Goal: Task Accomplishment & Management: Manage account settings

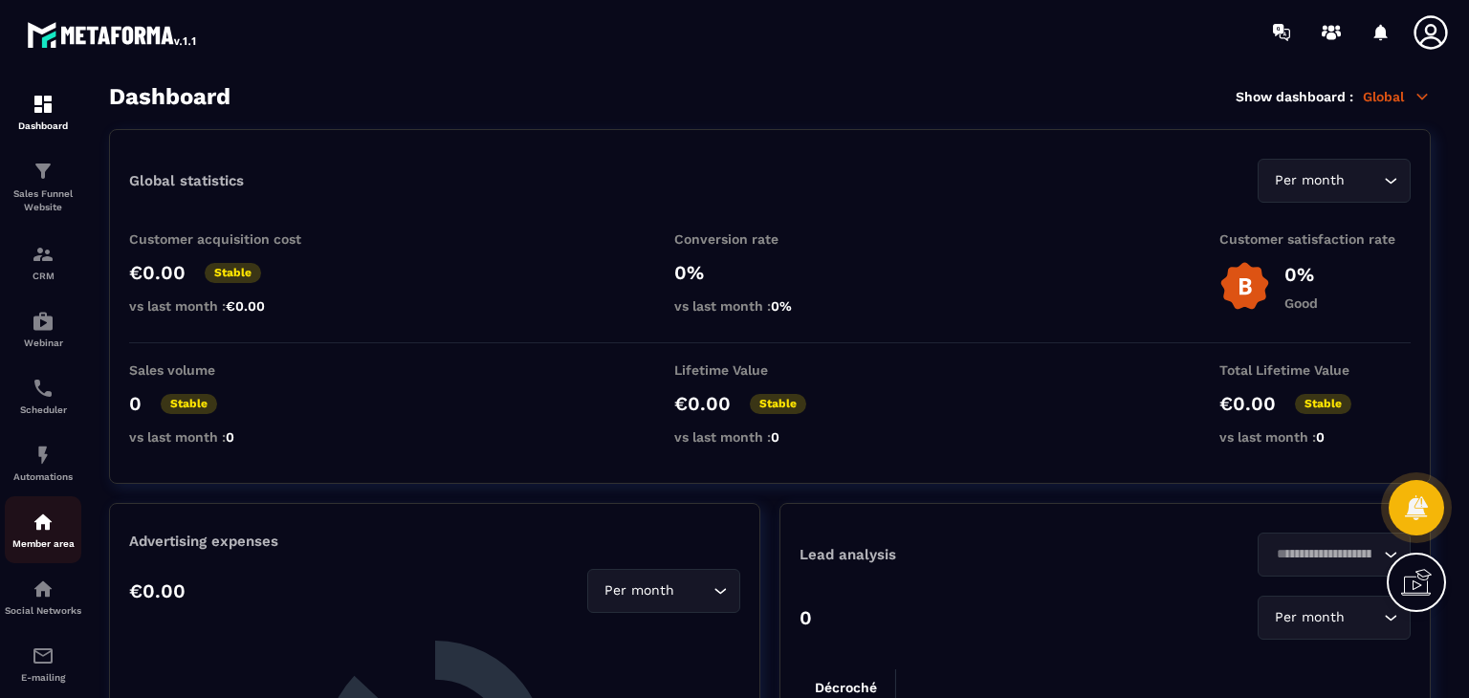
click at [68, 530] on div "Member area" at bounding box center [43, 530] width 76 height 38
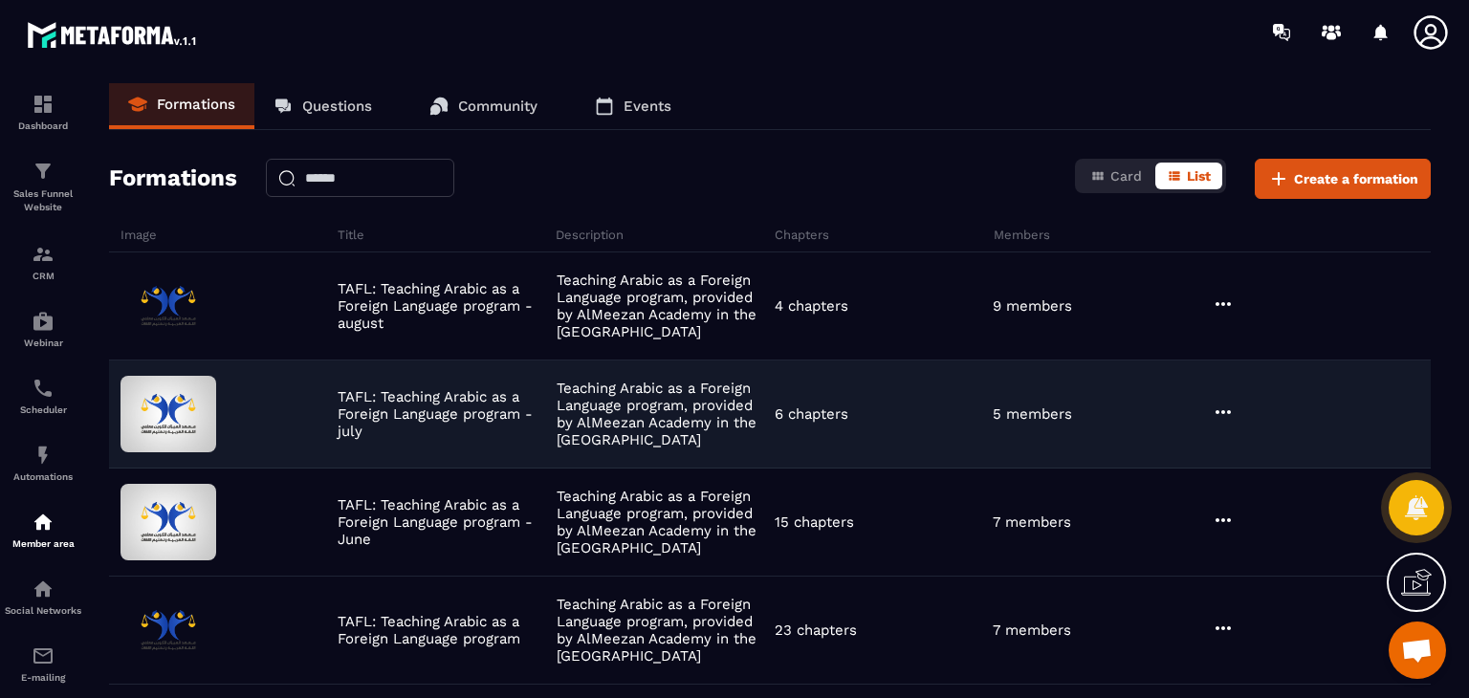
click at [544, 394] on p "TAFL: Teaching Arabic as a Foreign Language program - july" at bounding box center [442, 414] width 208 height 52
click at [1224, 410] on icon at bounding box center [1222, 412] width 23 height 23
click at [1256, 441] on button "Edit" at bounding box center [1271, 451] width 115 height 34
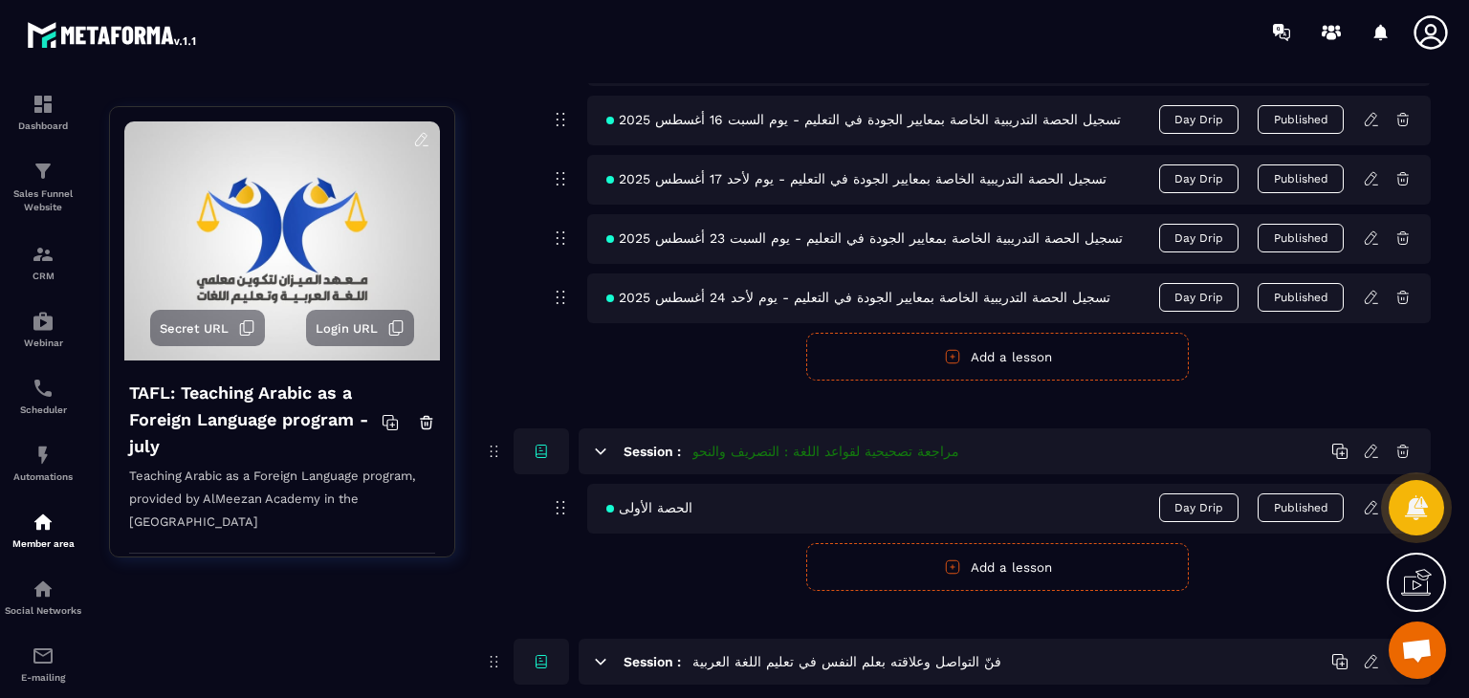
scroll to position [1541, 0]
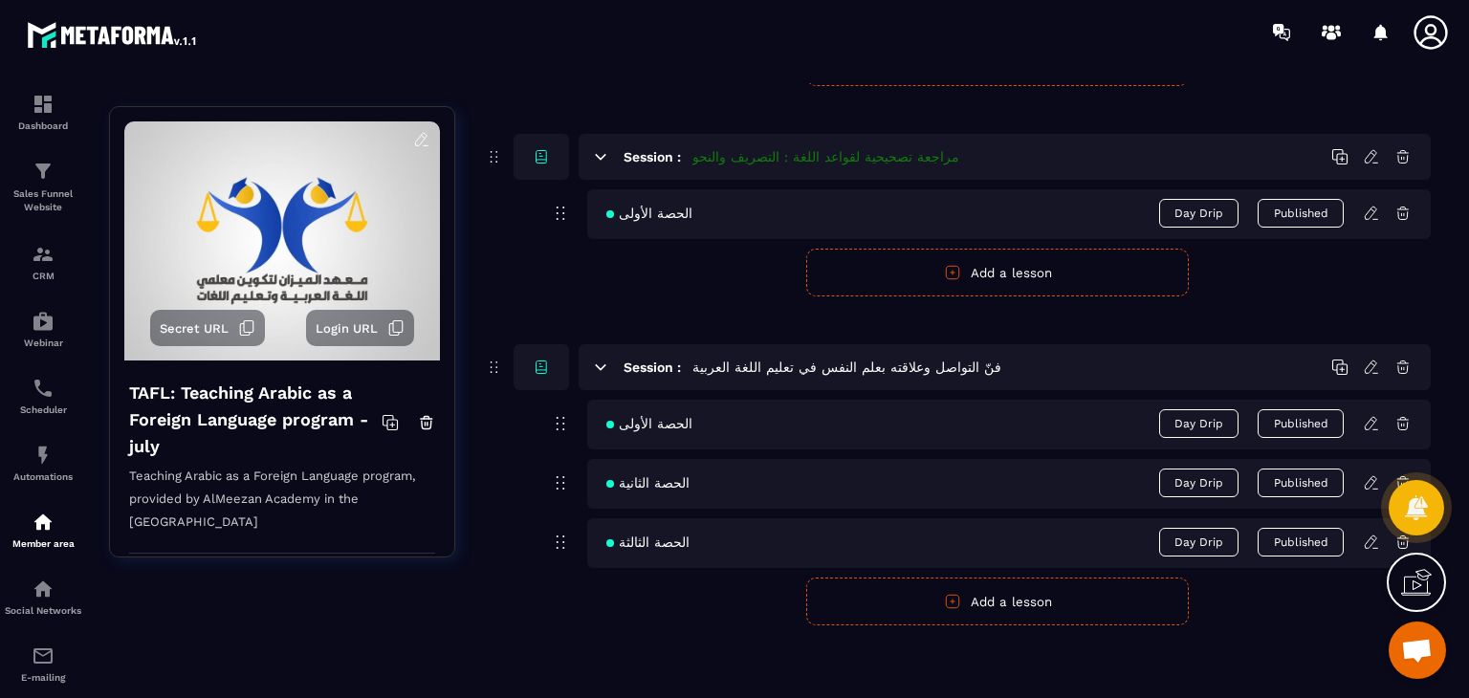
click at [1008, 614] on button "Add a lesson" at bounding box center [997, 602] width 382 height 48
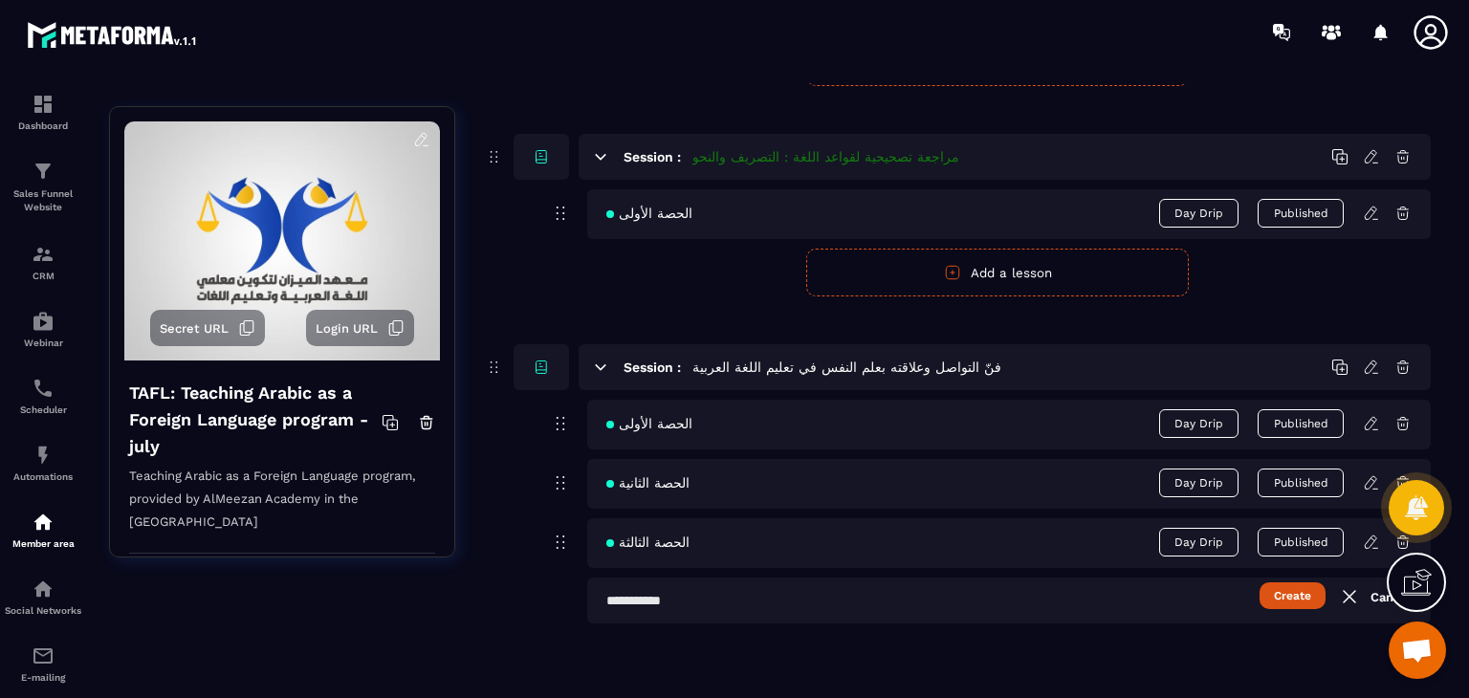
scroll to position [1539, 0]
click at [935, 598] on input "text" at bounding box center [1008, 602] width 843 height 46
paste input "**********"
type input "**********"
click at [1304, 592] on button "Create" at bounding box center [1292, 597] width 66 height 27
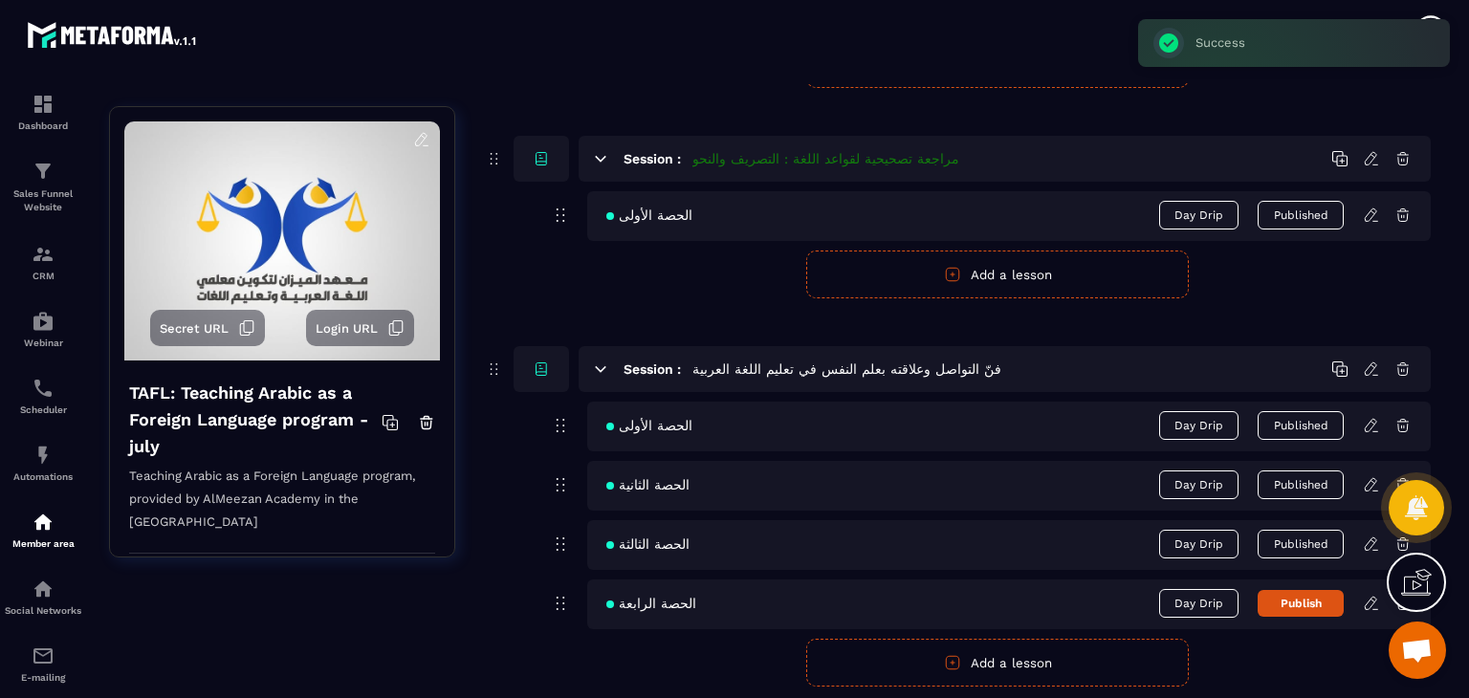
click at [1369, 602] on icon at bounding box center [1371, 603] width 17 height 17
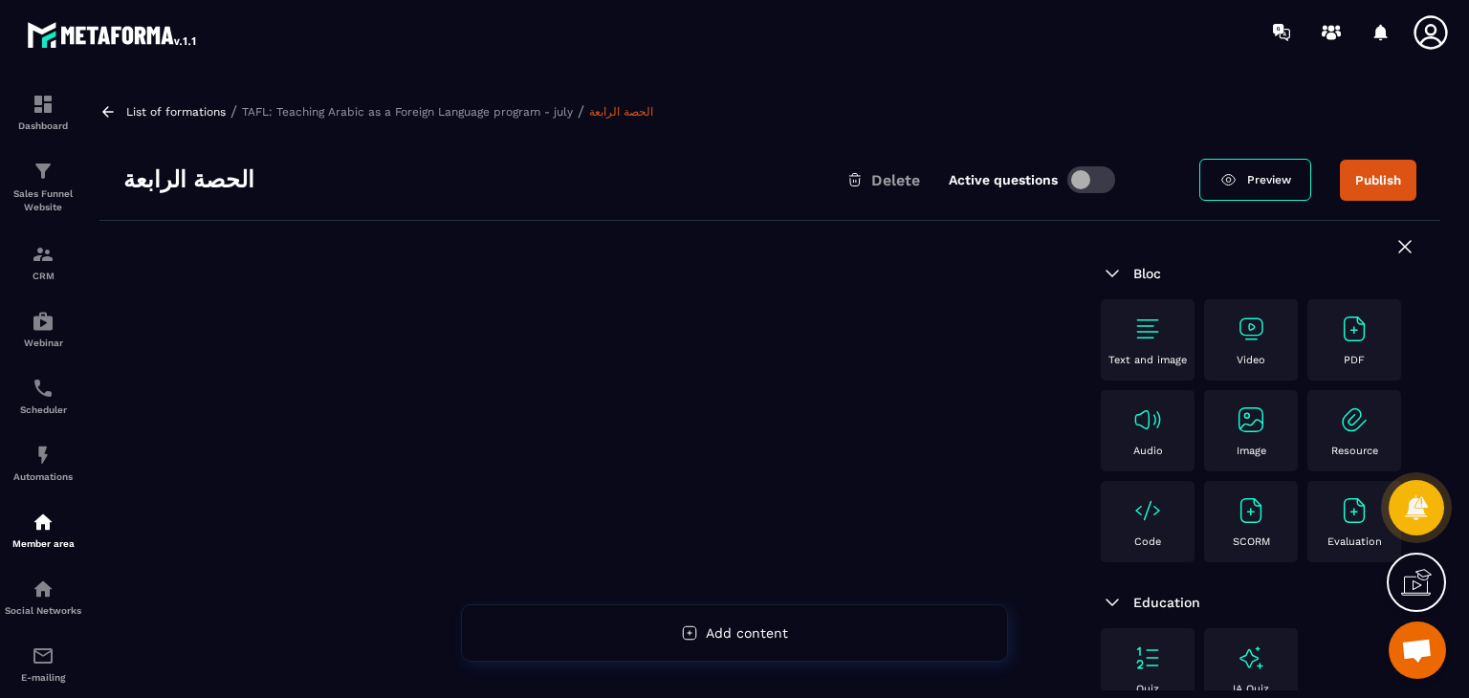
click at [1226, 307] on div "Video" at bounding box center [1251, 339] width 94 height 81
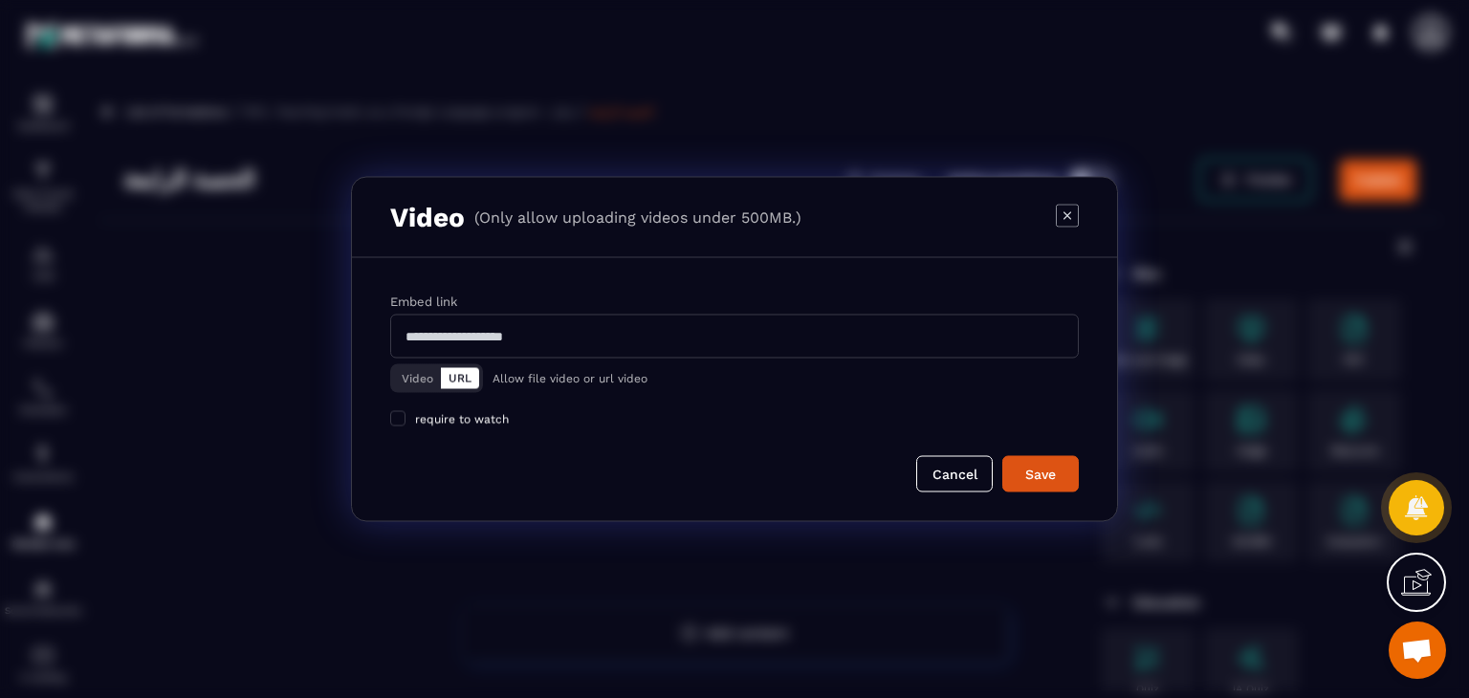
drag, startPoint x: 415, startPoint y: 369, endPoint x: 447, endPoint y: 359, distance: 34.2
click at [413, 369] on button "Video" at bounding box center [417, 378] width 47 height 21
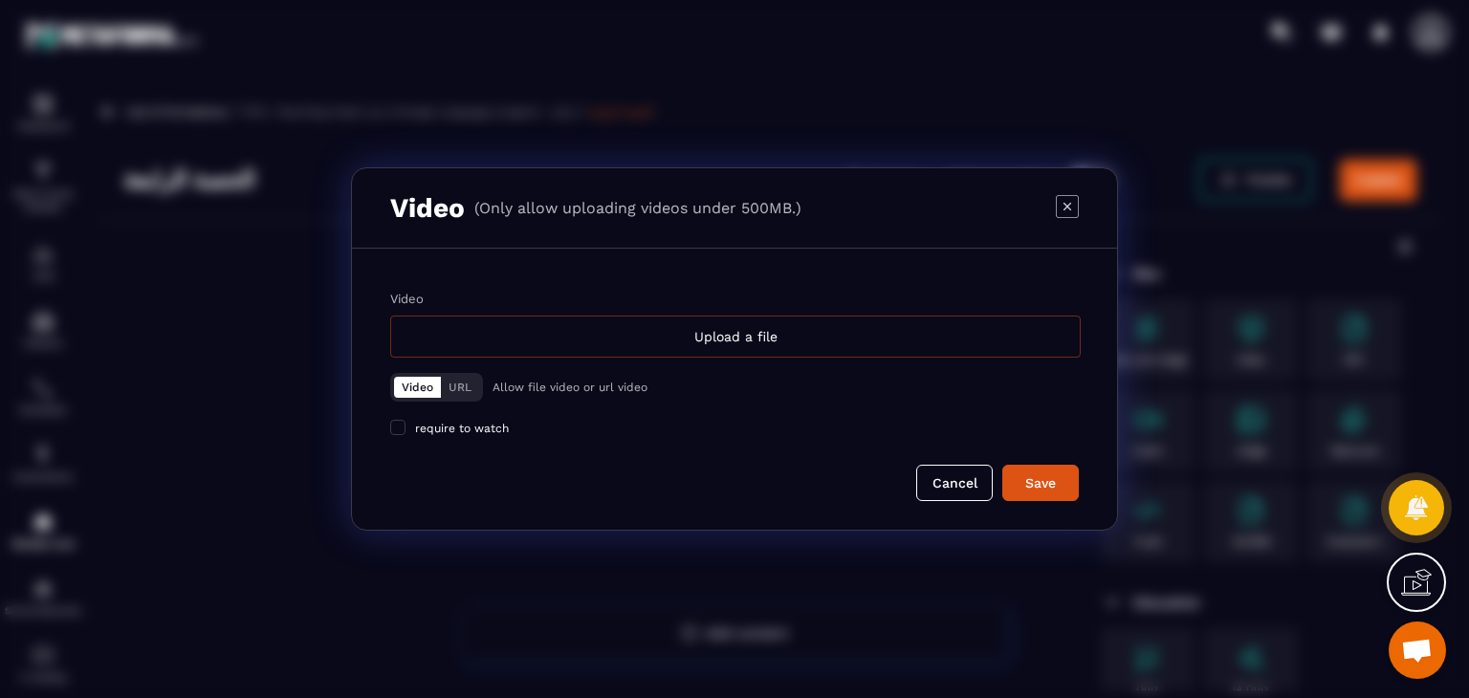
click at [577, 338] on div "Upload a file" at bounding box center [735, 337] width 690 height 42
click at [0, 0] on input "Video Upload a file" at bounding box center [0, 0] width 0 height 0
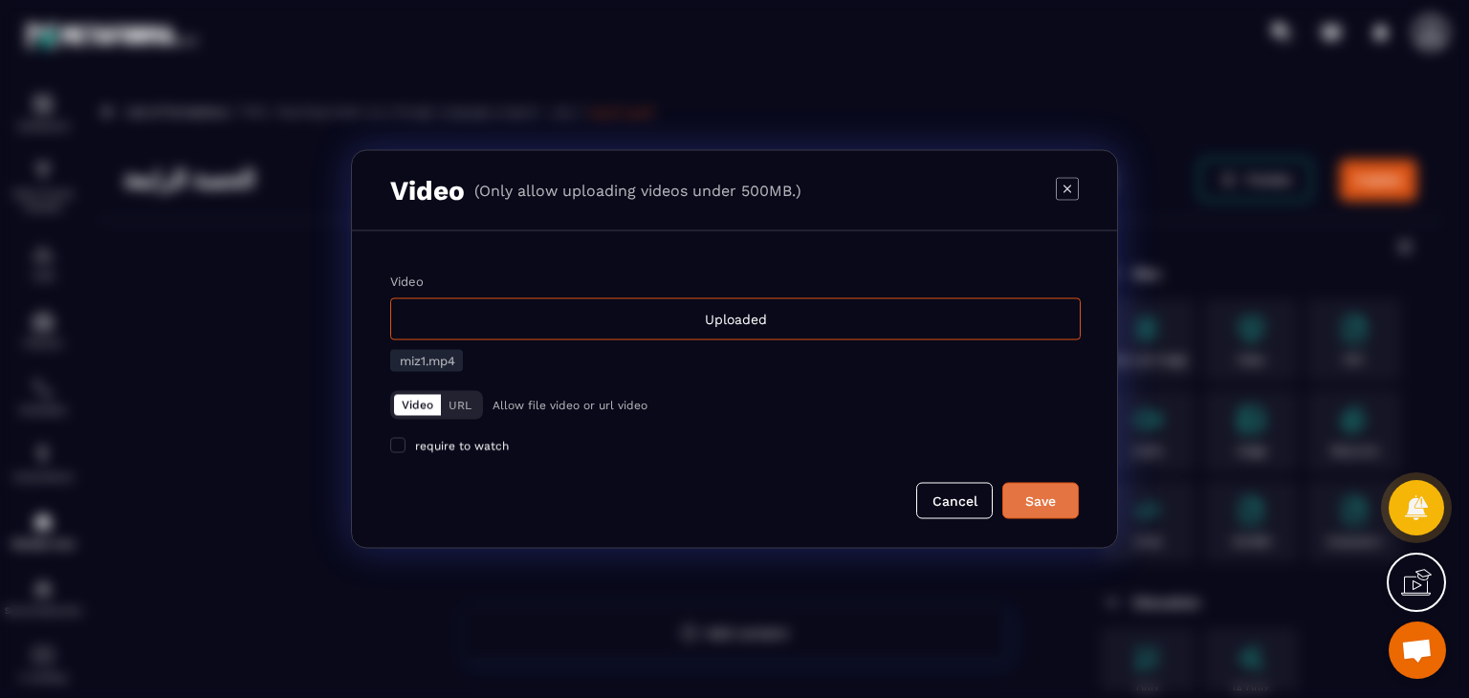
click at [1042, 498] on div "Save" at bounding box center [1041, 500] width 52 height 19
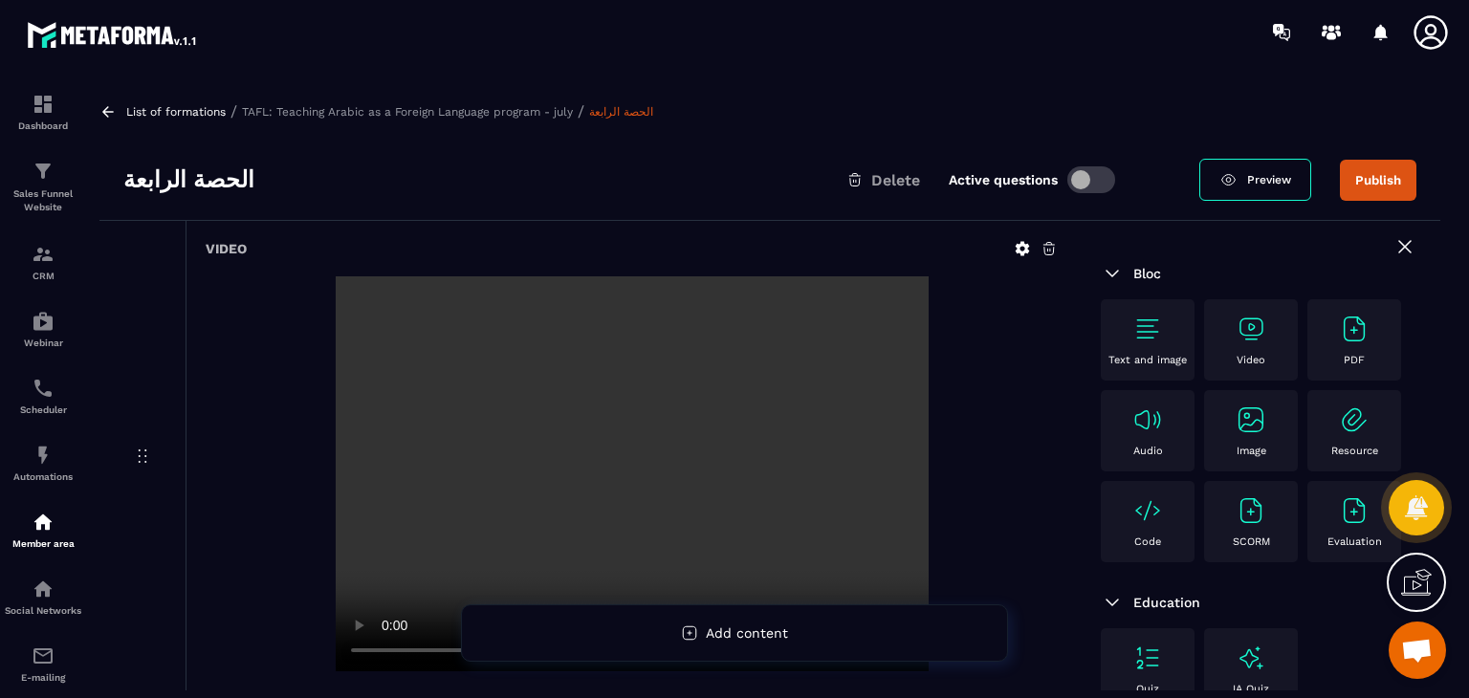
click at [1264, 325] on img at bounding box center [1250, 329] width 31 height 31
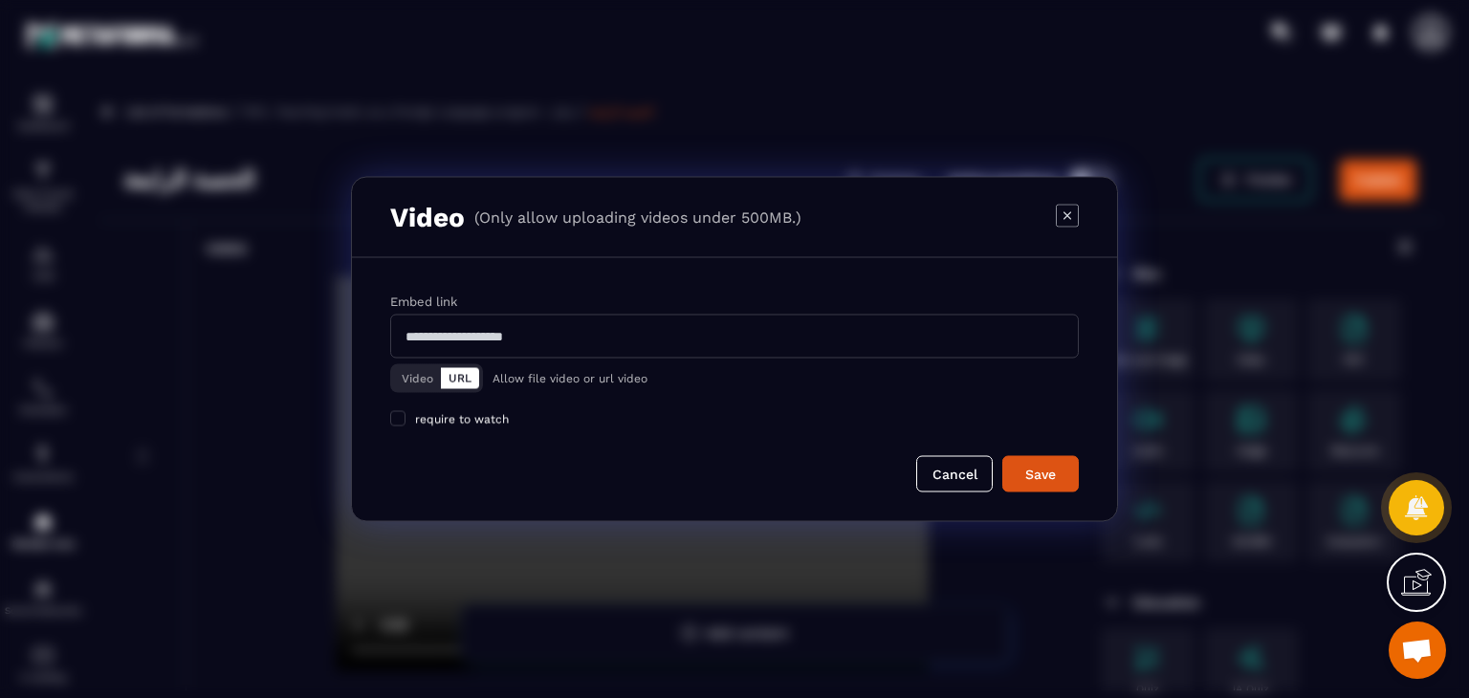
click at [405, 377] on button "Video" at bounding box center [417, 378] width 47 height 21
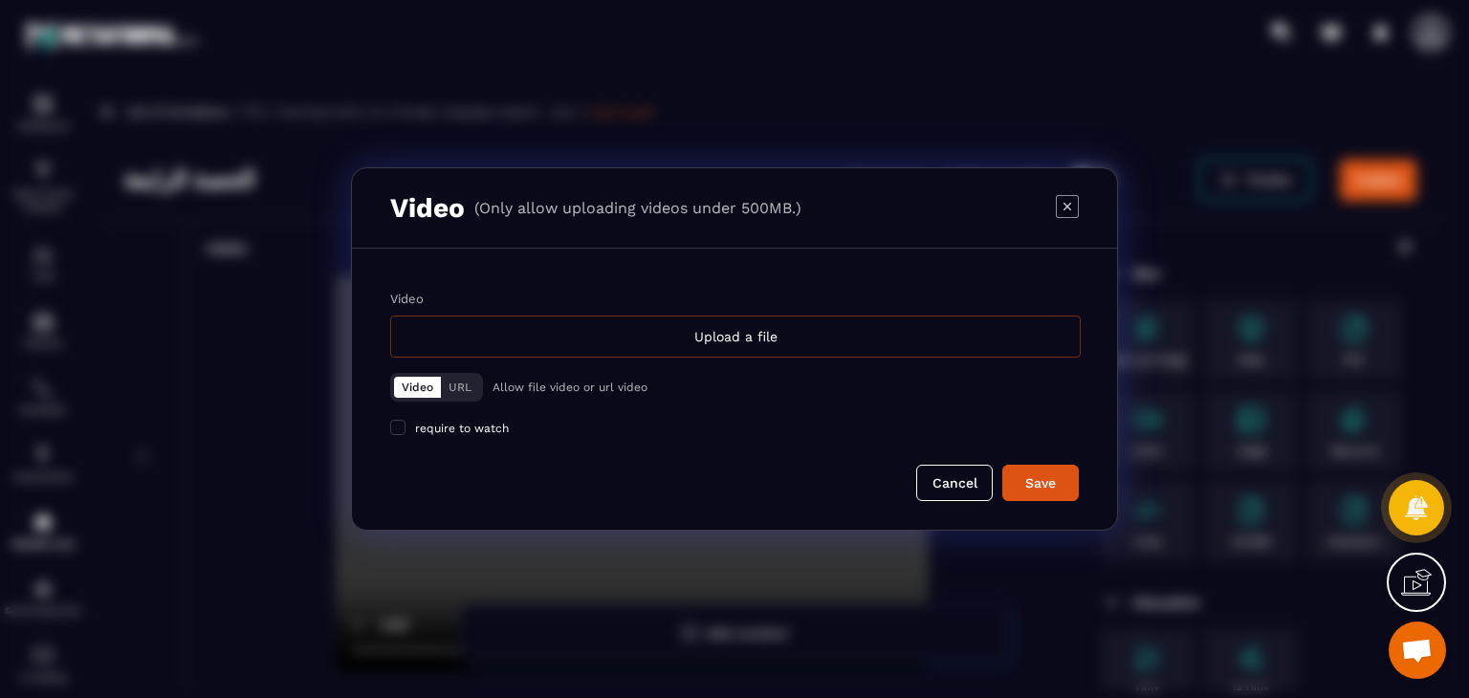
click at [641, 345] on div "Upload a file" at bounding box center [735, 337] width 690 height 42
click at [0, 0] on input "Video Upload a file" at bounding box center [0, 0] width 0 height 0
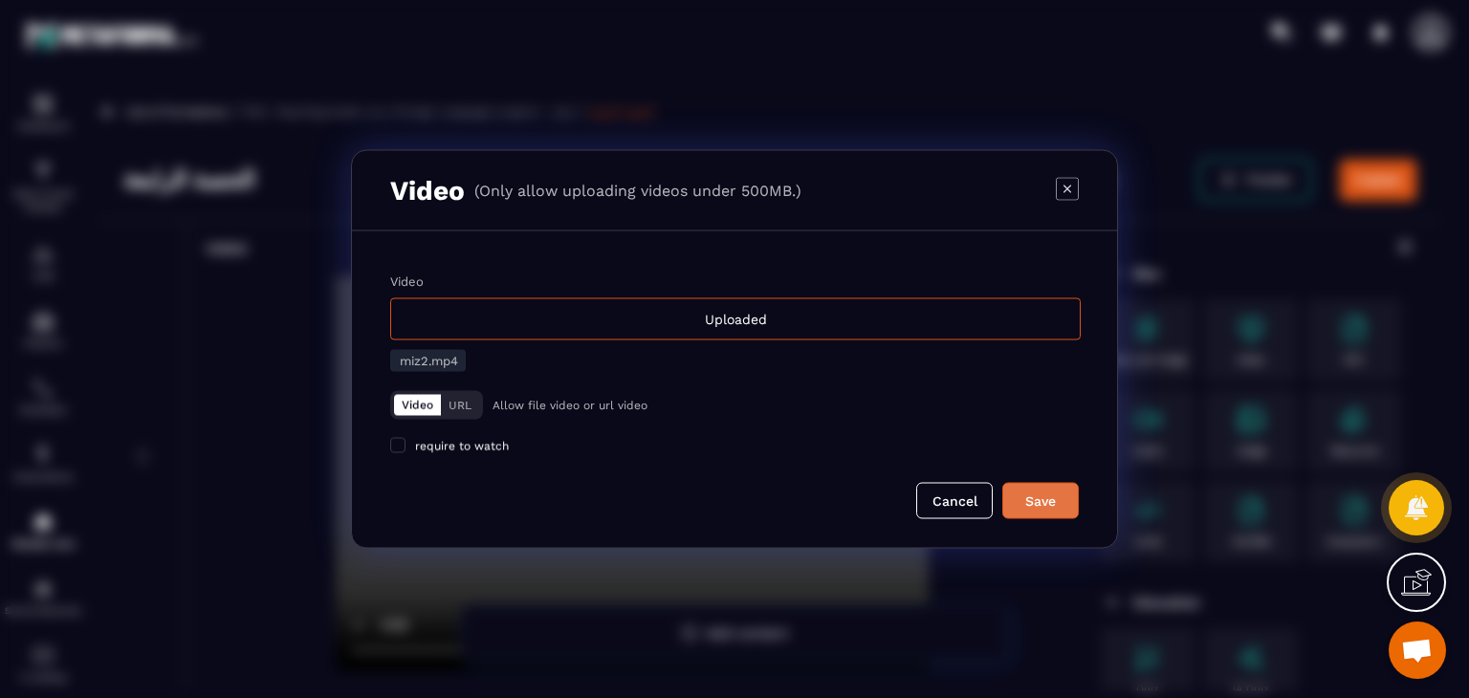
click at [1051, 491] on div "Save" at bounding box center [1041, 500] width 52 height 19
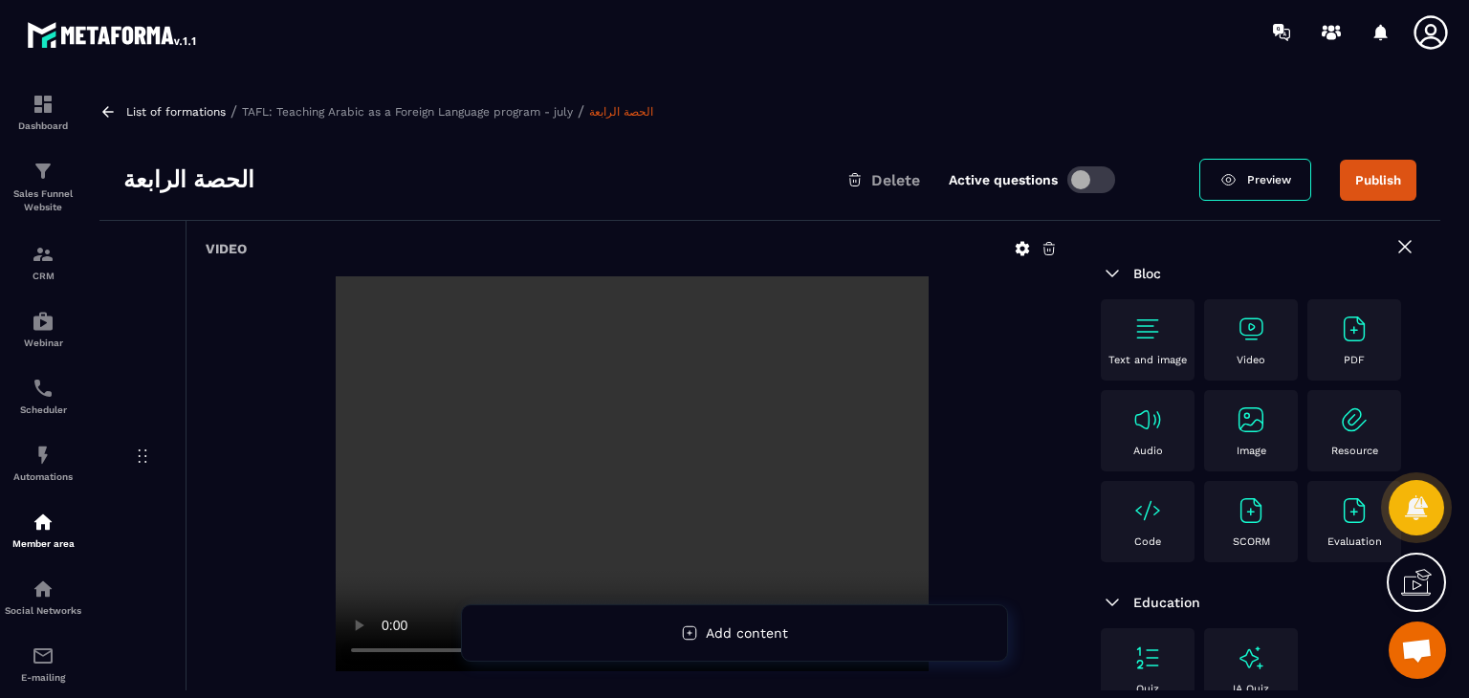
click at [1247, 324] on img at bounding box center [1250, 329] width 31 height 31
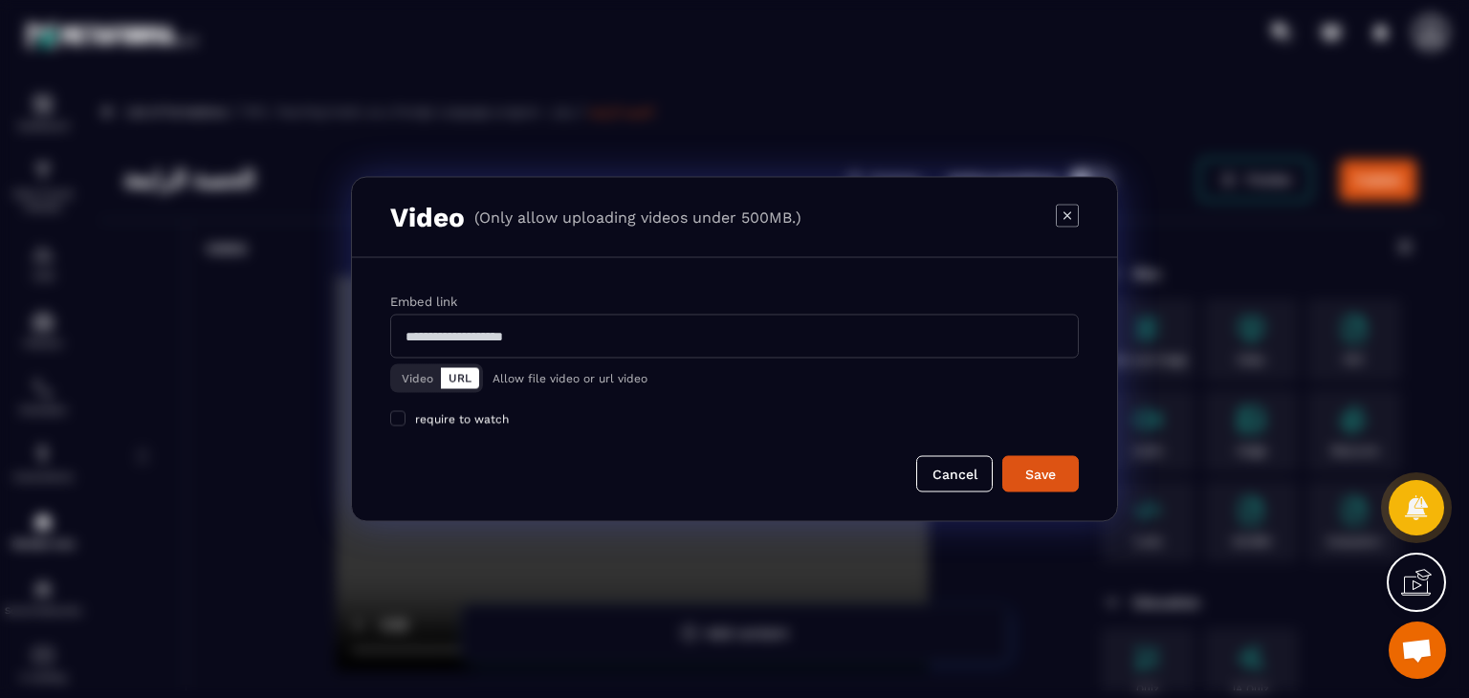
click at [414, 376] on button "Video" at bounding box center [417, 378] width 47 height 21
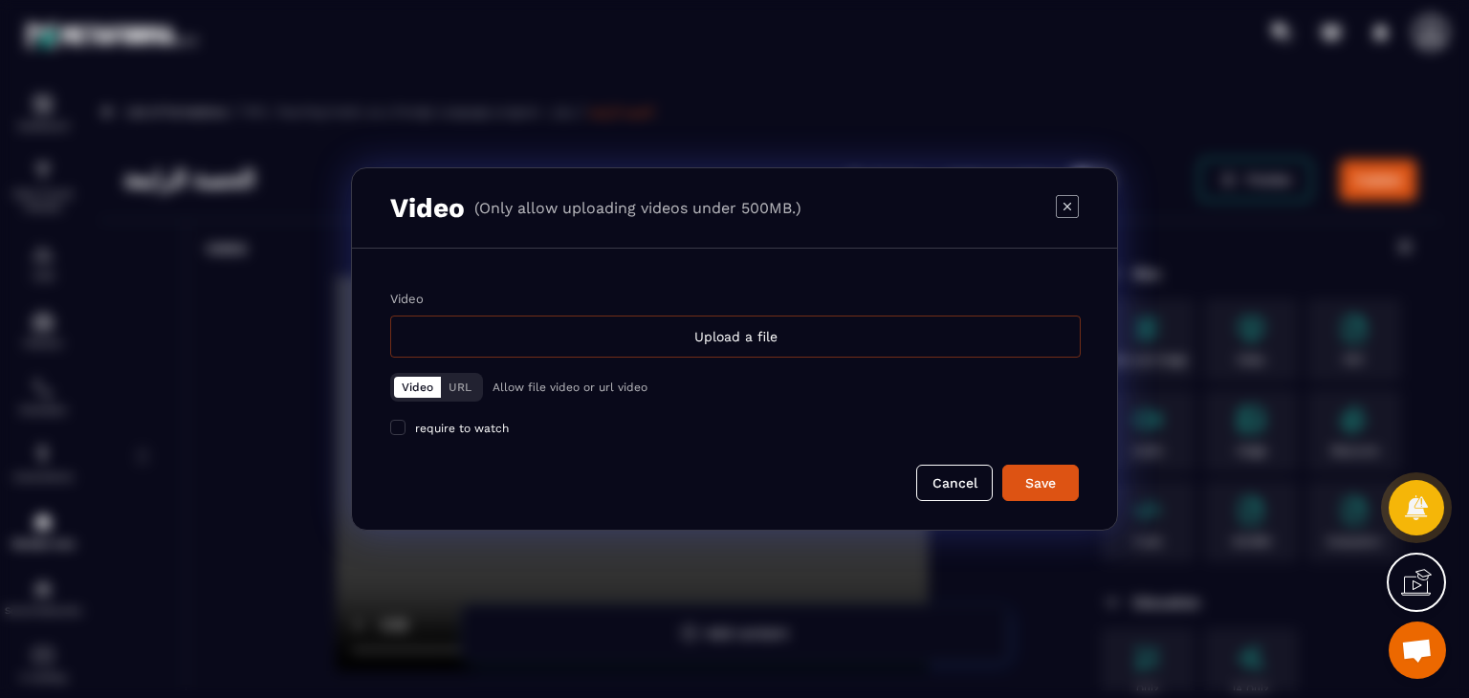
click at [593, 338] on div "Upload a file" at bounding box center [735, 337] width 690 height 42
click at [0, 0] on input "Video Upload a file" at bounding box center [0, 0] width 0 height 0
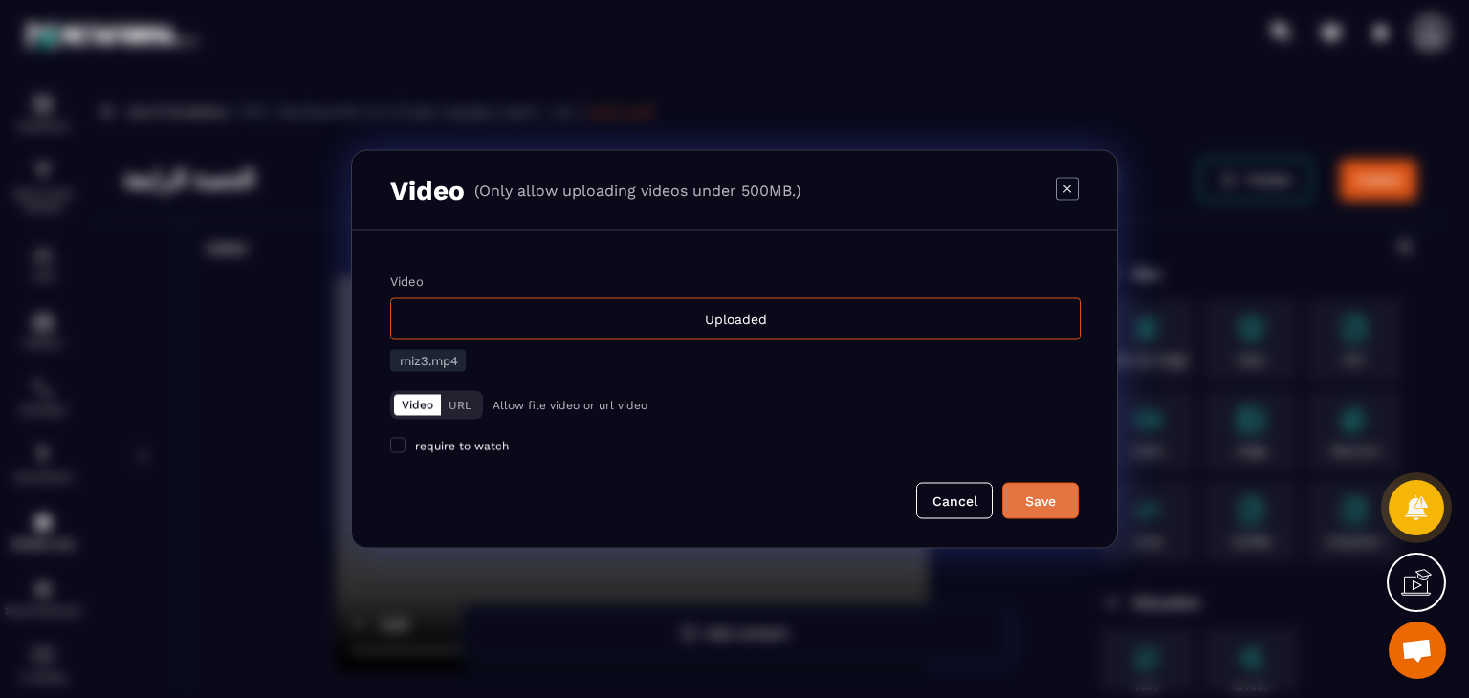
click at [1025, 493] on div "Save" at bounding box center [1041, 500] width 52 height 19
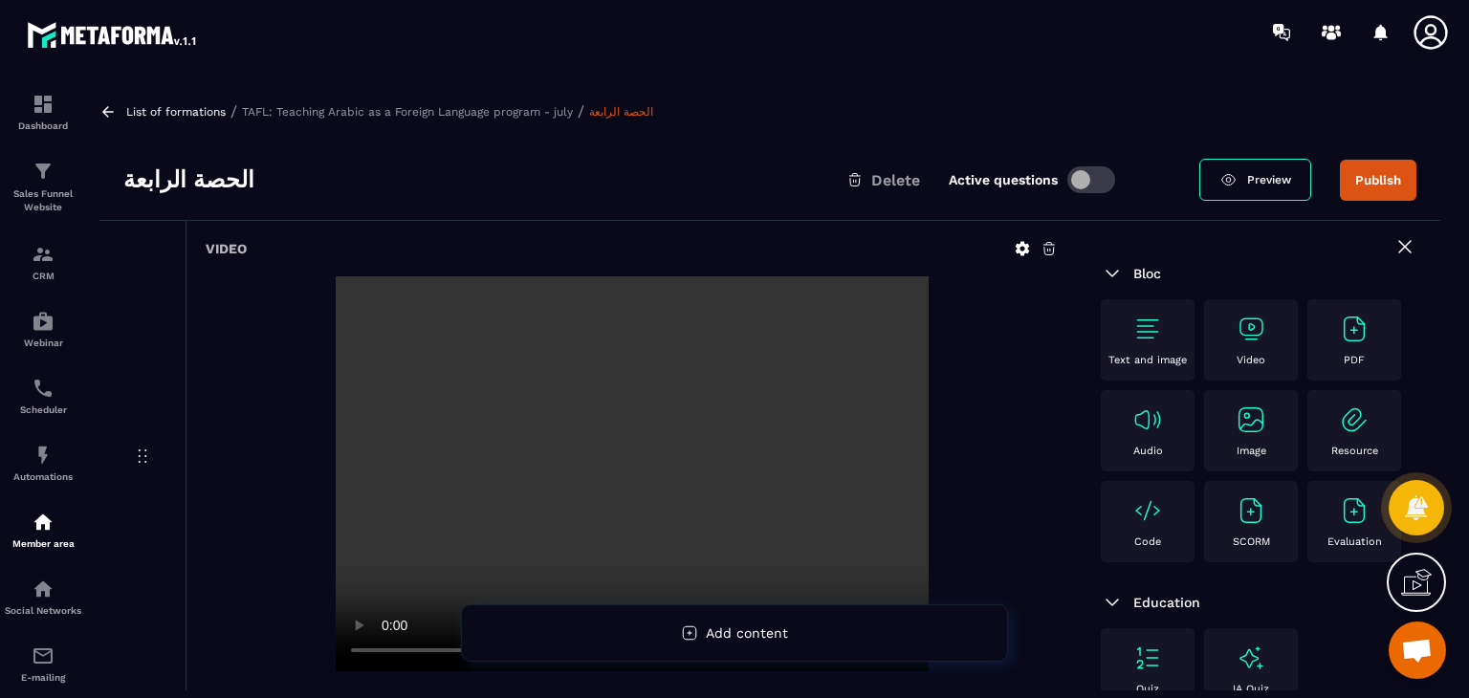
click at [1232, 320] on div "Video" at bounding box center [1250, 340] width 75 height 53
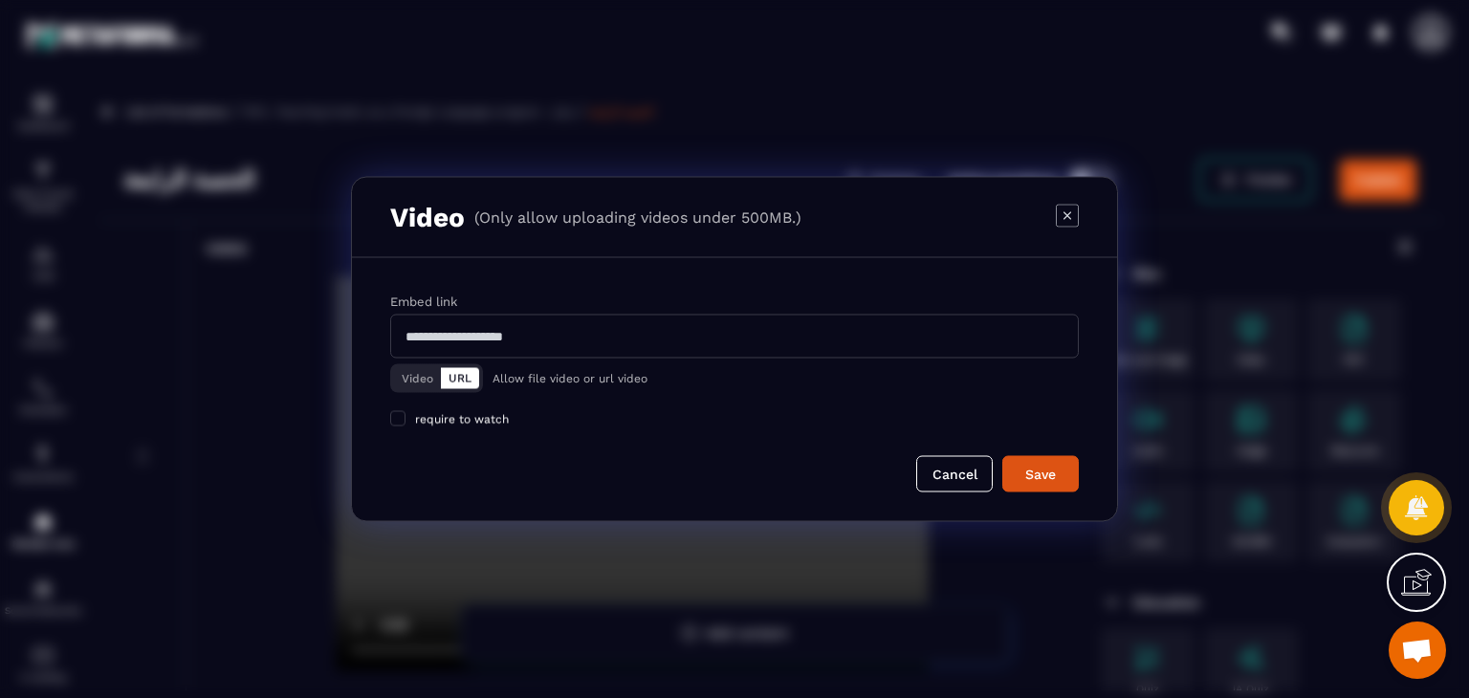
click at [417, 372] on button "Video" at bounding box center [417, 378] width 47 height 21
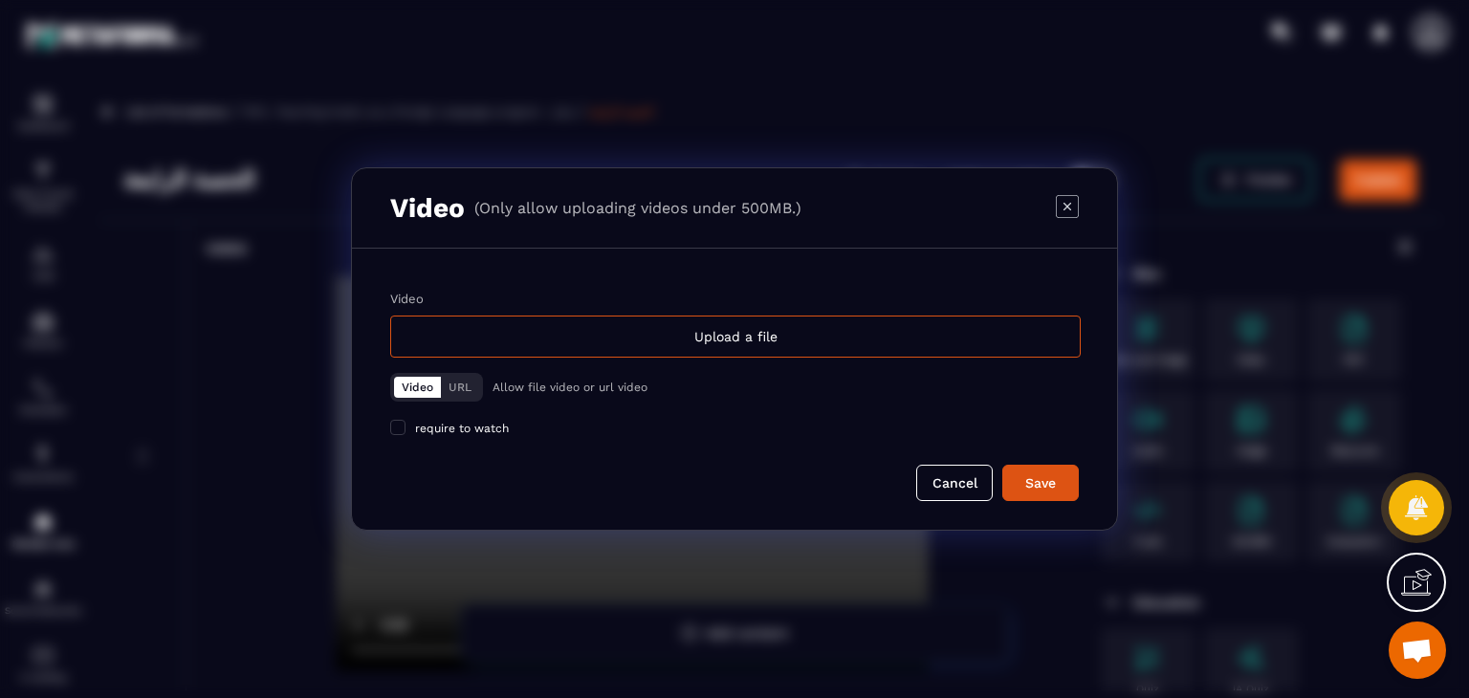
click at [754, 339] on div "Upload a file" at bounding box center [735, 337] width 690 height 42
click at [0, 0] on input "Video Upload a file" at bounding box center [0, 0] width 0 height 0
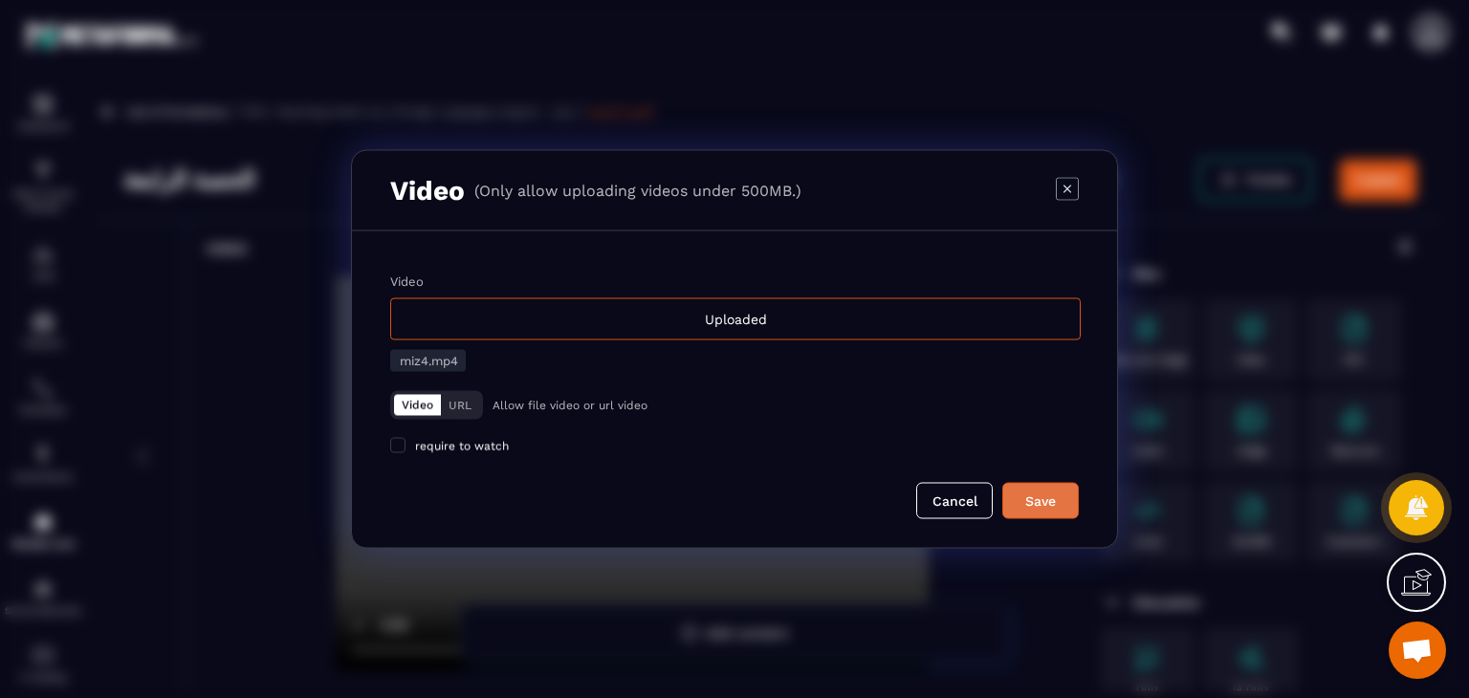
click at [1040, 494] on div "Save" at bounding box center [1041, 500] width 52 height 19
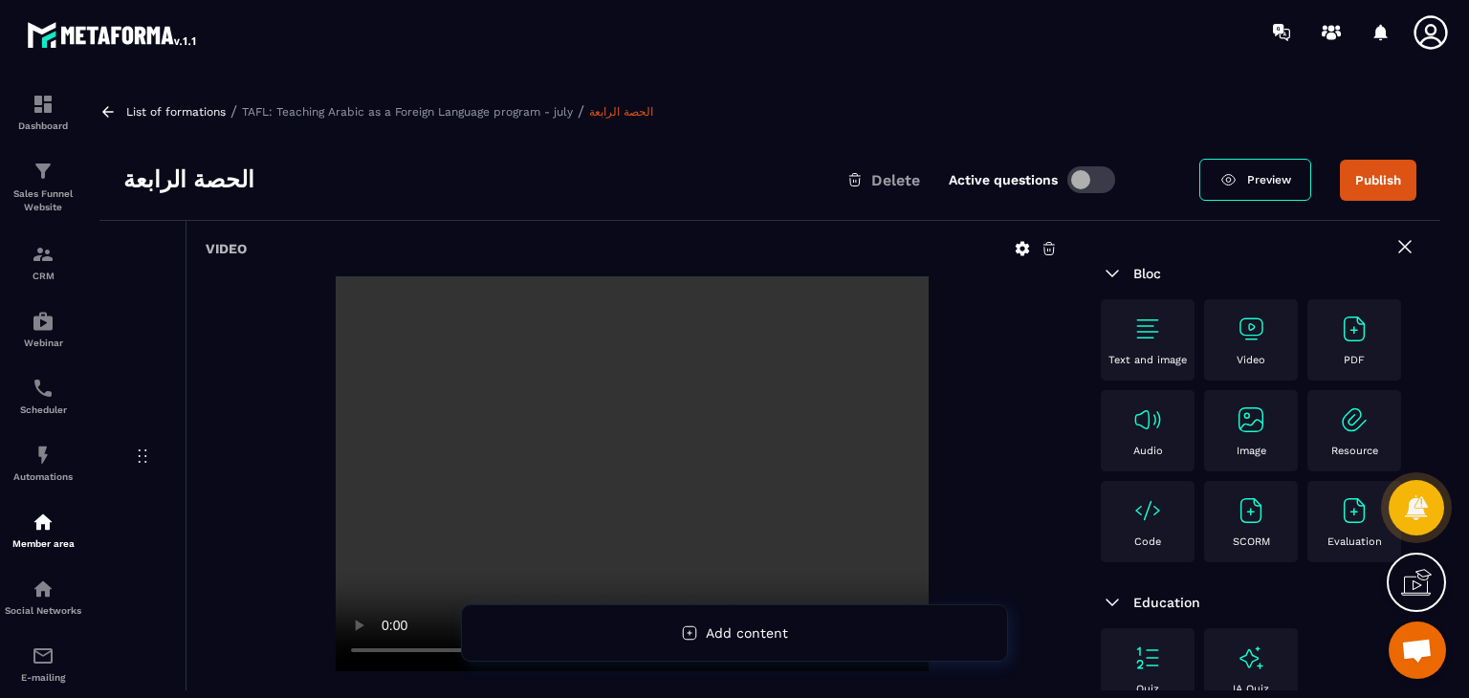
click at [1215, 326] on div "Video" at bounding box center [1250, 340] width 75 height 53
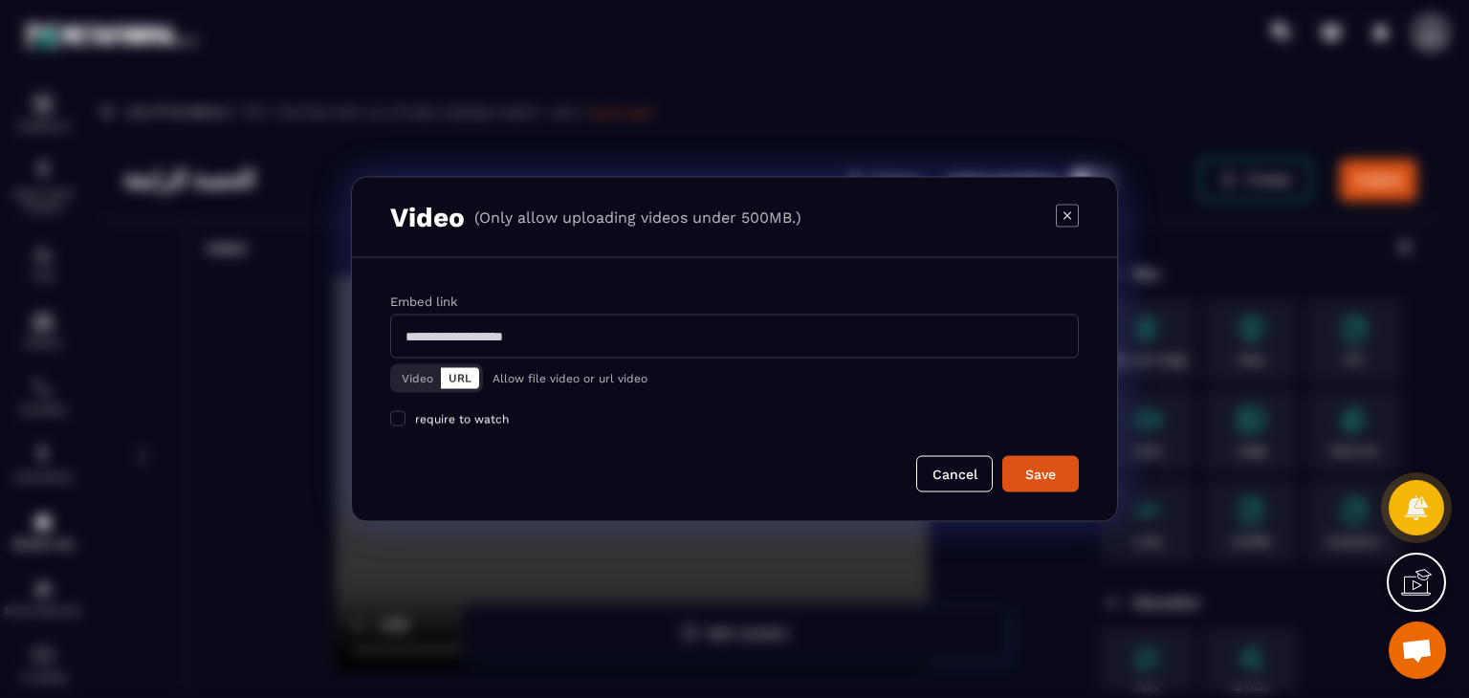
drag, startPoint x: 409, startPoint y: 384, endPoint x: 428, endPoint y: 362, distance: 29.1
click at [409, 384] on button "Video" at bounding box center [417, 378] width 47 height 21
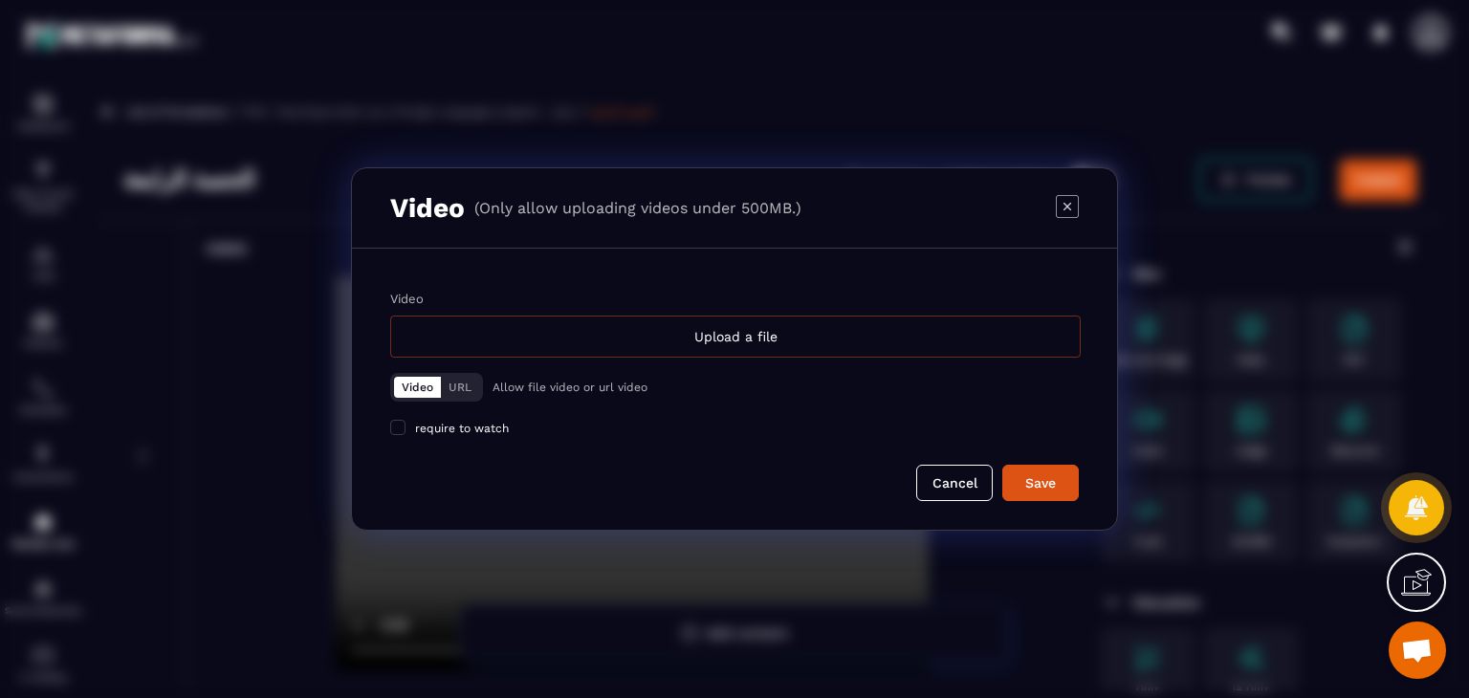
click at [674, 323] on div "Upload a file" at bounding box center [735, 337] width 690 height 42
click at [0, 0] on input "Video Upload a file" at bounding box center [0, 0] width 0 height 0
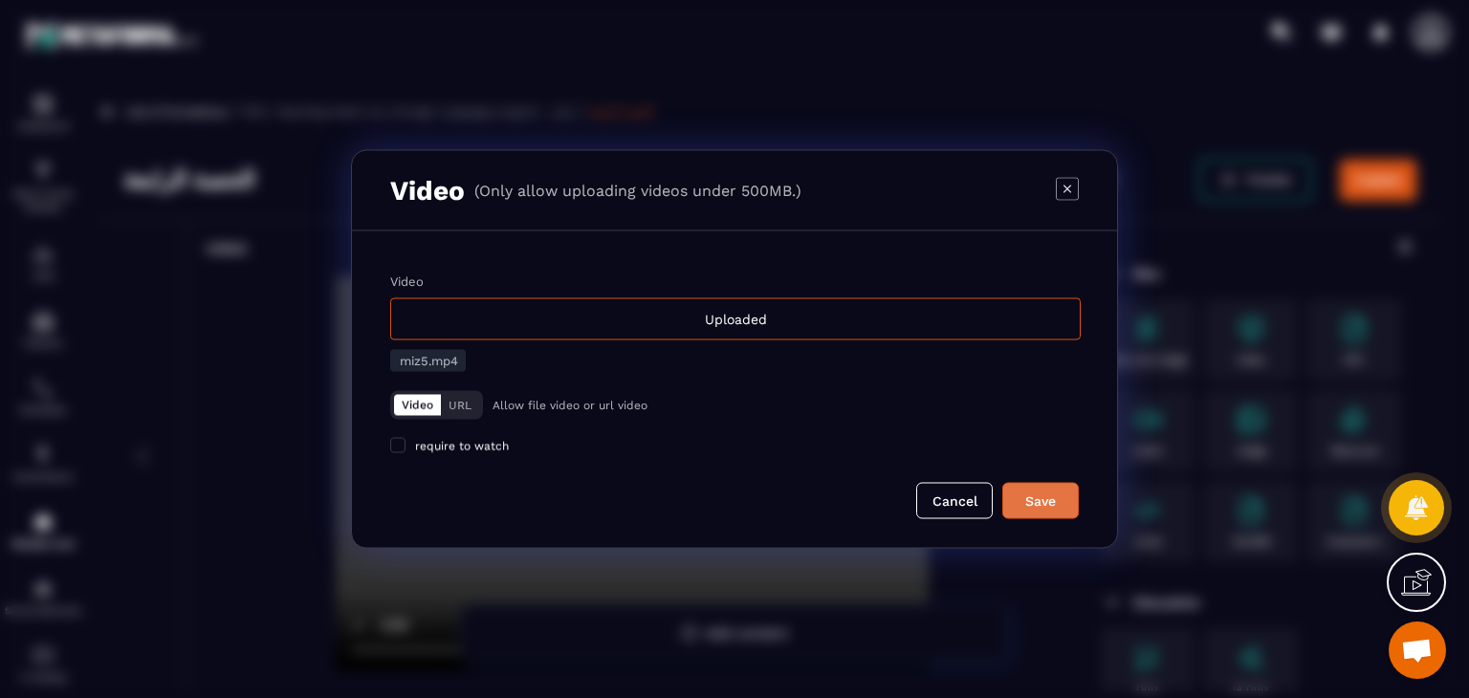
click at [1044, 508] on div "Save" at bounding box center [1041, 500] width 52 height 19
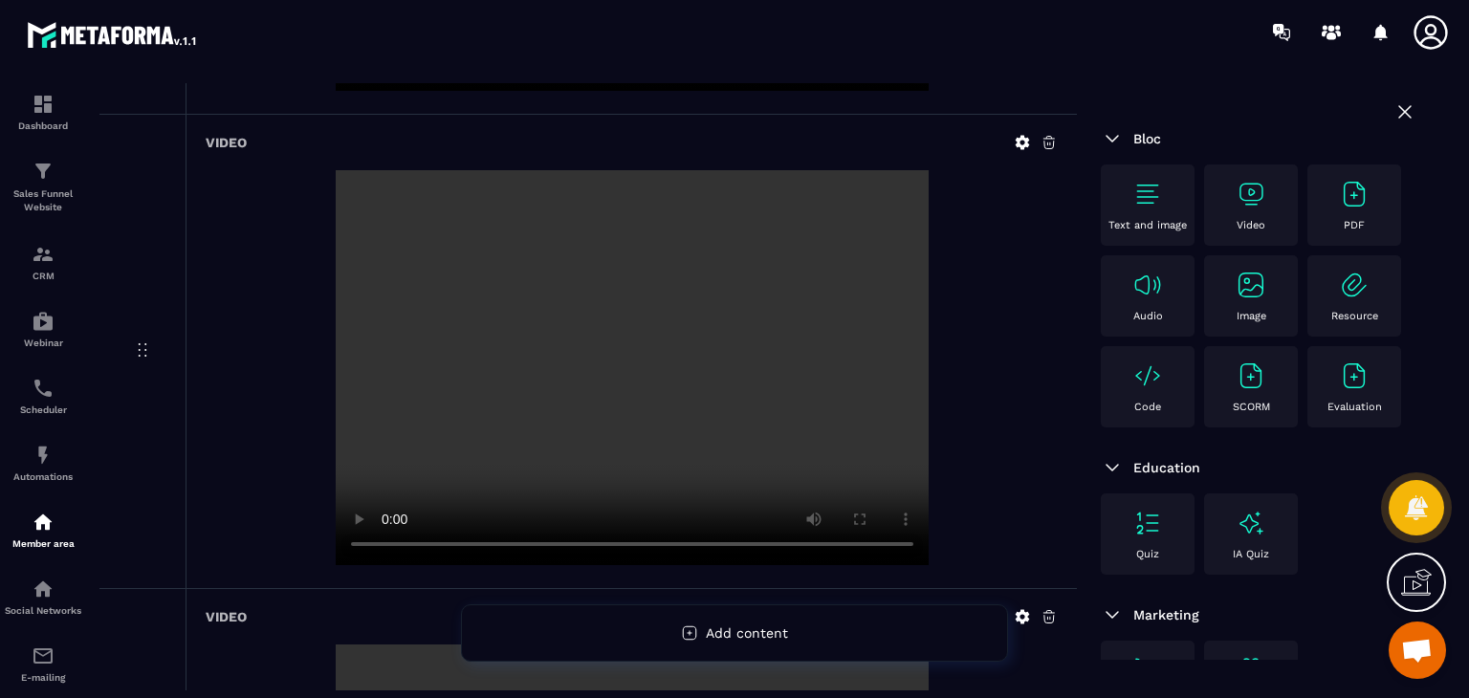
scroll to position [1997, 0]
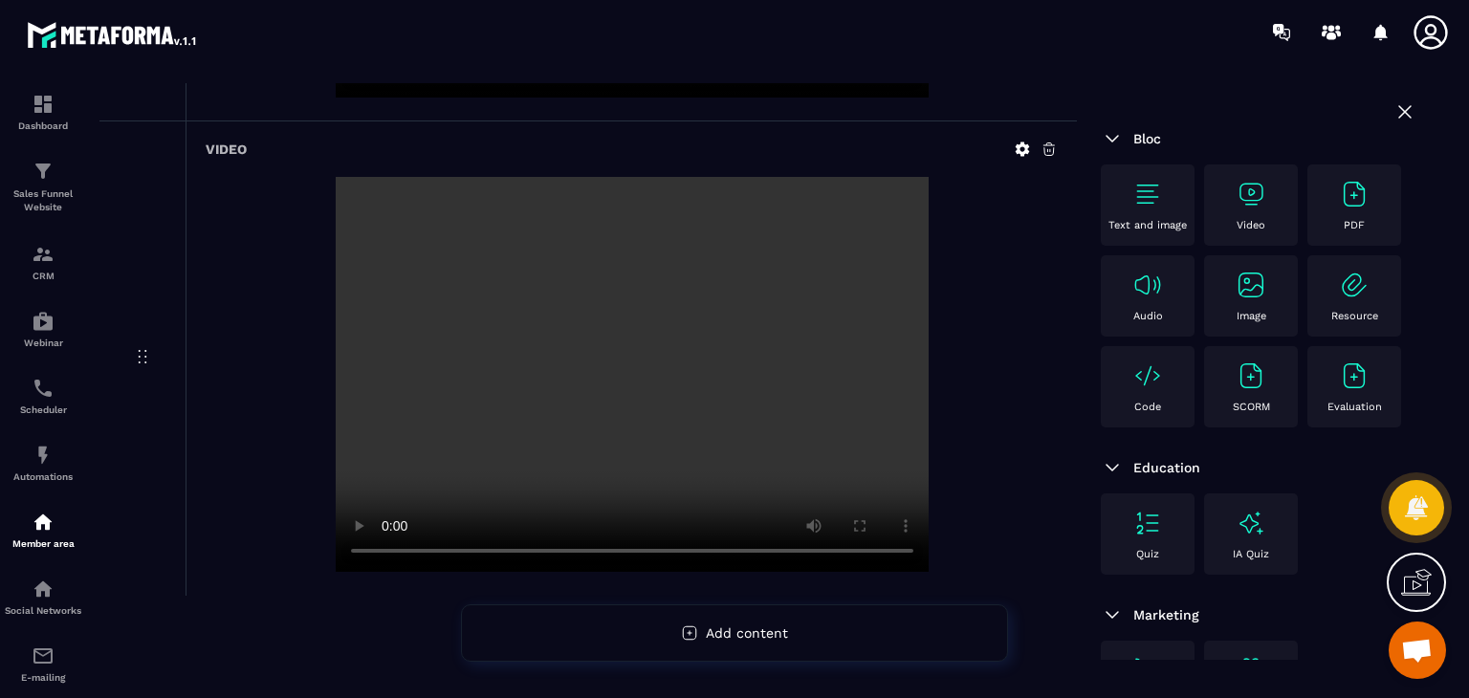
click at [1257, 230] on p "Video" at bounding box center [1250, 225] width 29 height 12
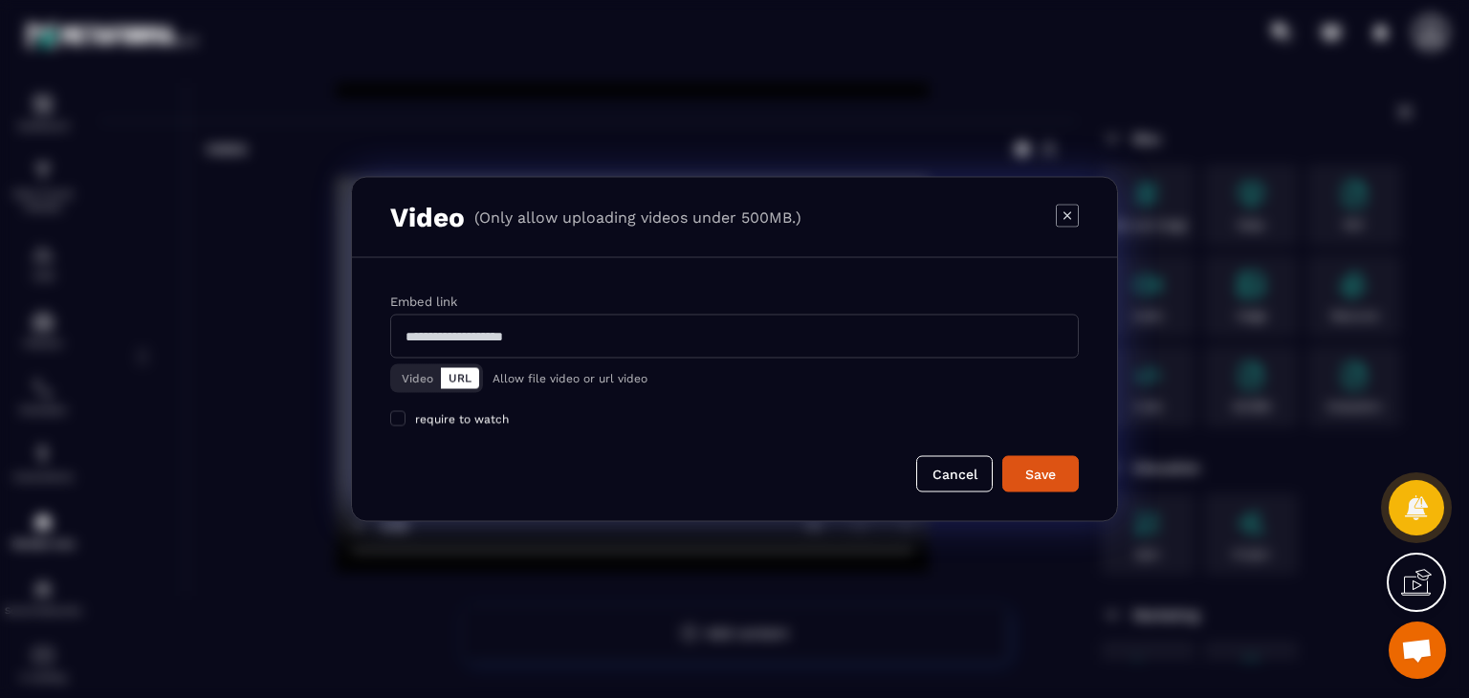
drag, startPoint x: 405, startPoint y: 377, endPoint x: 446, endPoint y: 363, distance: 42.3
click at [405, 375] on button "Video" at bounding box center [417, 378] width 47 height 21
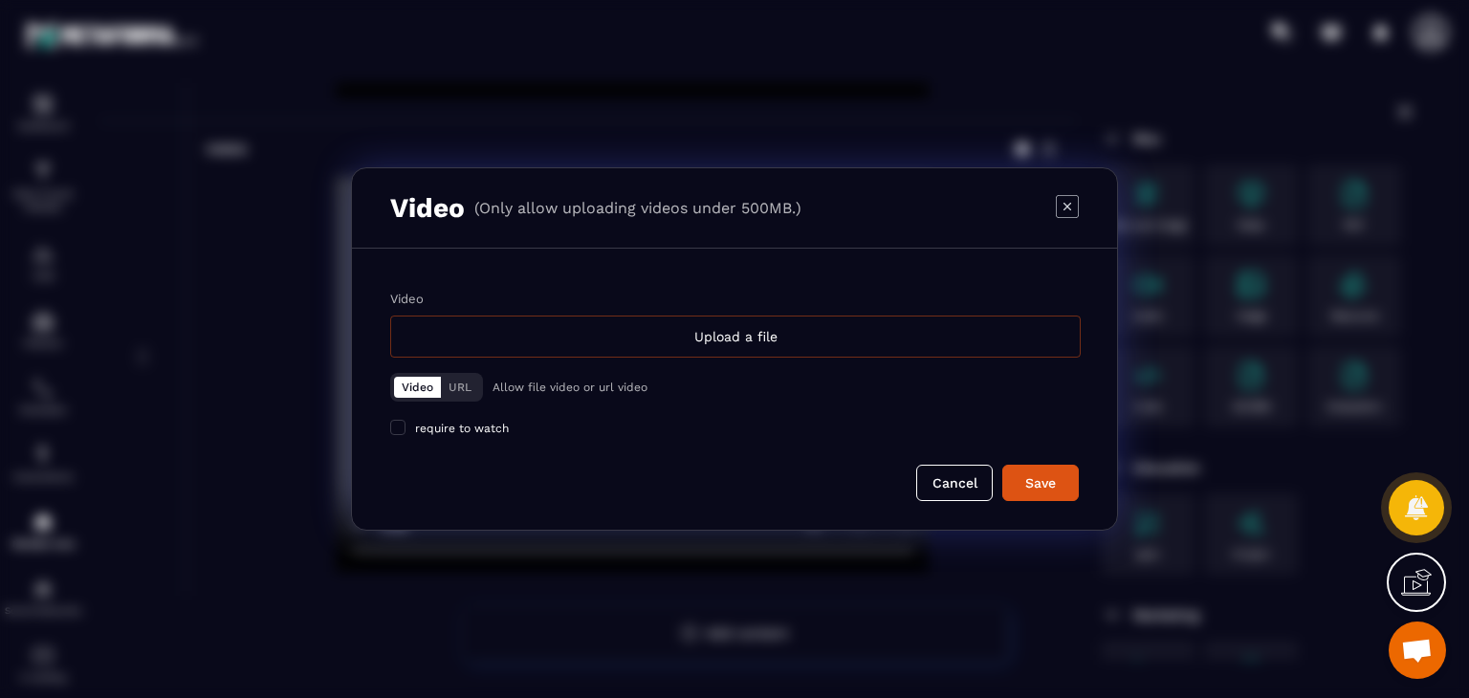
click at [583, 334] on div "Upload a file" at bounding box center [735, 337] width 690 height 42
click at [0, 0] on input "Video Upload a file" at bounding box center [0, 0] width 0 height 0
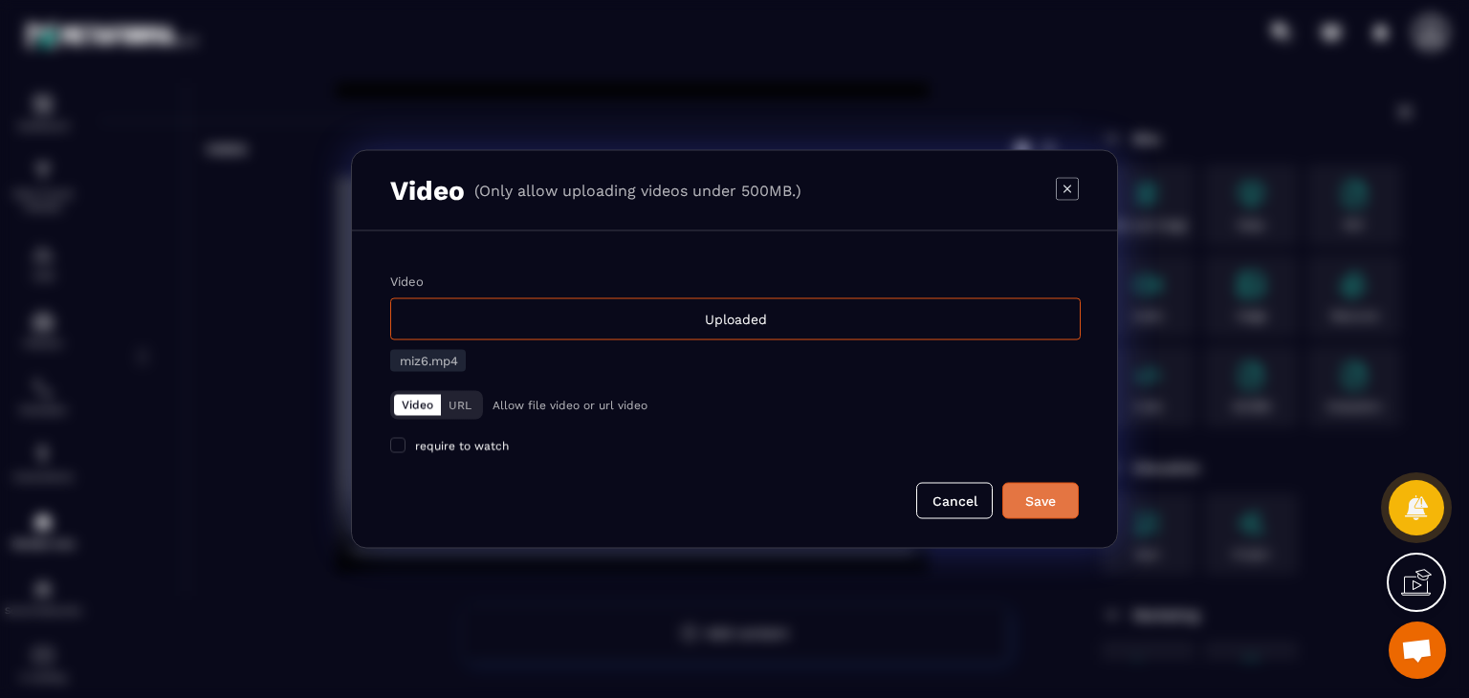
click at [1056, 494] on div "Save" at bounding box center [1041, 500] width 52 height 19
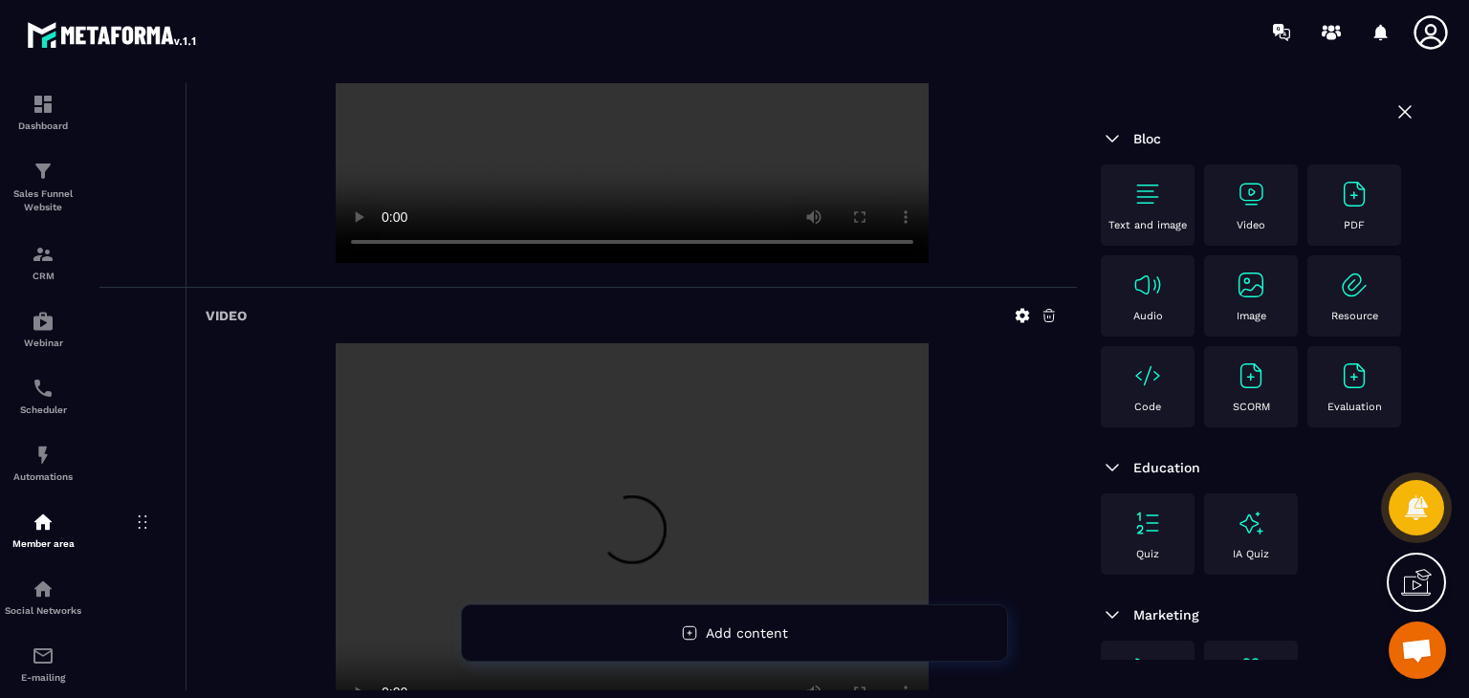
scroll to position [2472, 0]
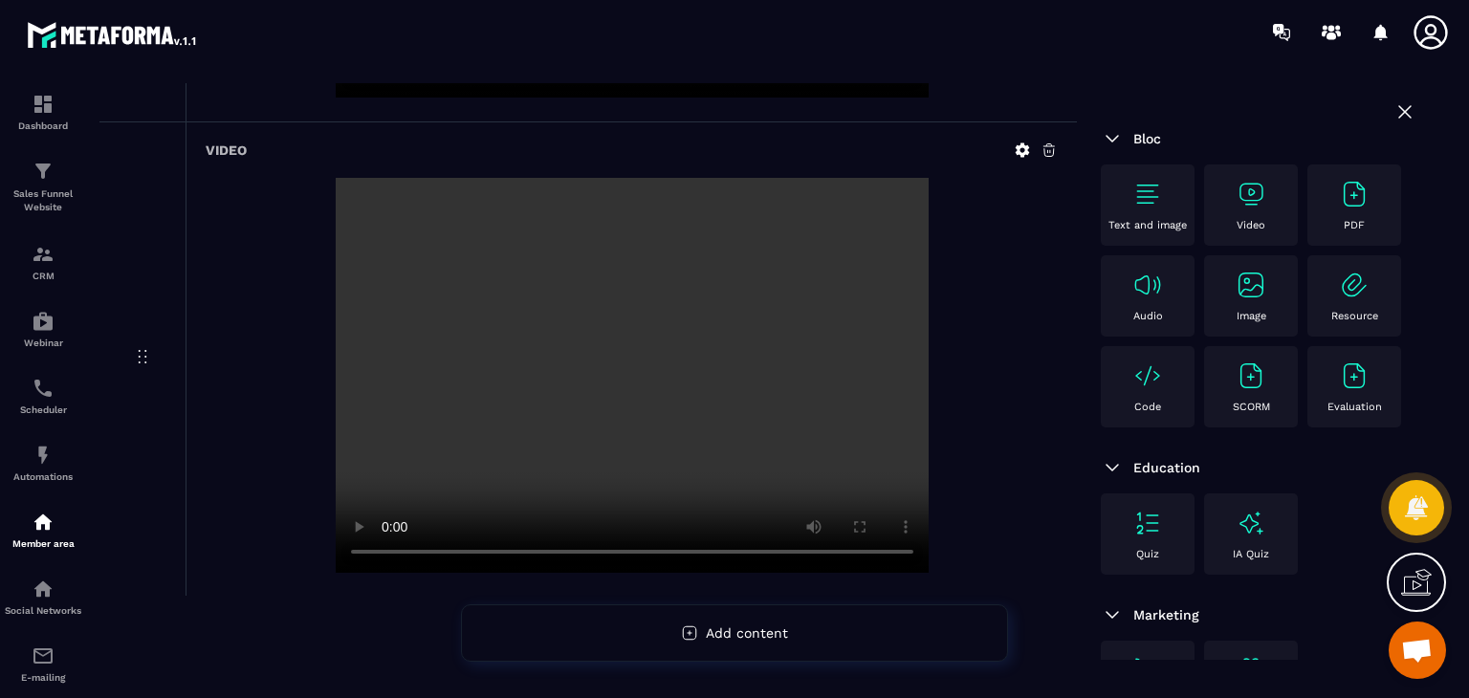
click at [1278, 219] on div "Video" at bounding box center [1250, 205] width 75 height 53
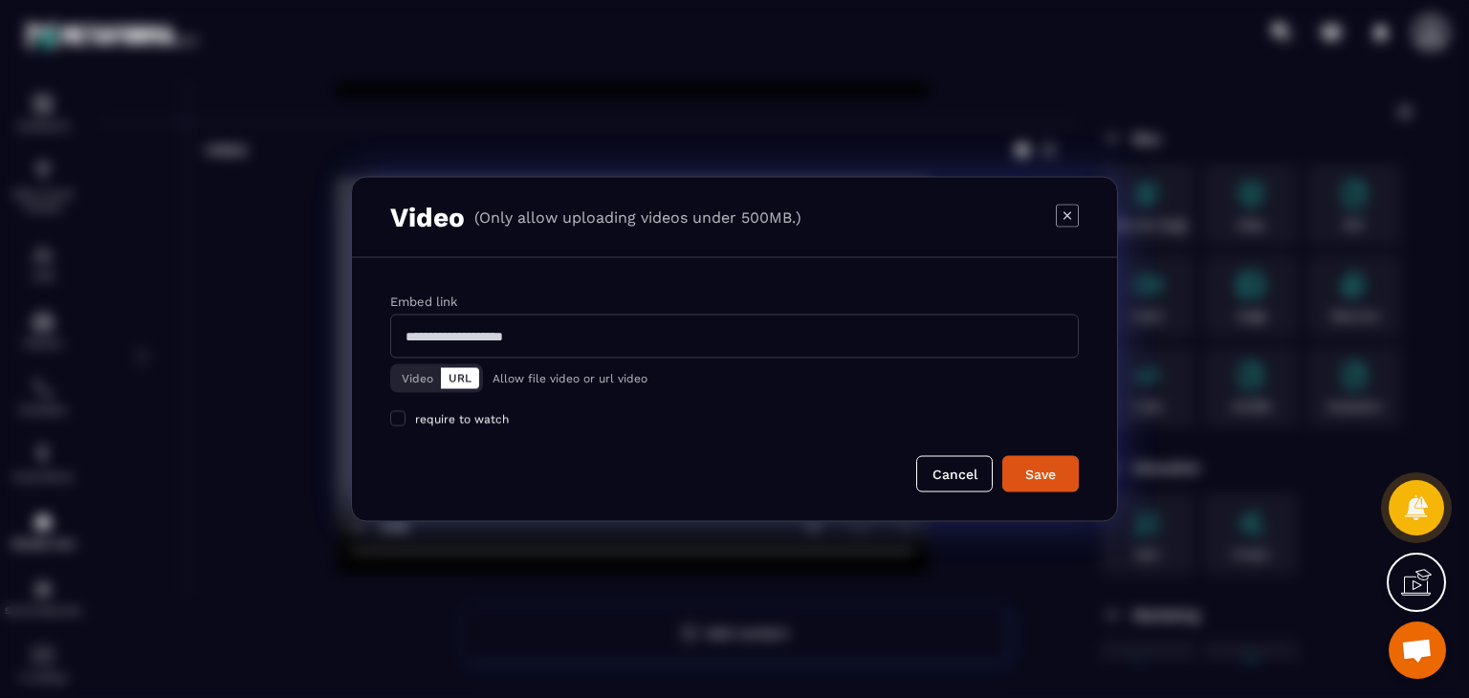
click at [416, 380] on button "Video" at bounding box center [417, 378] width 47 height 21
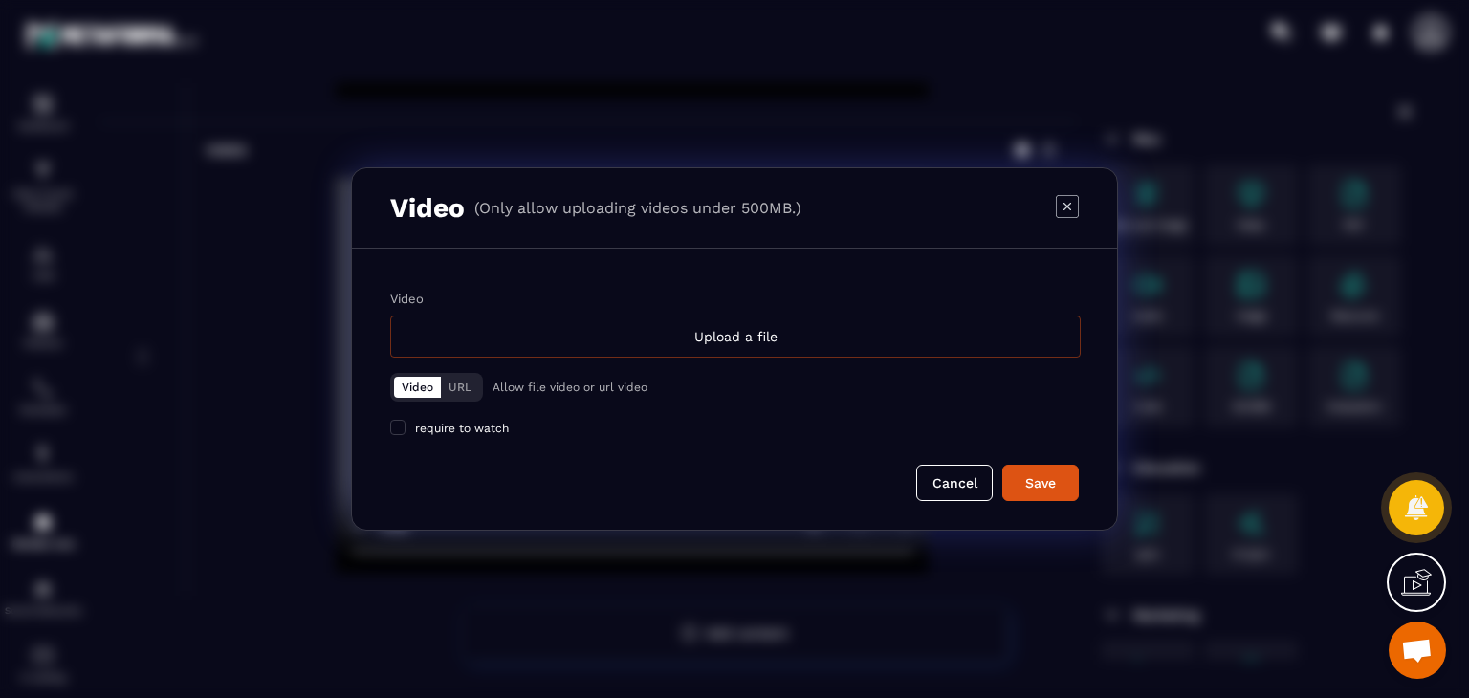
click at [702, 346] on div "Upload a file" at bounding box center [735, 337] width 690 height 42
click at [0, 0] on input "Video Upload a file" at bounding box center [0, 0] width 0 height 0
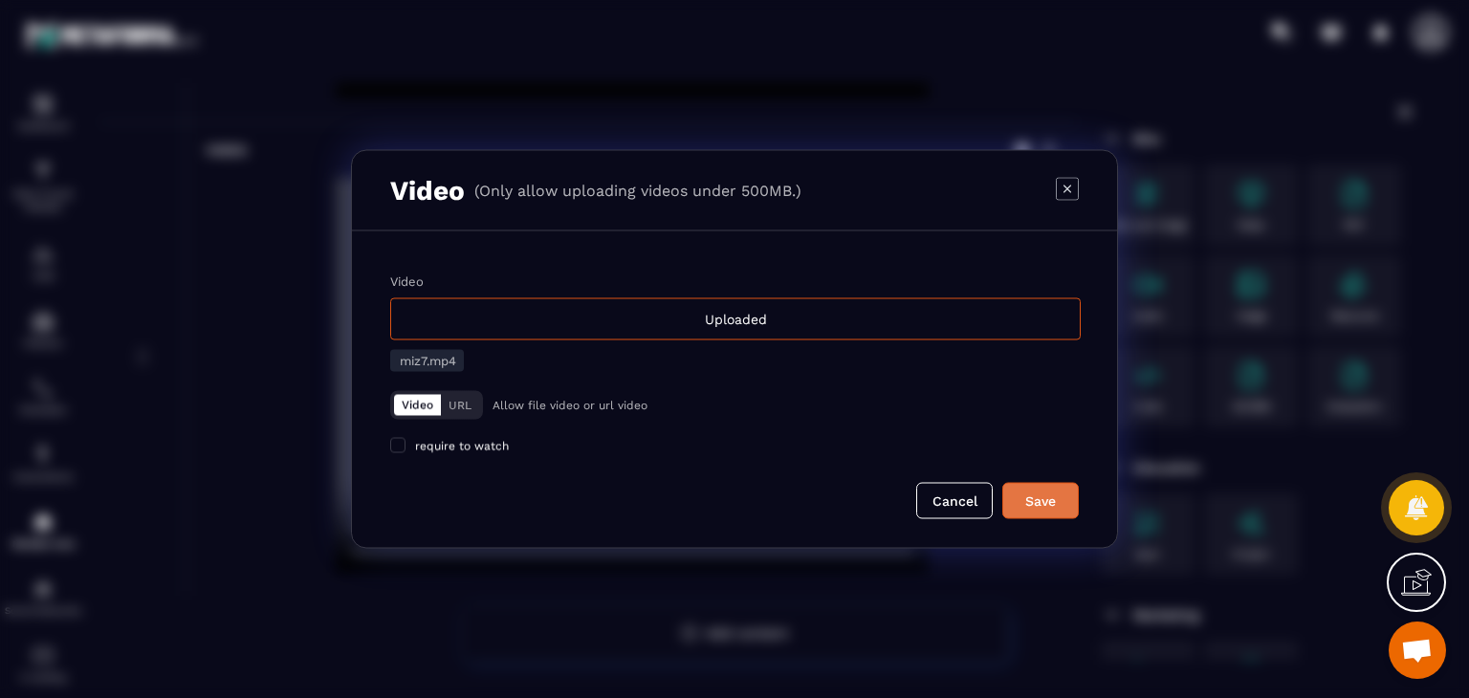
click at [1022, 493] on div "Save" at bounding box center [1041, 500] width 52 height 19
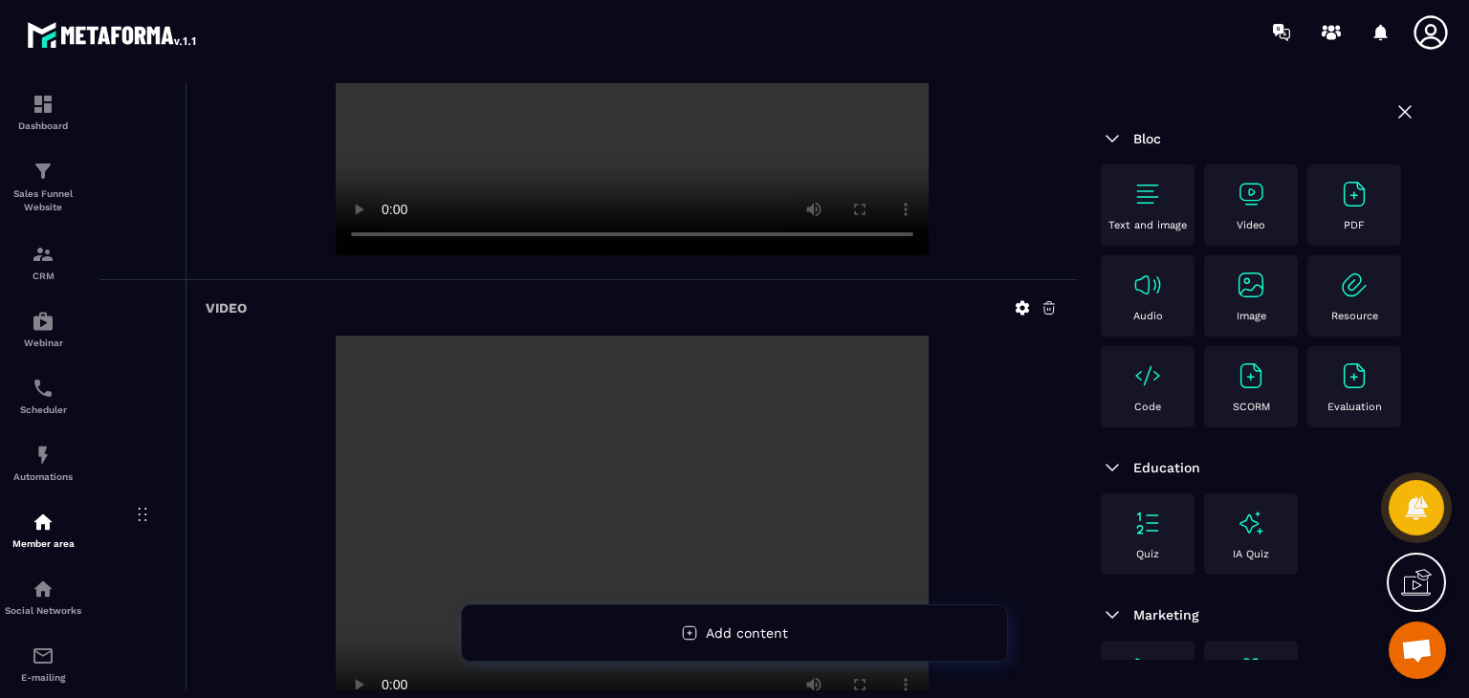
scroll to position [2281, 0]
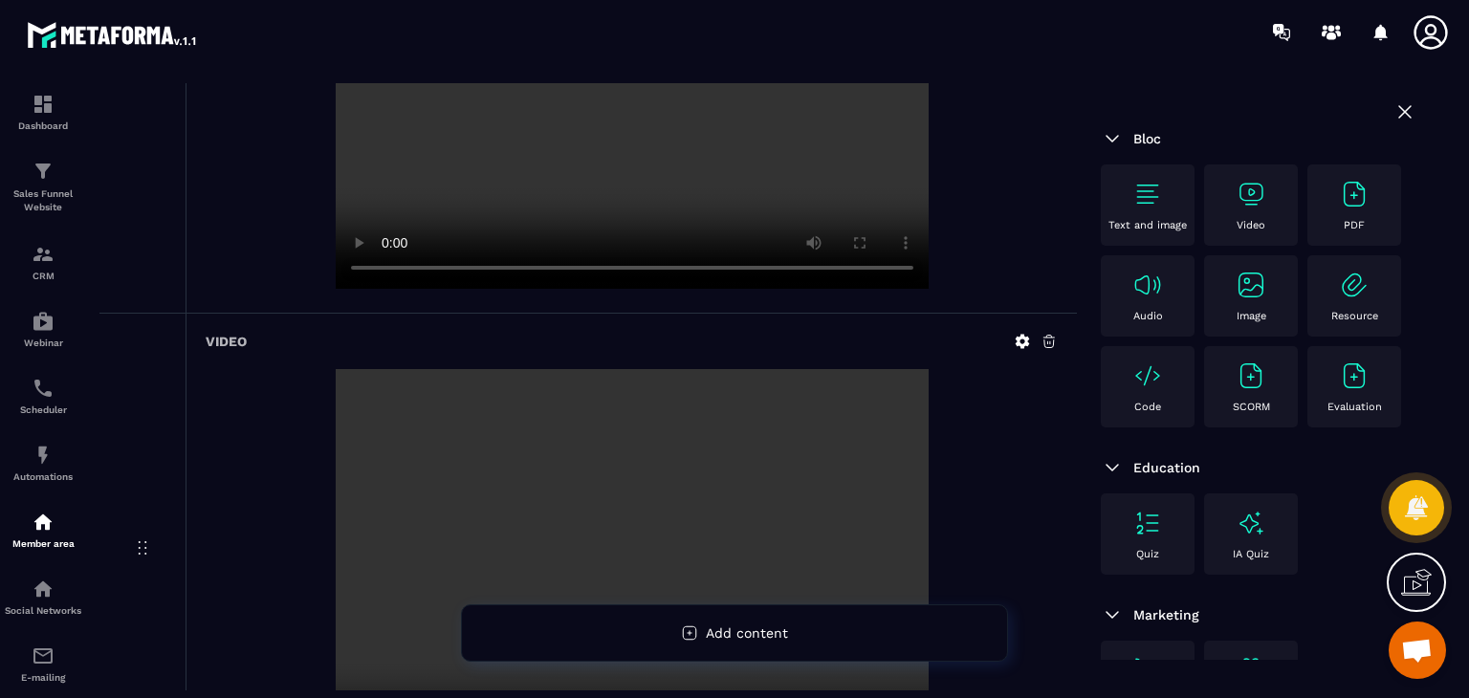
click at [1260, 190] on img at bounding box center [1250, 194] width 31 height 31
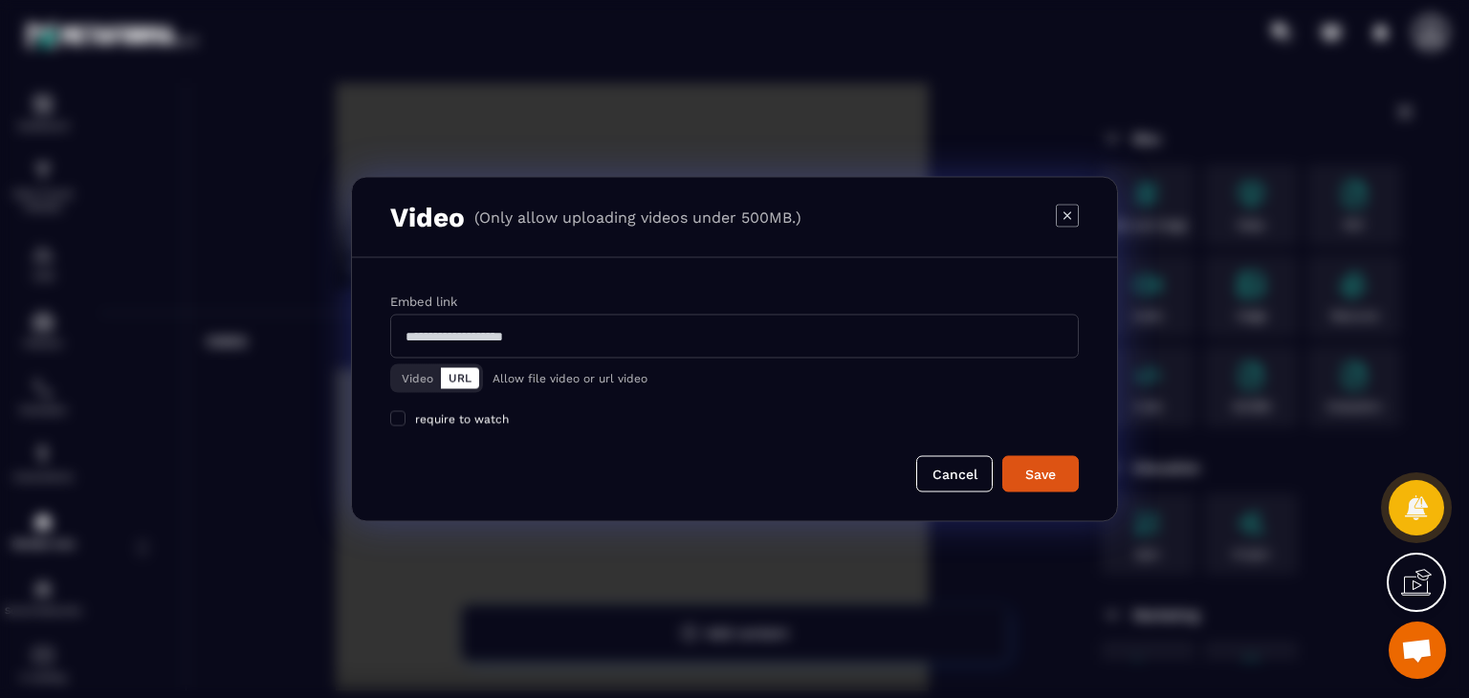
click at [1056, 215] on icon "Modal window" at bounding box center [1067, 215] width 23 height 23
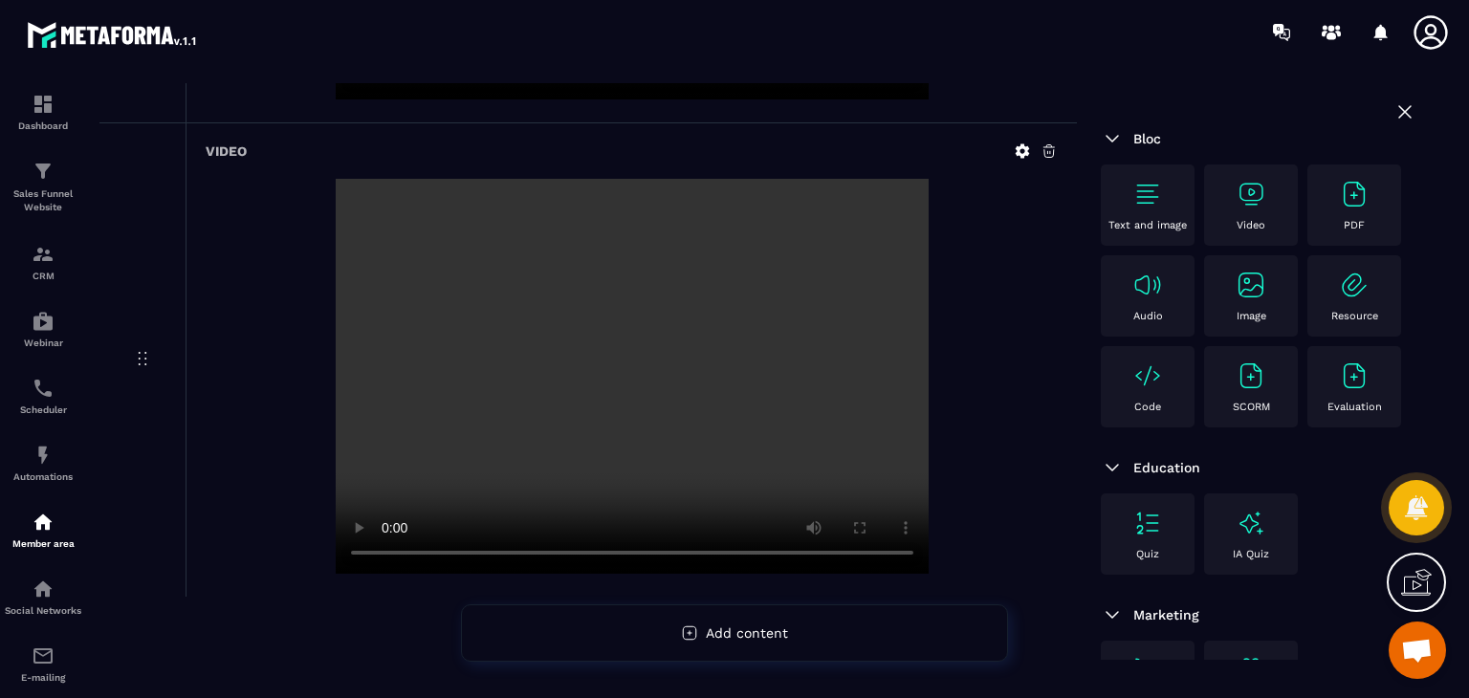
scroll to position [2947, 0]
click at [1218, 225] on div "Video" at bounding box center [1250, 205] width 75 height 53
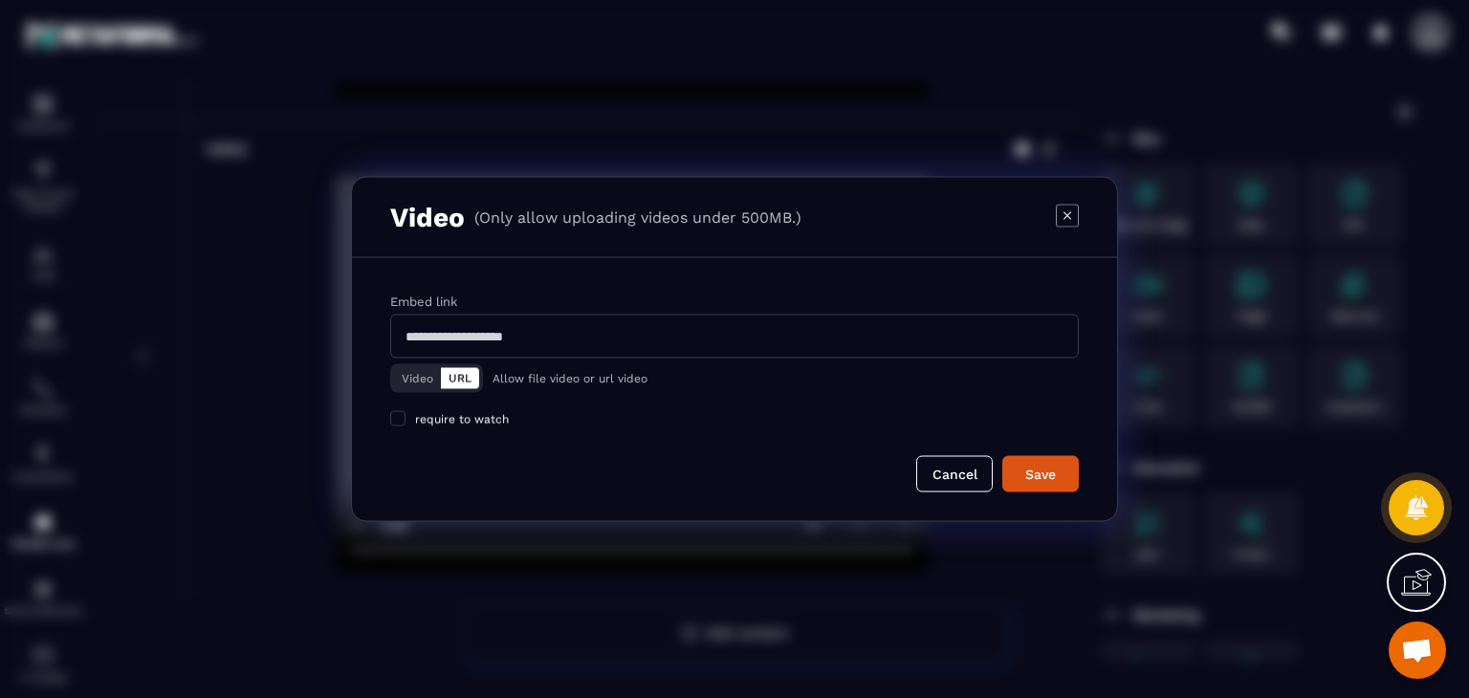
click at [409, 376] on button "Video" at bounding box center [417, 378] width 47 height 21
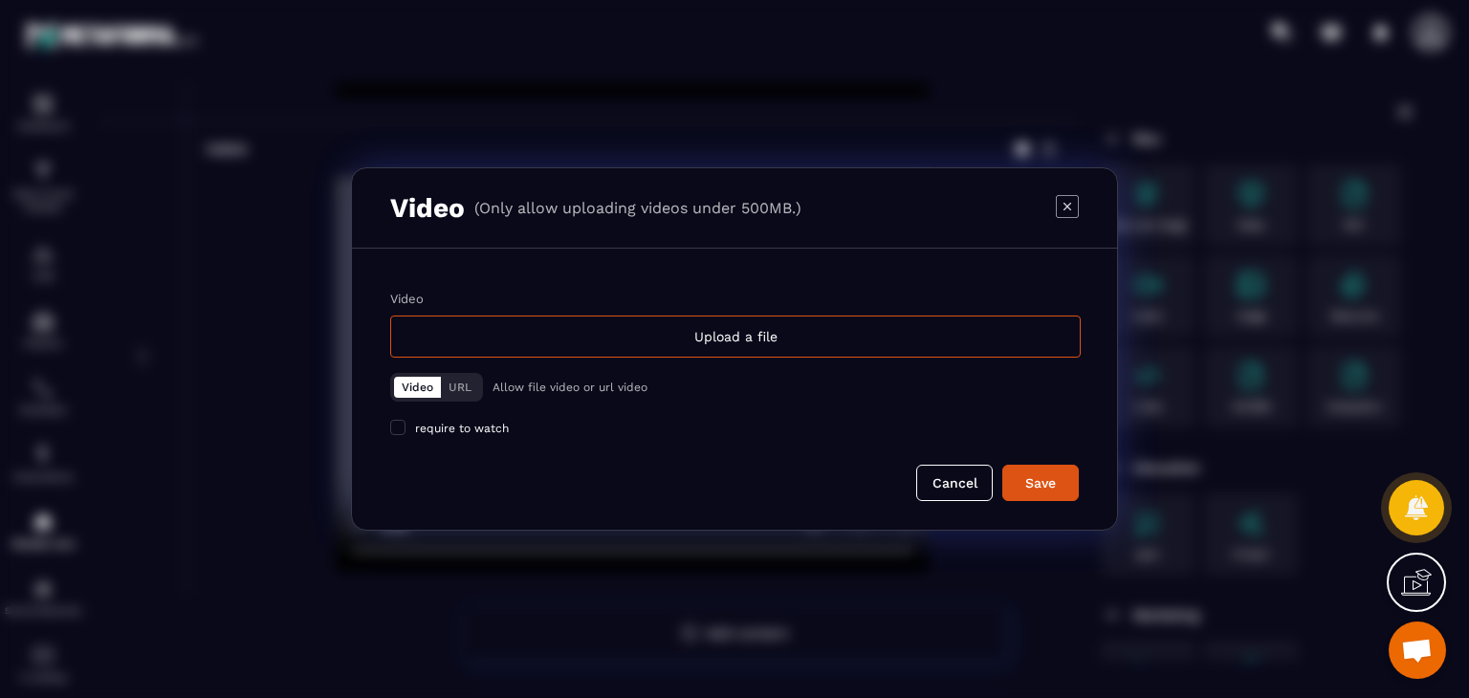
click at [570, 330] on div "Upload a file" at bounding box center [735, 337] width 690 height 42
click at [0, 0] on input "Video Upload a file" at bounding box center [0, 0] width 0 height 0
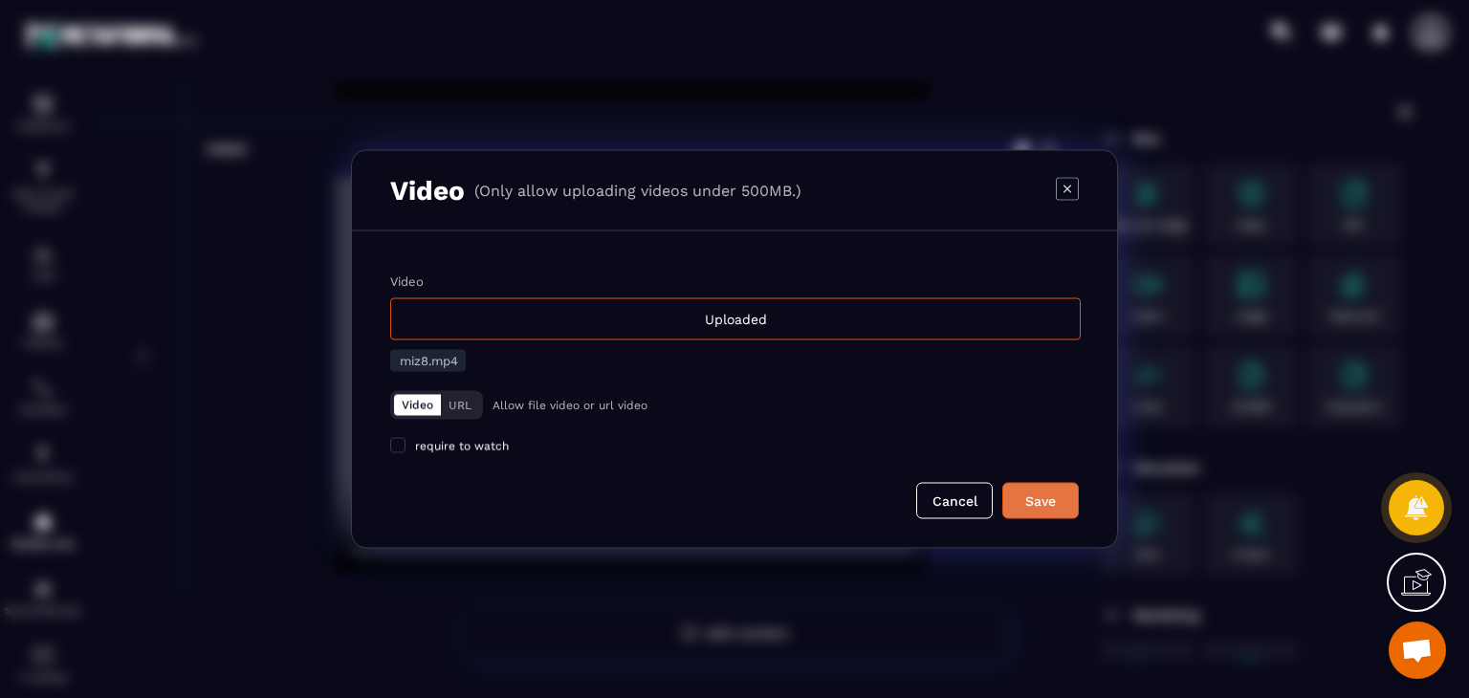
click at [1027, 498] on div "Save" at bounding box center [1041, 500] width 52 height 19
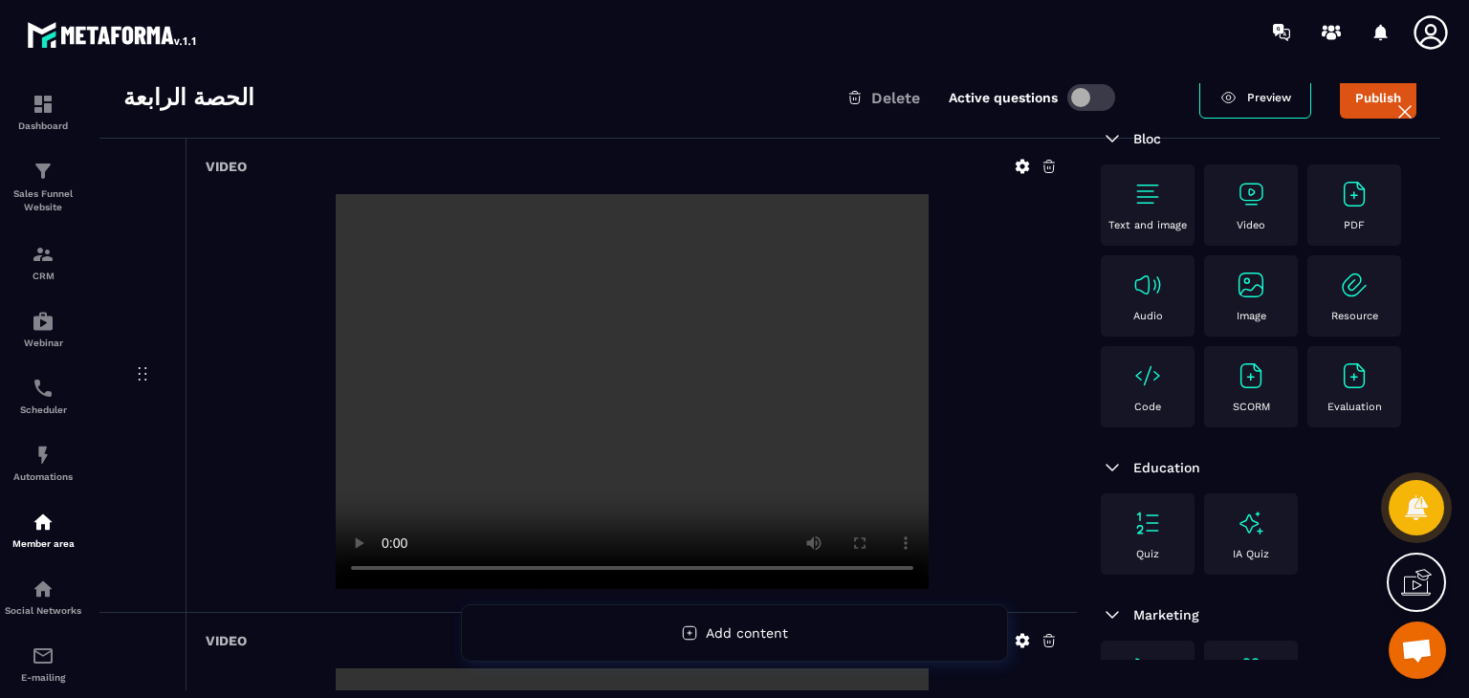
scroll to position [0, 0]
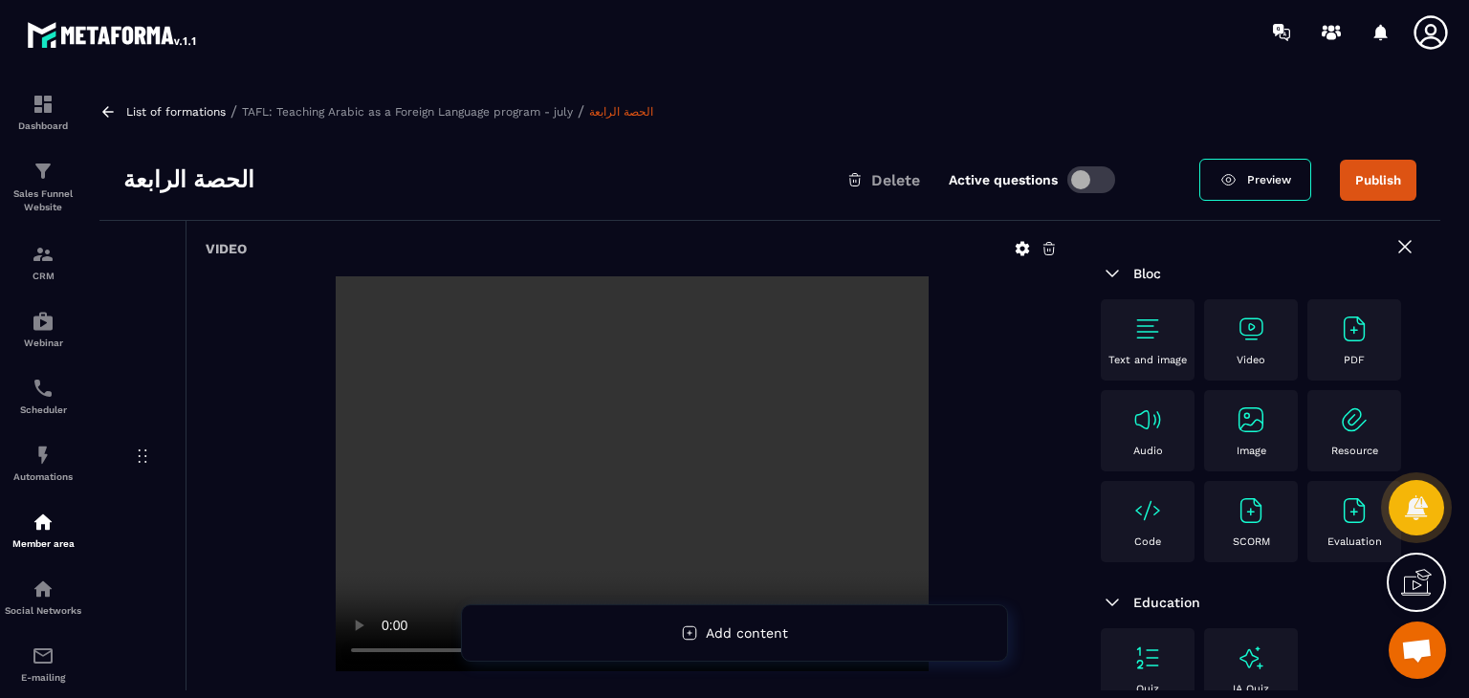
click at [1240, 346] on div "Video" at bounding box center [1250, 340] width 75 height 53
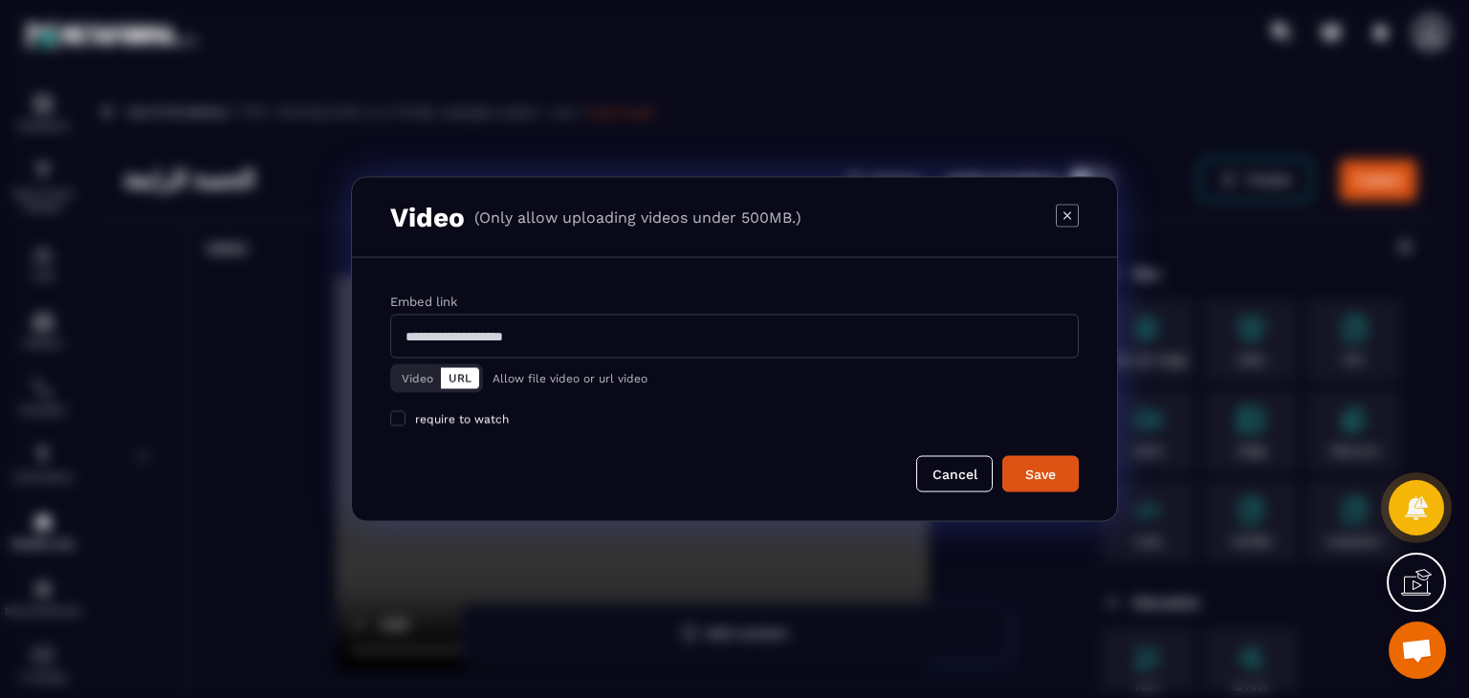
click at [417, 384] on button "Video" at bounding box center [417, 378] width 47 height 21
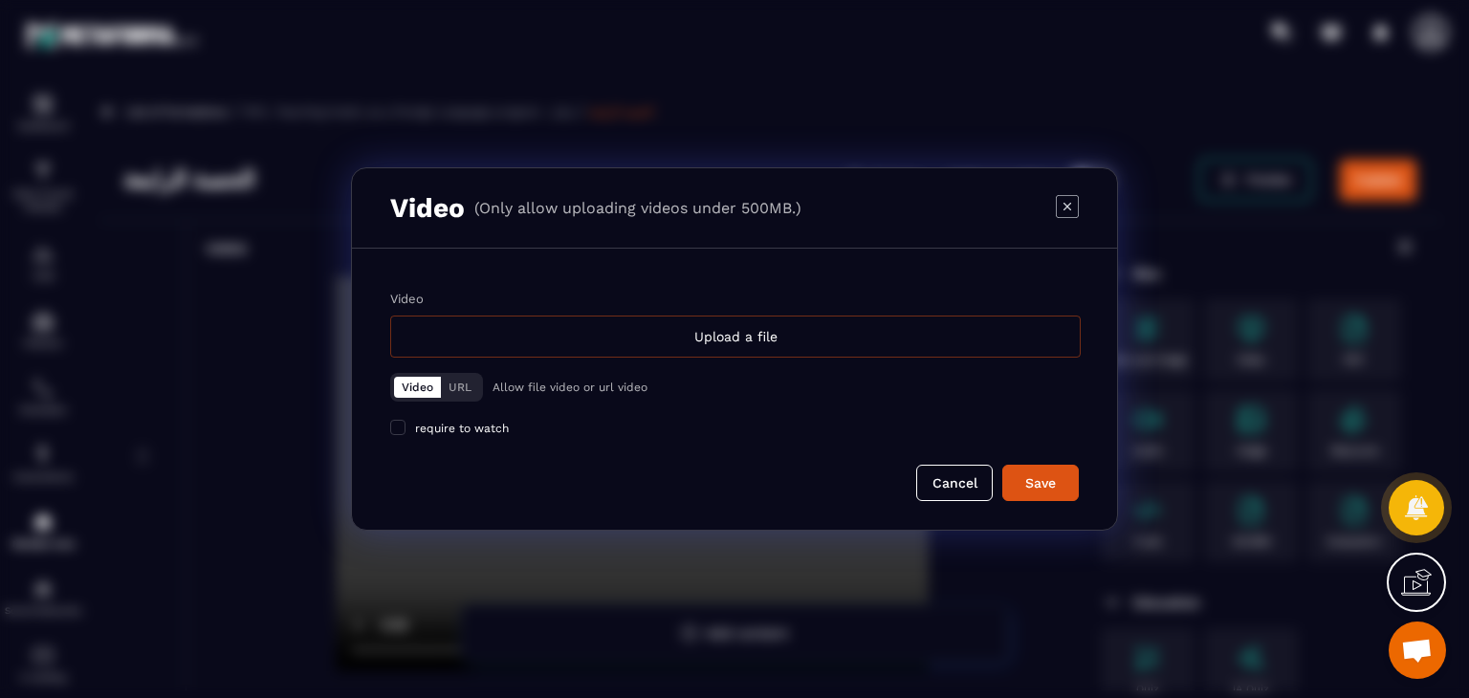
click at [685, 338] on div "Upload a file" at bounding box center [735, 337] width 690 height 42
click at [0, 0] on input "Video Upload a file" at bounding box center [0, 0] width 0 height 0
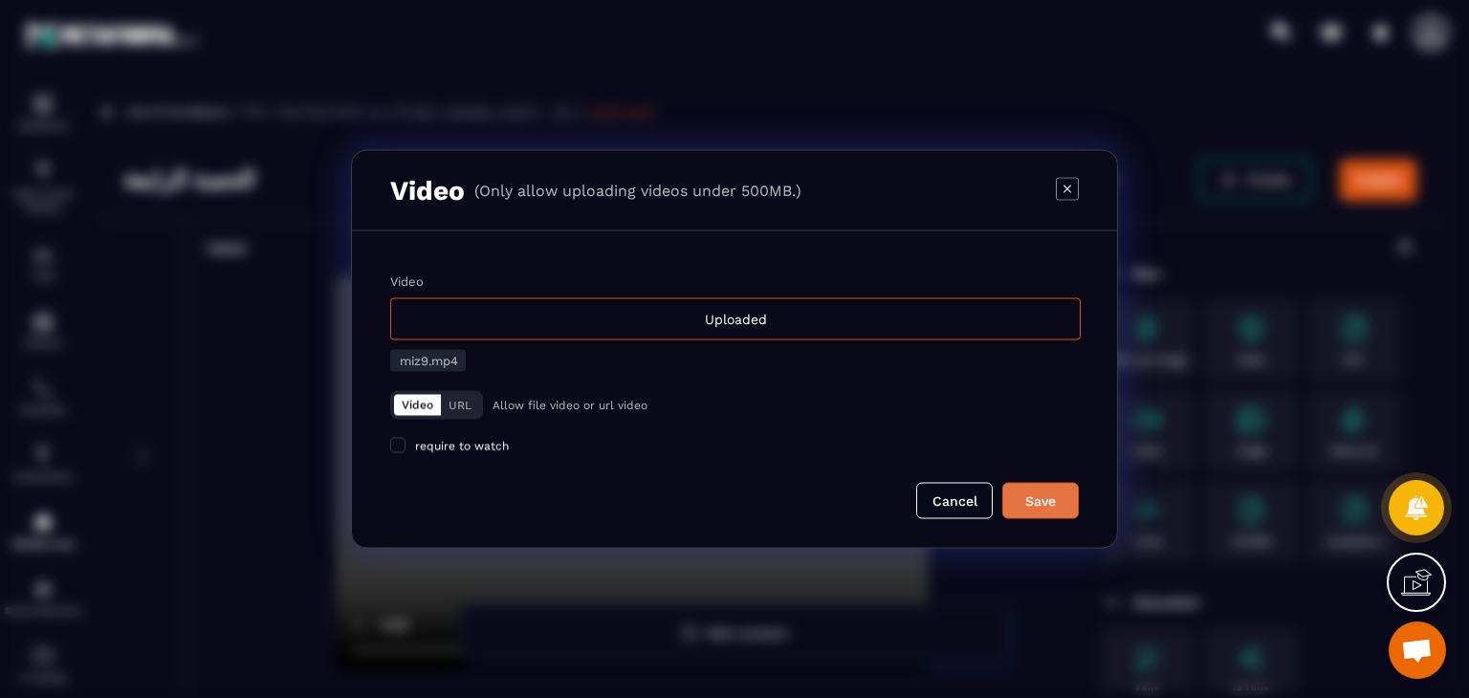
click at [1056, 498] on div "Save" at bounding box center [1041, 500] width 52 height 19
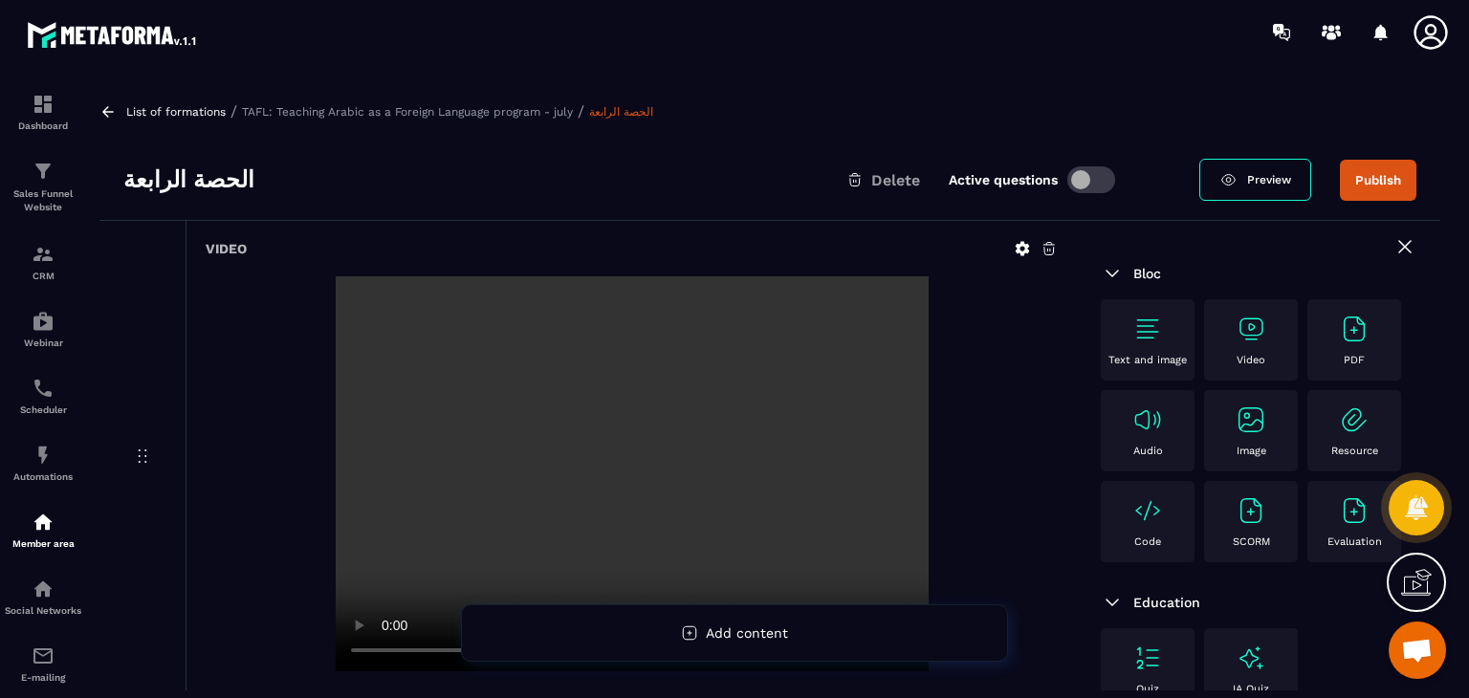
click at [1239, 330] on img at bounding box center [1250, 329] width 31 height 31
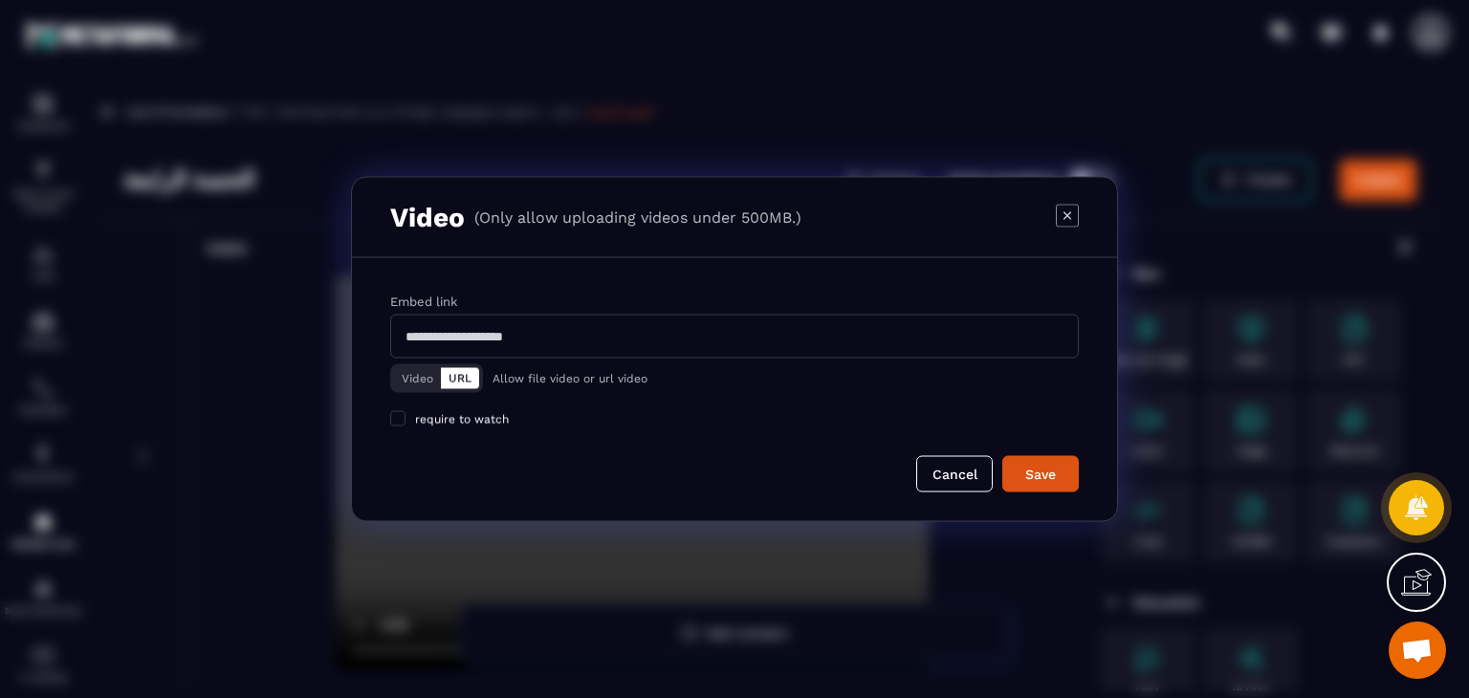
click at [417, 380] on button "Video" at bounding box center [417, 378] width 47 height 21
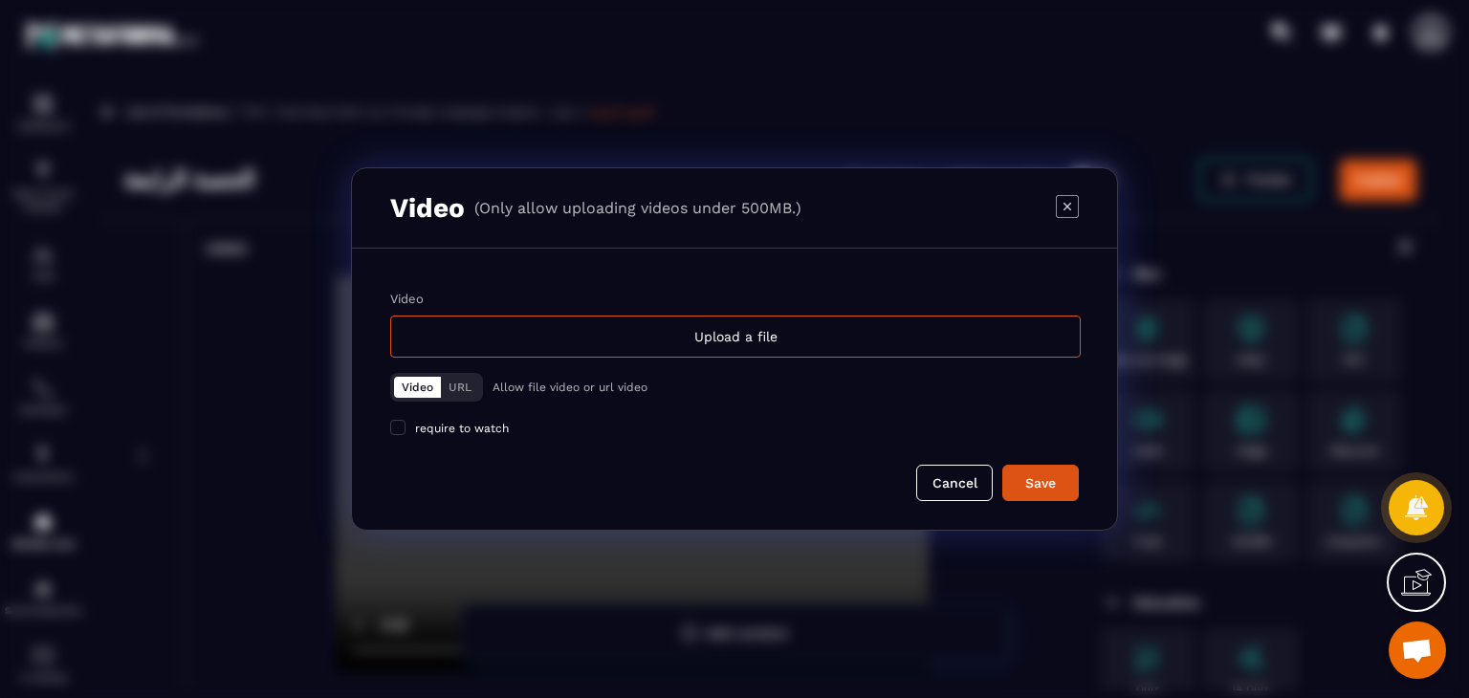
click at [544, 334] on div "Upload a file" at bounding box center [735, 337] width 690 height 42
click at [0, 0] on input "Video Upload a file" at bounding box center [0, 0] width 0 height 0
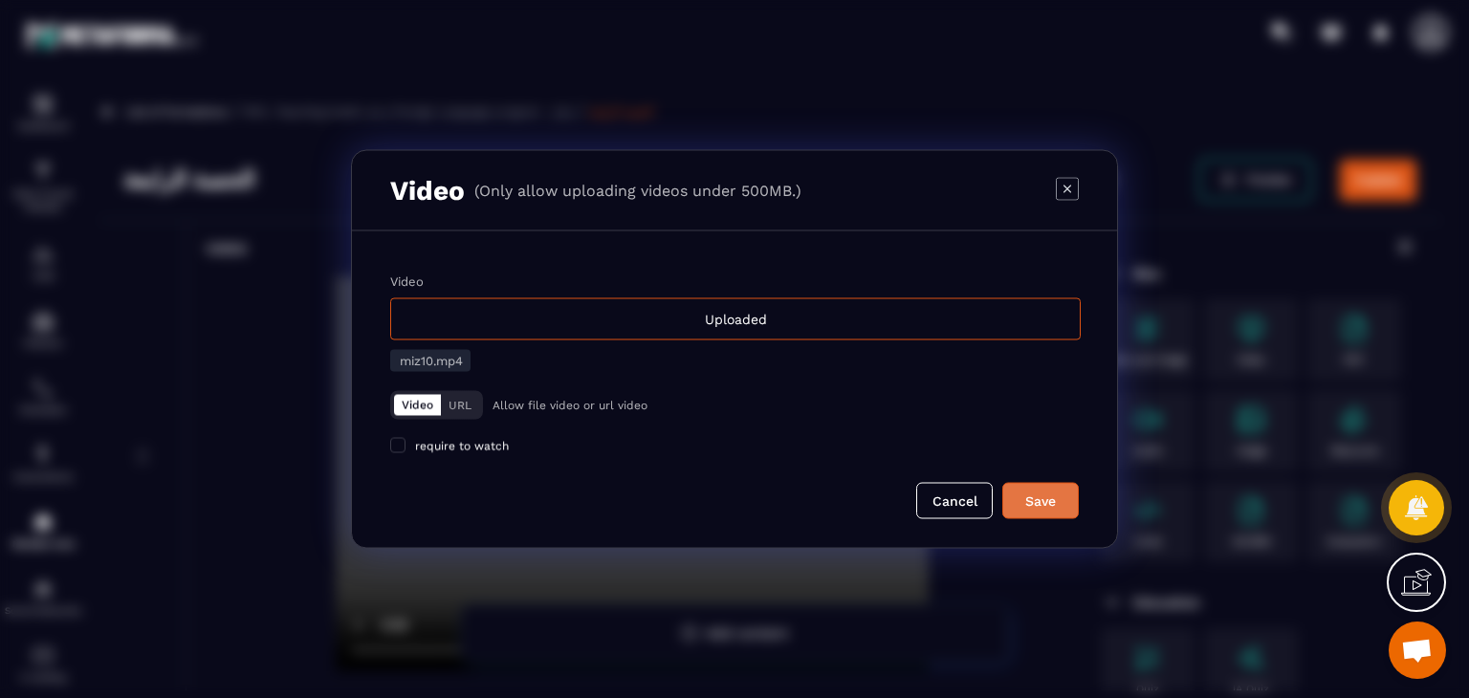
click at [1040, 499] on div "Save" at bounding box center [1041, 500] width 52 height 19
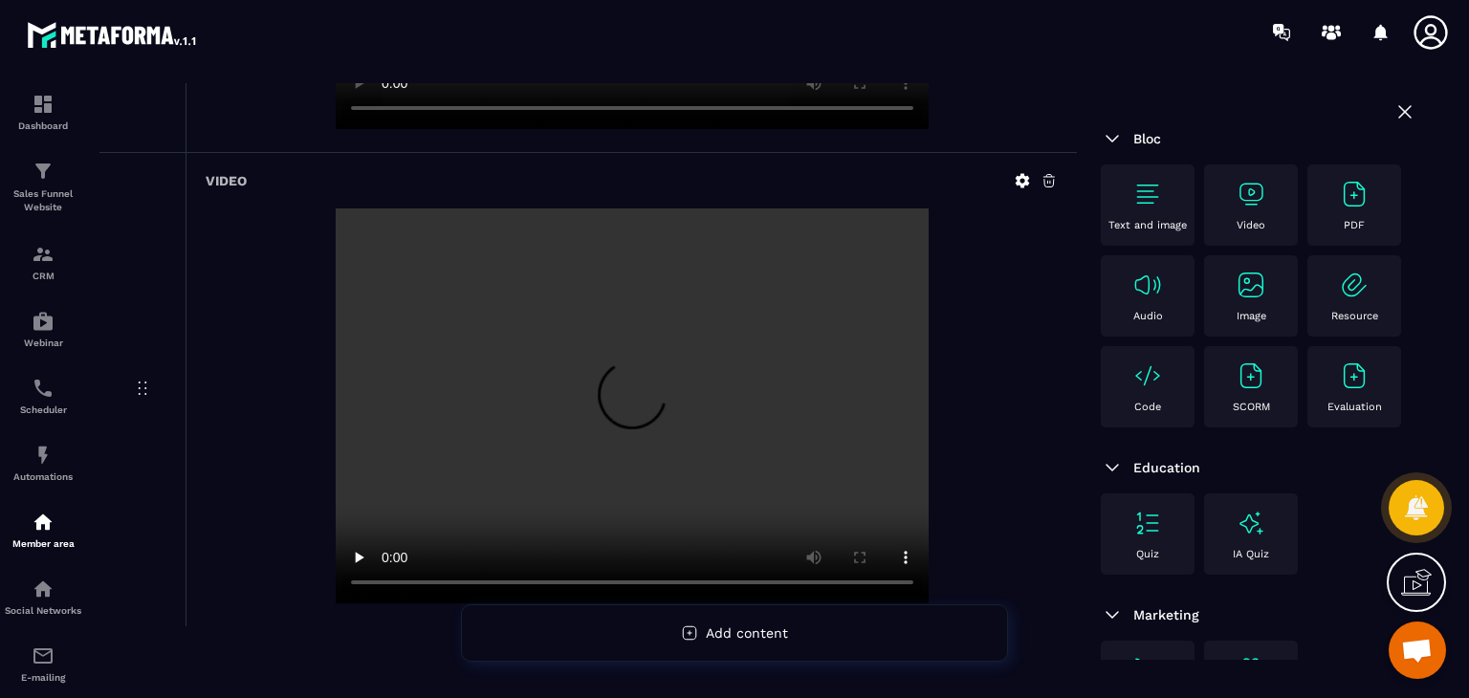
scroll to position [4370, 0]
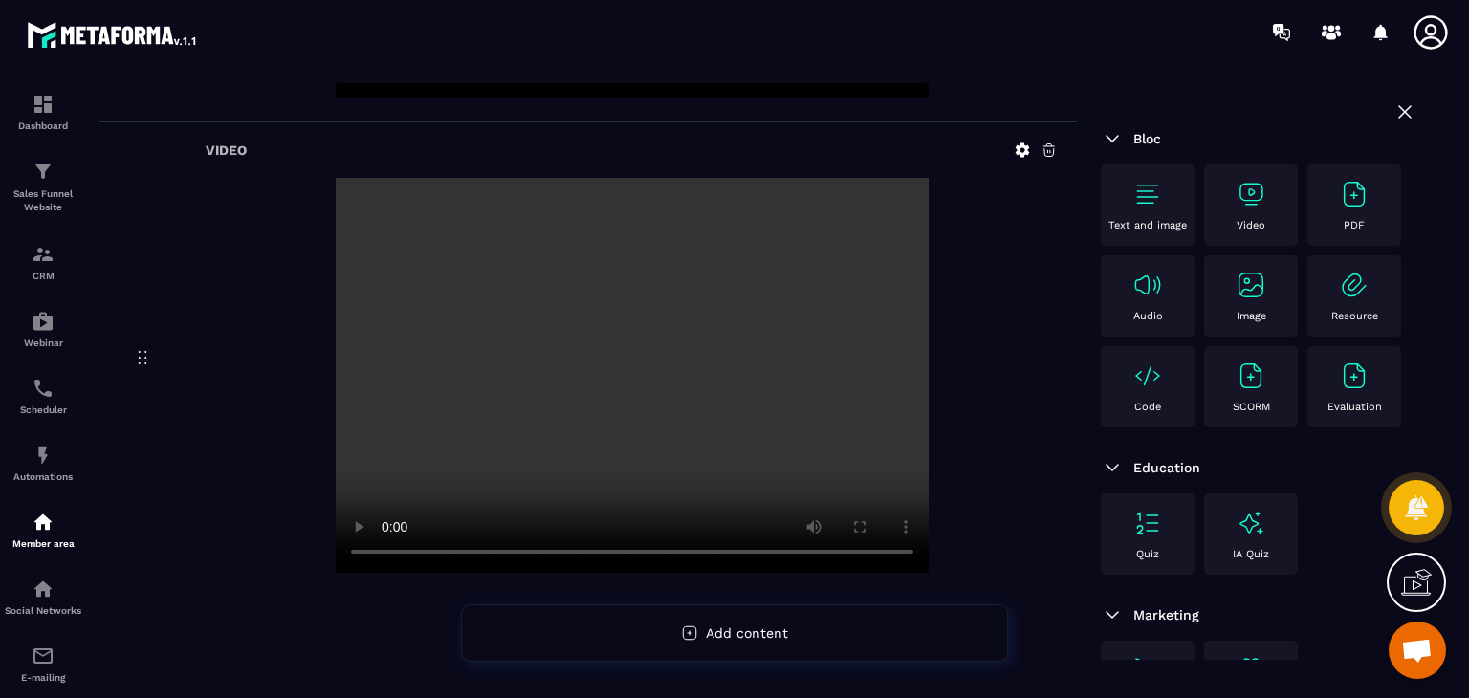
click at [1274, 202] on div "Video" at bounding box center [1250, 205] width 75 height 53
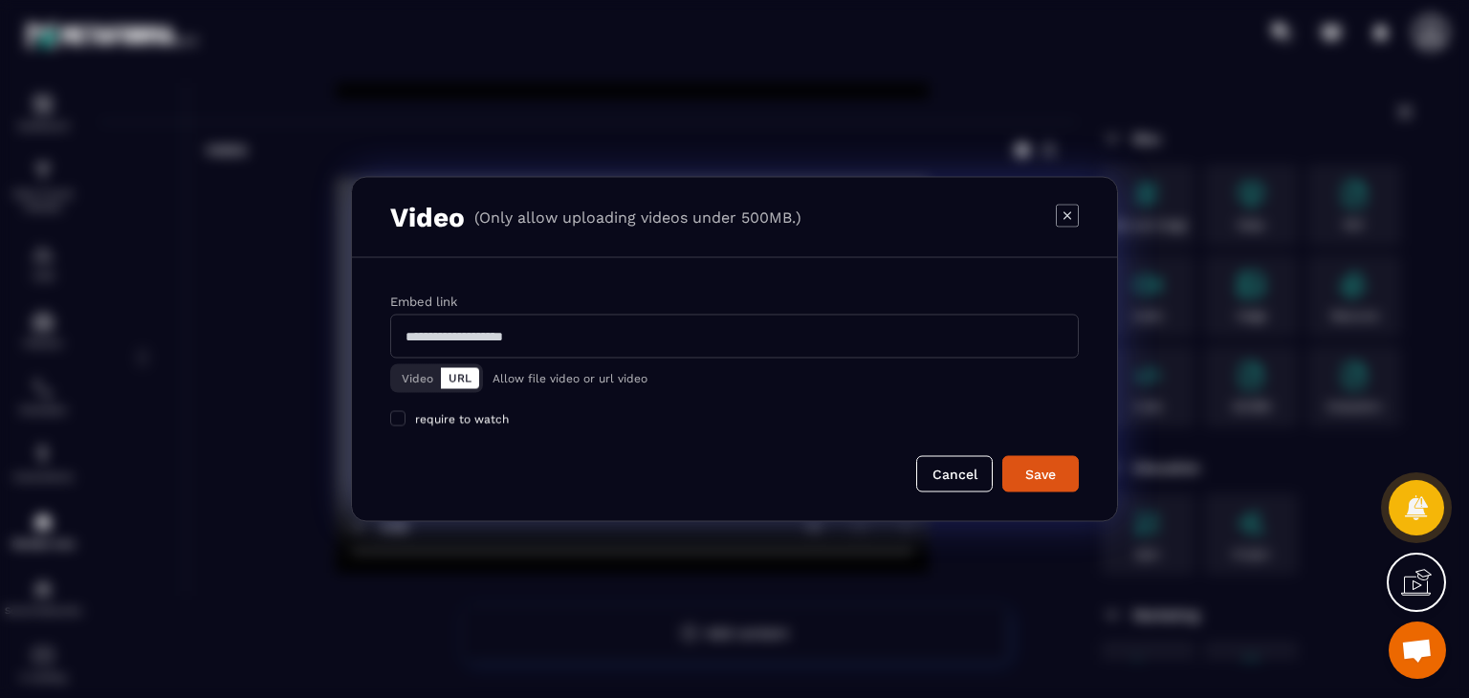
drag, startPoint x: 408, startPoint y: 379, endPoint x: 424, endPoint y: 361, distance: 23.0
click at [409, 378] on button "Video" at bounding box center [417, 378] width 47 height 21
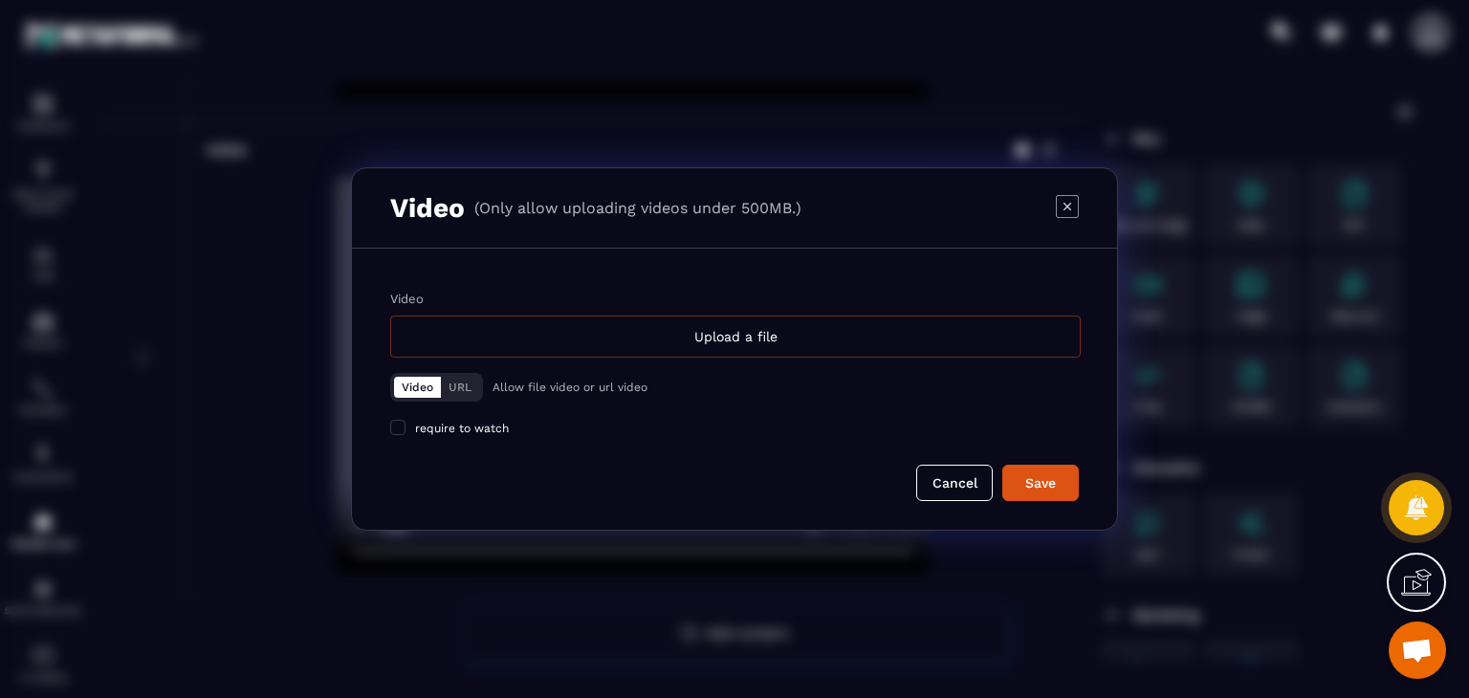
click at [507, 329] on div "Upload a file" at bounding box center [735, 337] width 690 height 42
click at [0, 0] on input "Video Upload a file" at bounding box center [0, 0] width 0 height 0
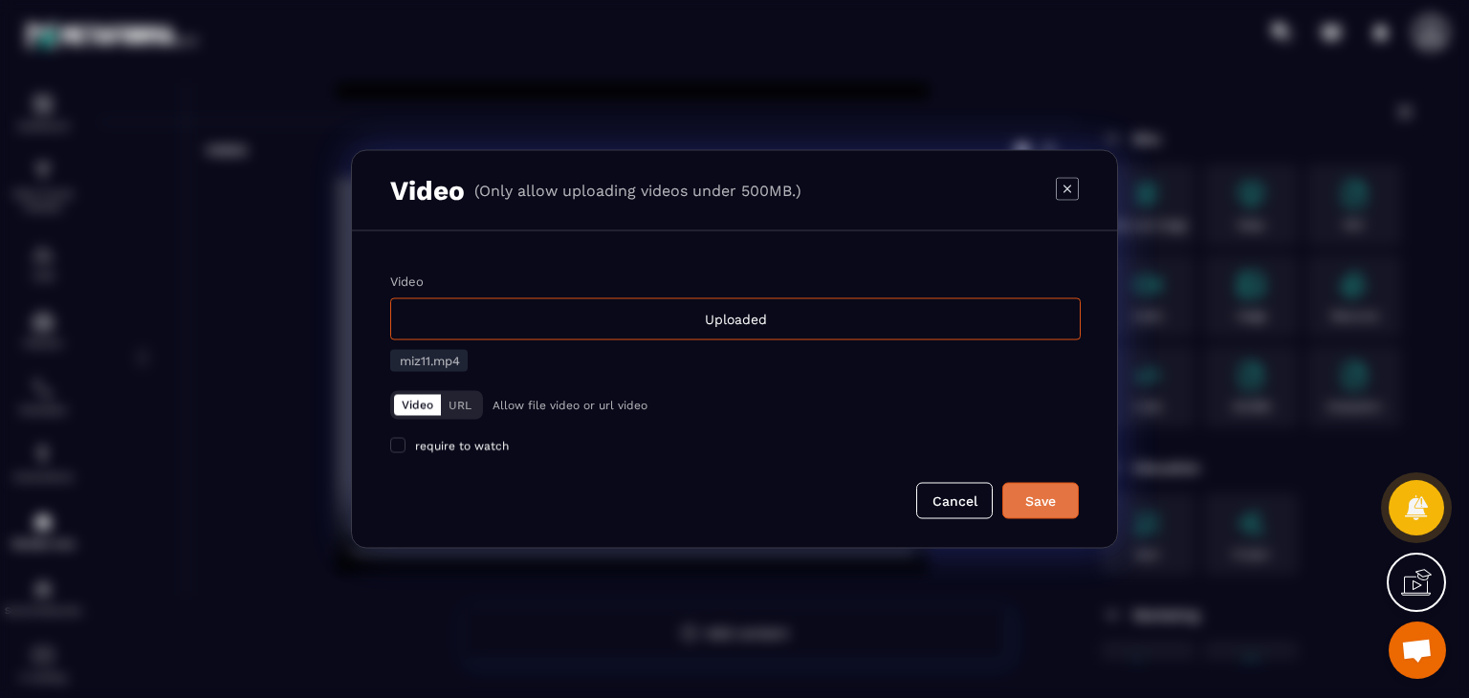
click at [1050, 497] on div "Save" at bounding box center [1041, 500] width 52 height 19
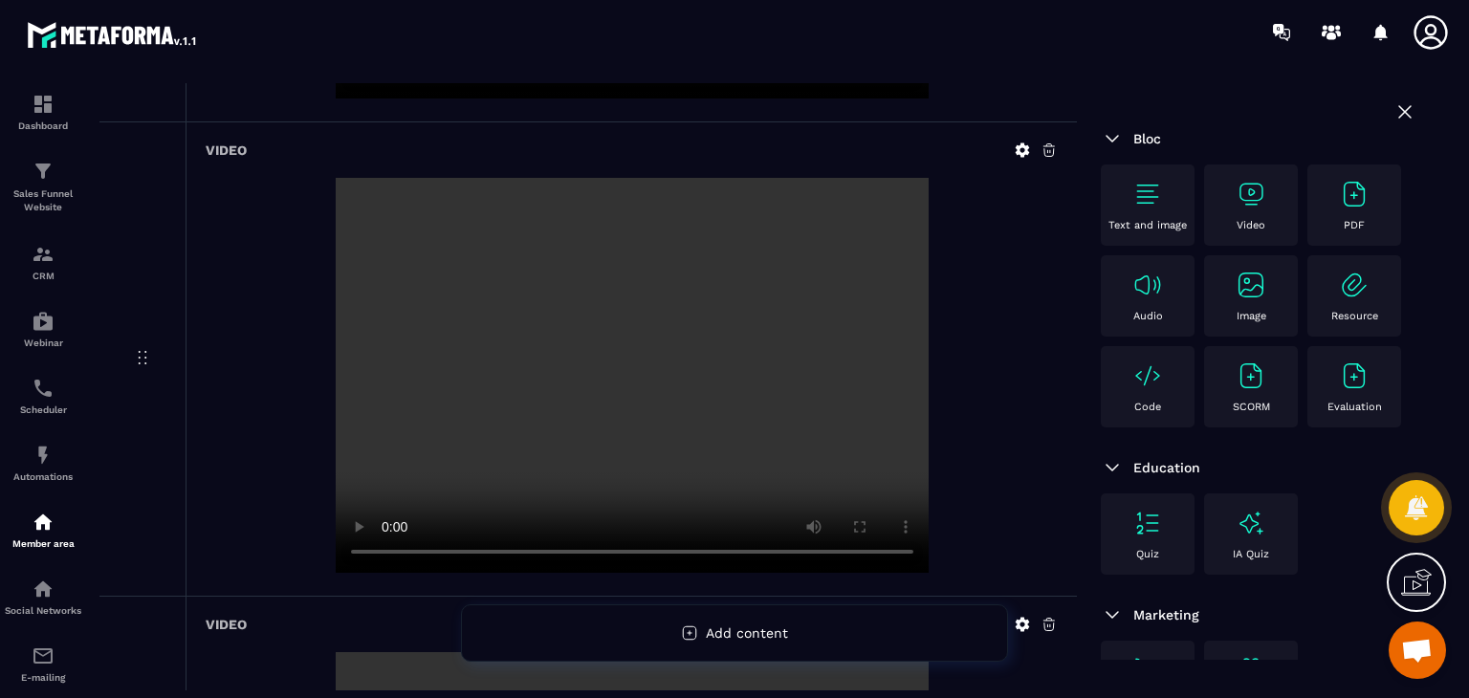
click at [1223, 186] on div "Video" at bounding box center [1250, 205] width 75 height 53
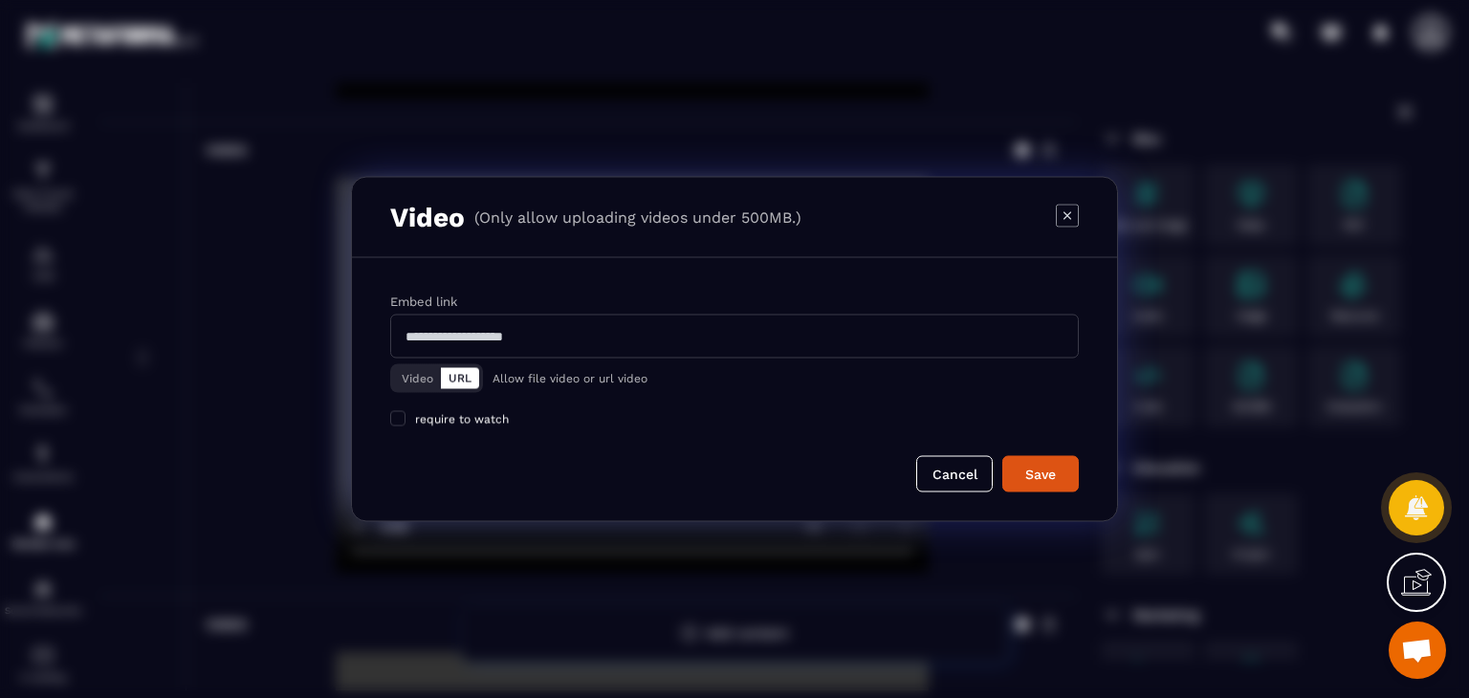
drag, startPoint x: 391, startPoint y: 364, endPoint x: 432, endPoint y: 386, distance: 46.6
click at [394, 367] on div "Video URL Allow file video or url video" at bounding box center [734, 378] width 688 height 29
click at [432, 386] on button "Video" at bounding box center [417, 378] width 47 height 21
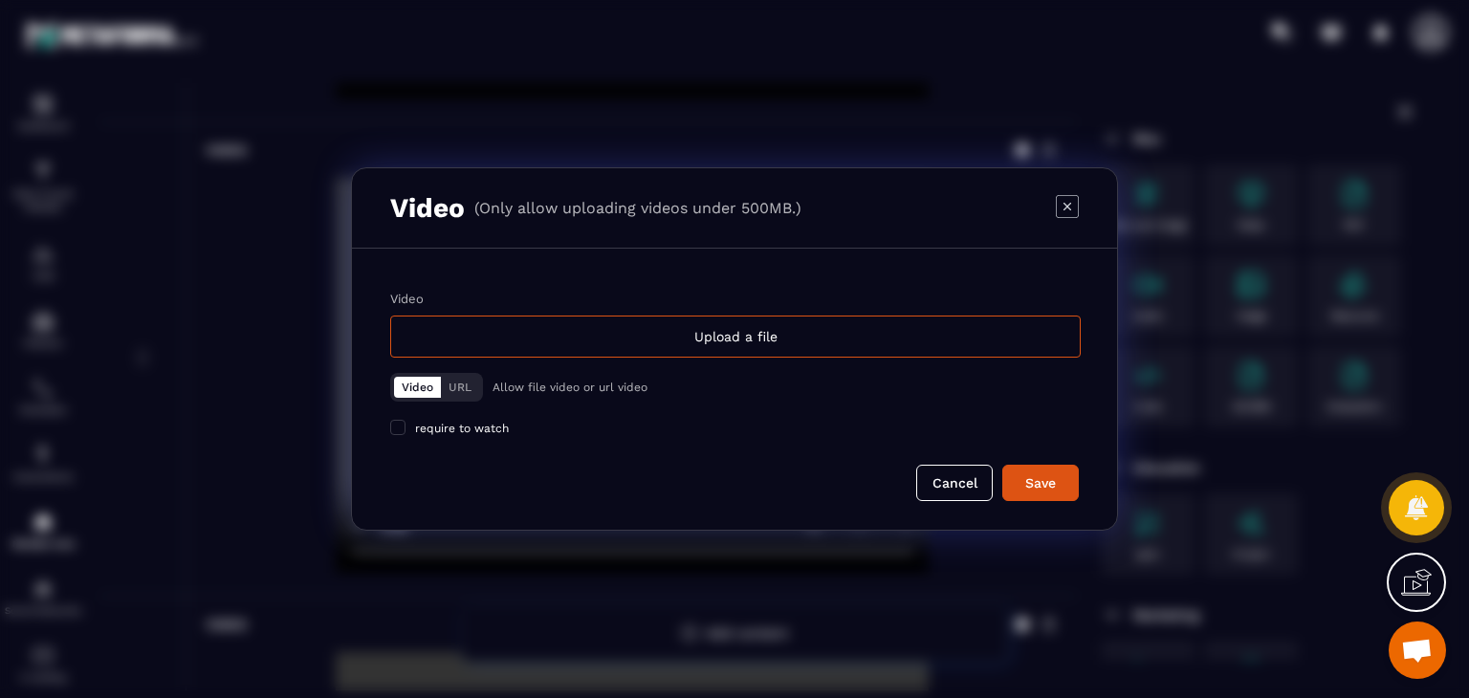
click at [705, 303] on div "Video" at bounding box center [734, 299] width 688 height 14
click at [0, 0] on input "Video Upload a file" at bounding box center [0, 0] width 0 height 0
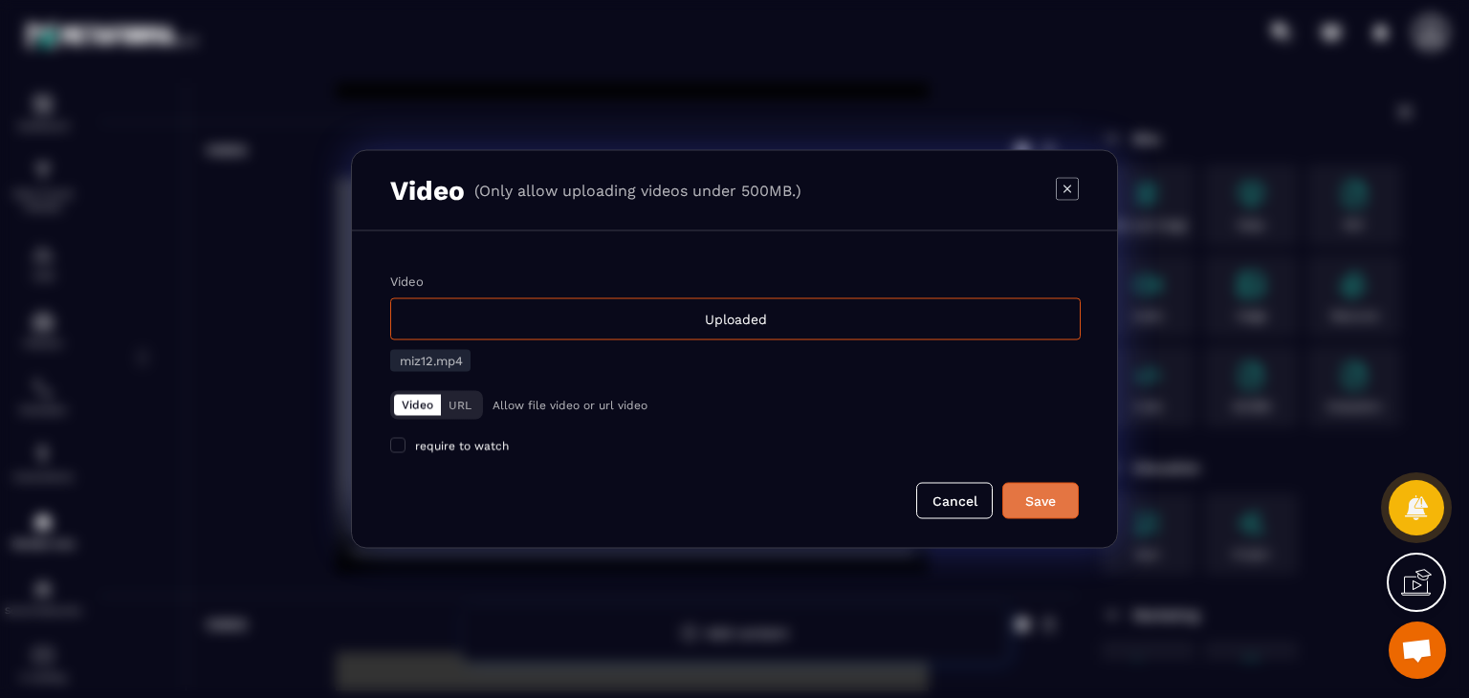
click at [1049, 485] on button "Save" at bounding box center [1040, 501] width 76 height 36
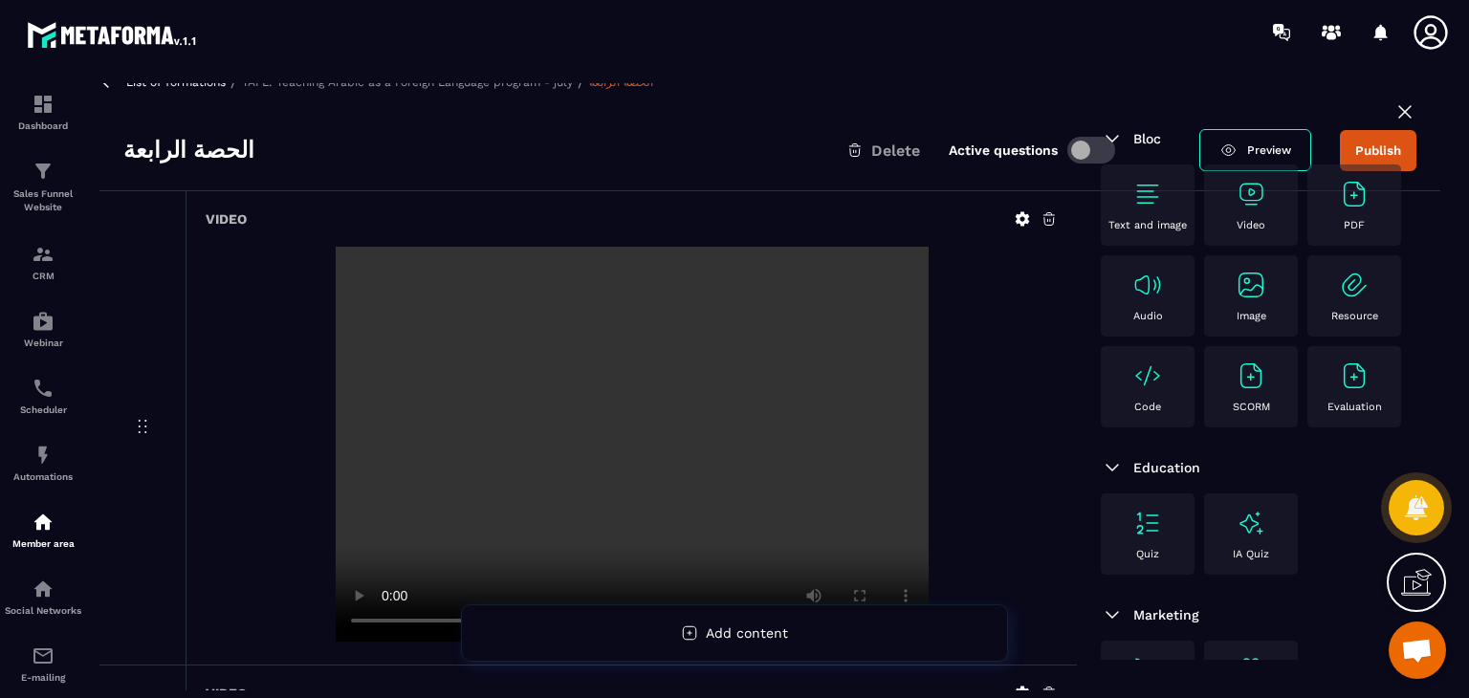
scroll to position [0, 0]
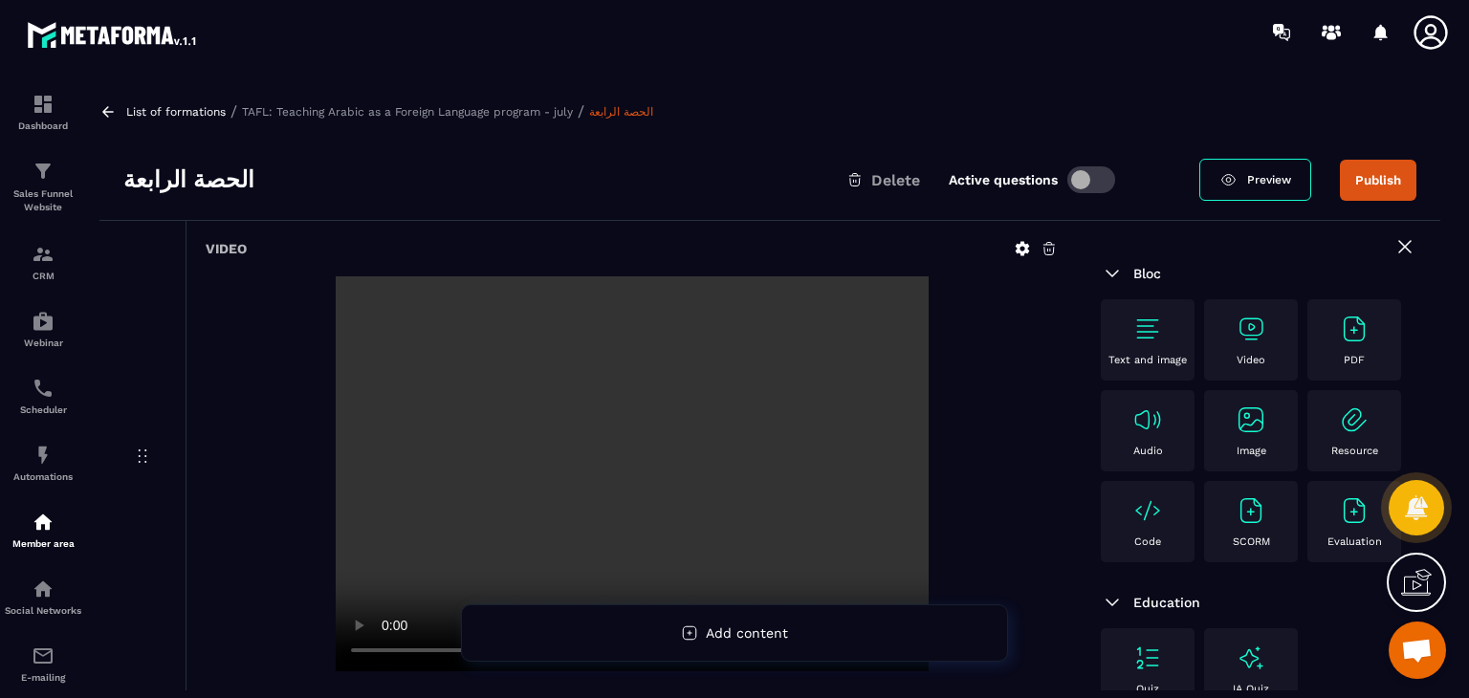
click at [1386, 198] on button "Publish" at bounding box center [1378, 180] width 76 height 41
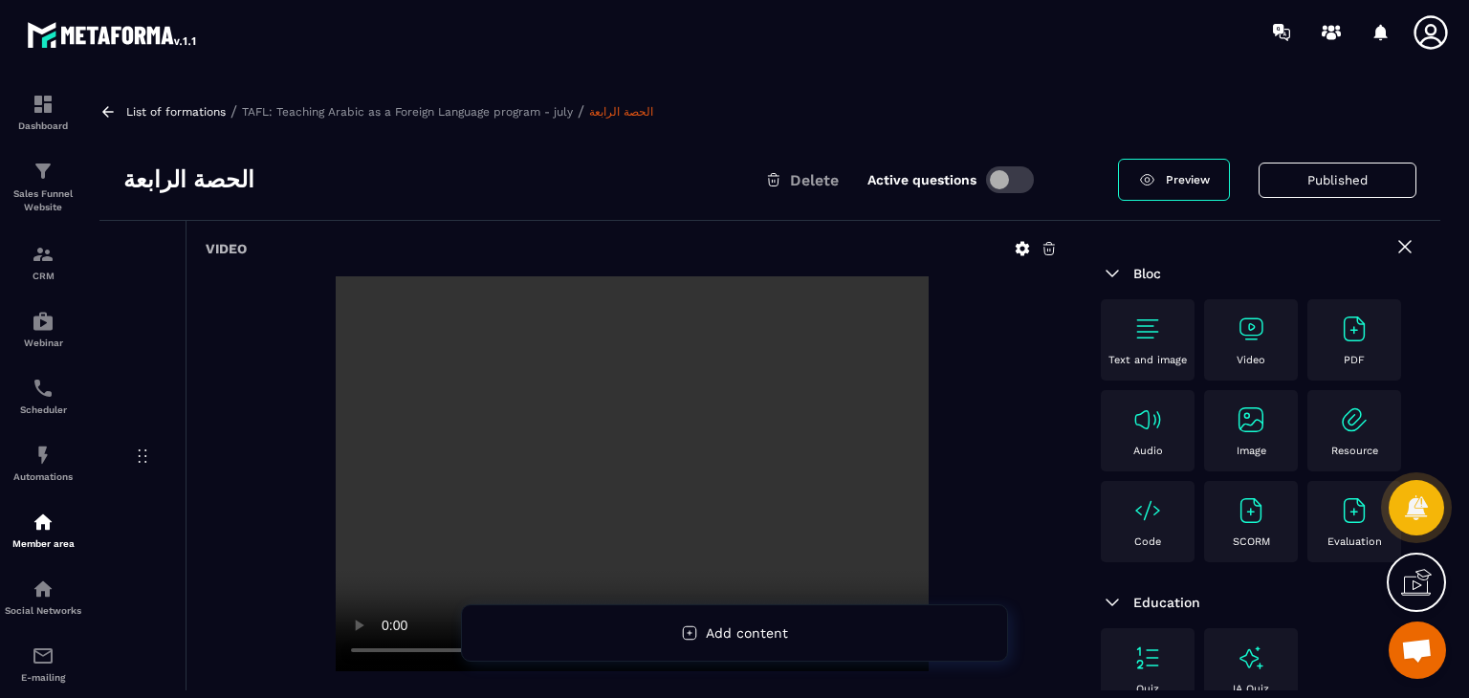
click at [105, 105] on icon at bounding box center [107, 111] width 17 height 17
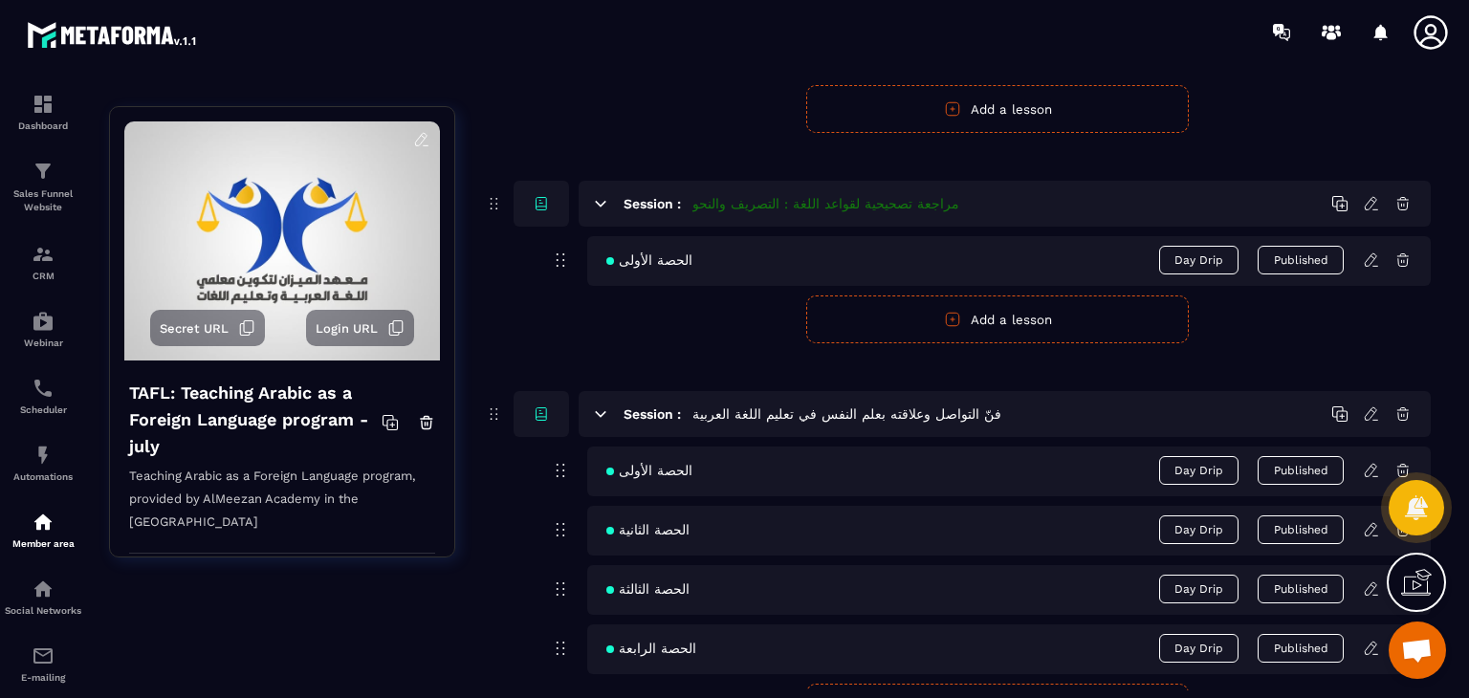
scroll to position [1600, 0]
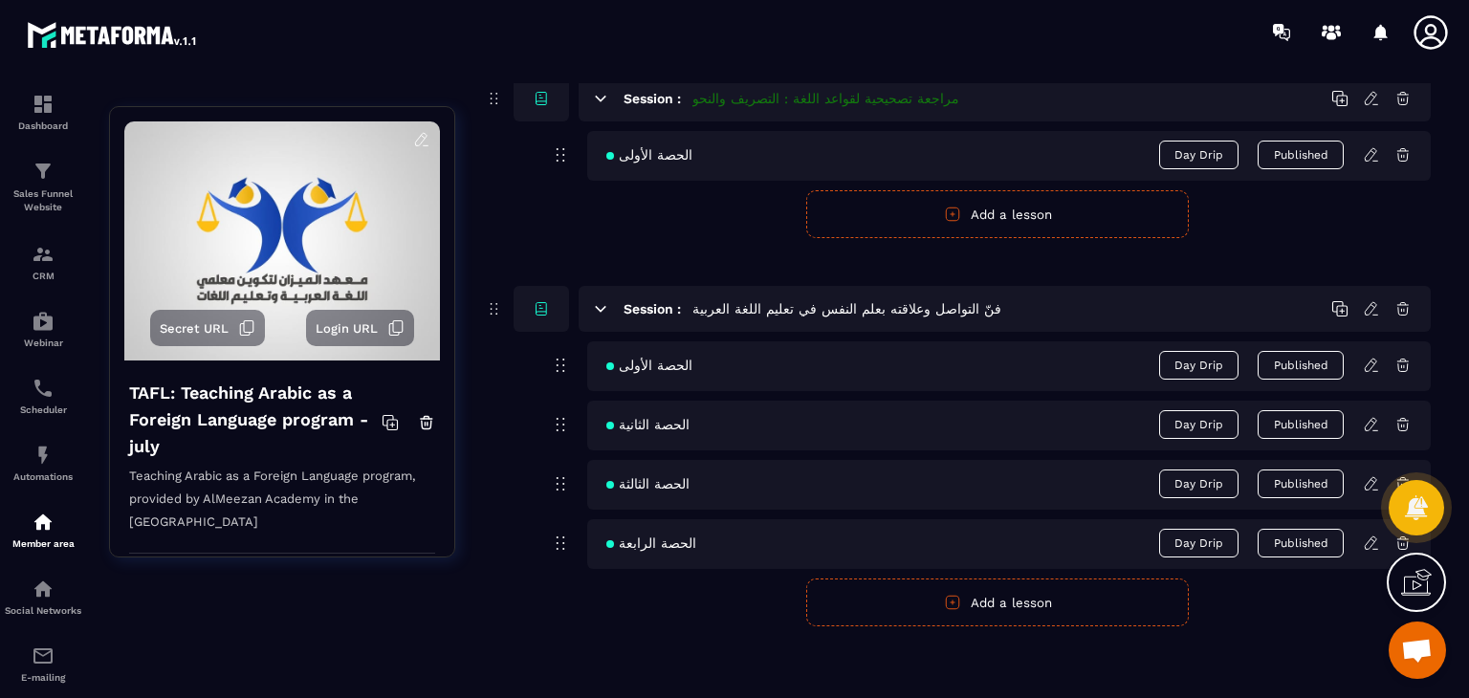
click at [1381, 537] on link at bounding box center [1379, 543] width 32 height 17
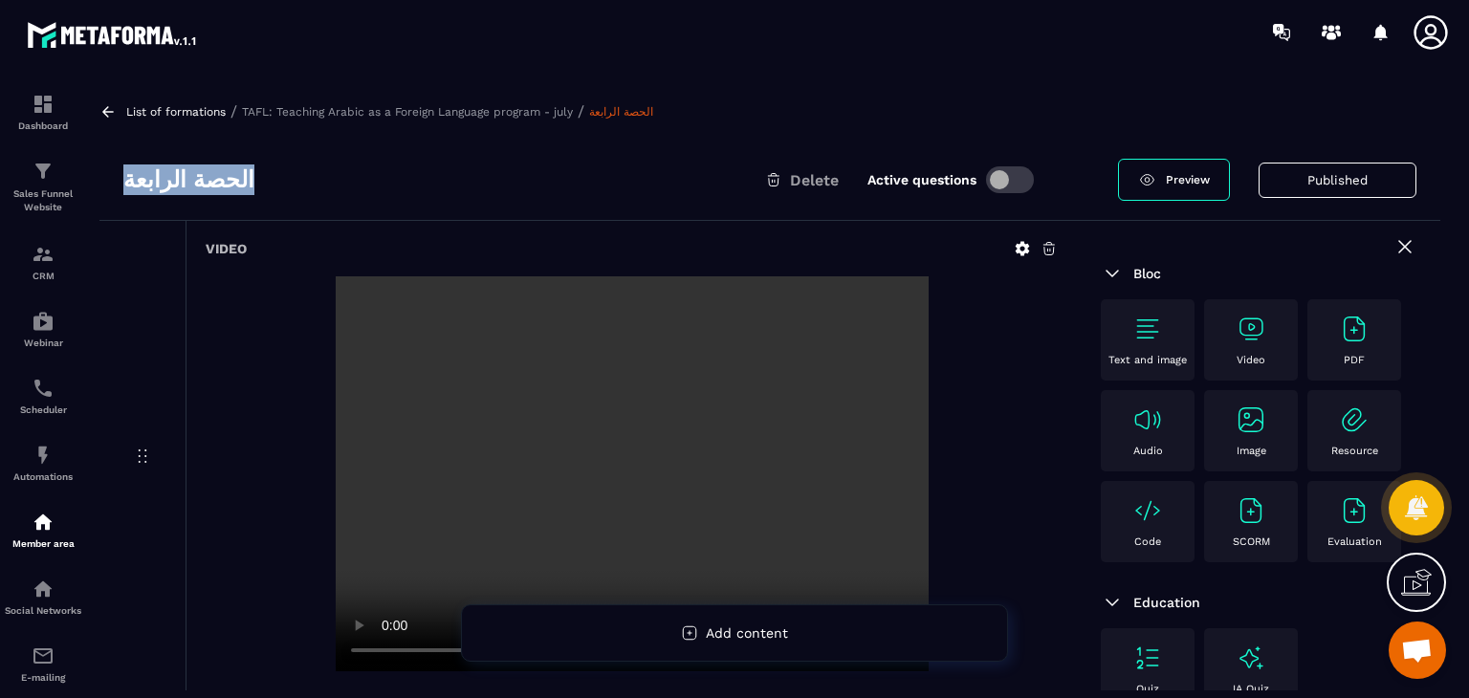
drag, startPoint x: 141, startPoint y: 172, endPoint x: 100, endPoint y: 168, distance: 40.3
click at [100, 168] on div "الحصة الرابعة Delete Active questions Preview Published" at bounding box center [769, 180] width 1341 height 81
copy h3 "الحصة الرابعة"
click at [31, 531] on div "Member area" at bounding box center [43, 530] width 76 height 38
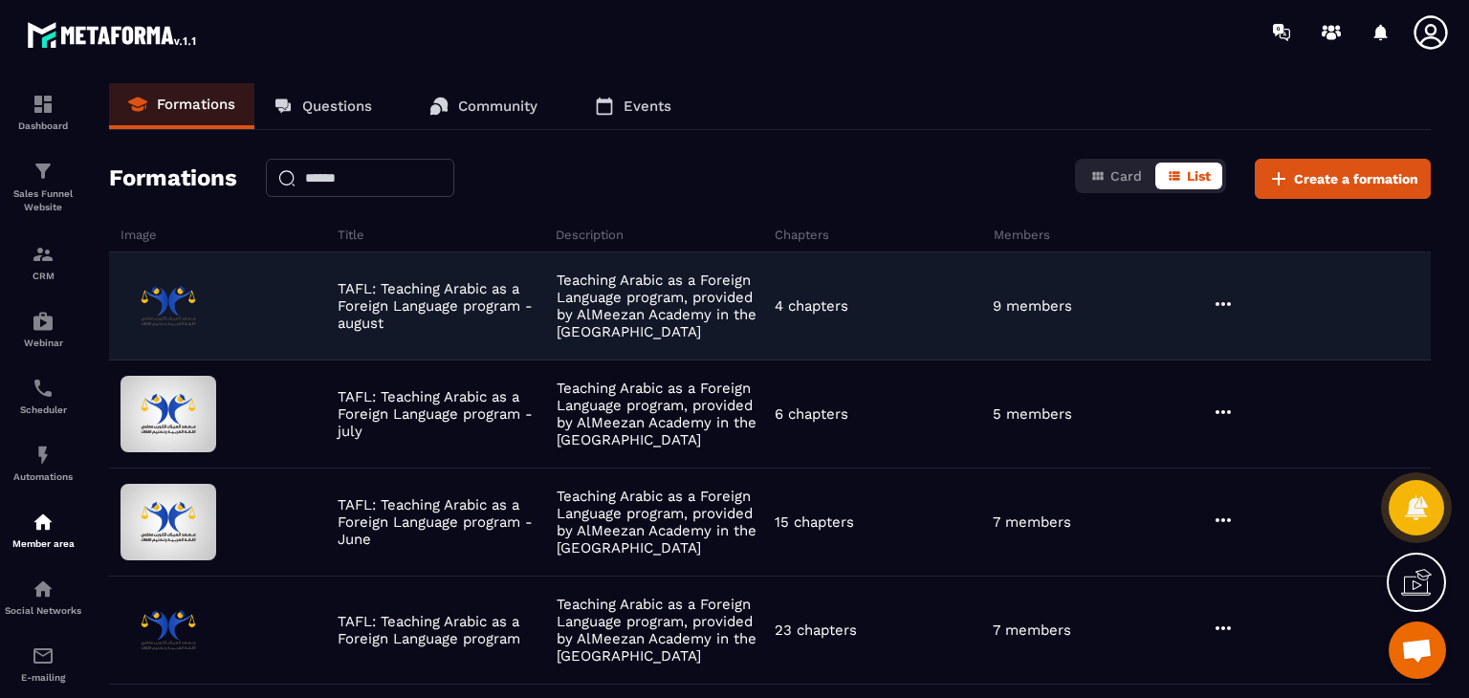
click at [1220, 307] on icon at bounding box center [1222, 304] width 23 height 23
click at [1251, 330] on button "Edit" at bounding box center [1271, 343] width 115 height 34
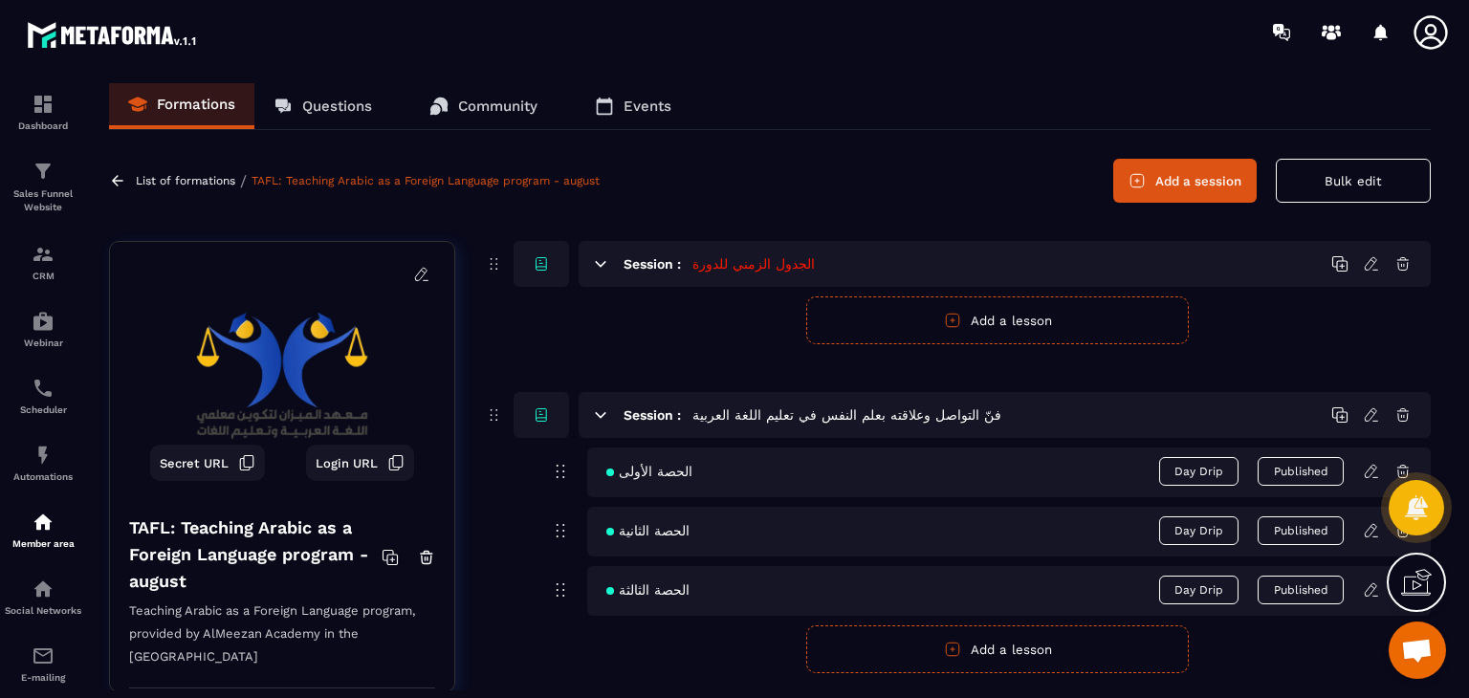
click at [1116, 654] on button "Add a lesson" at bounding box center [997, 649] width 382 height 48
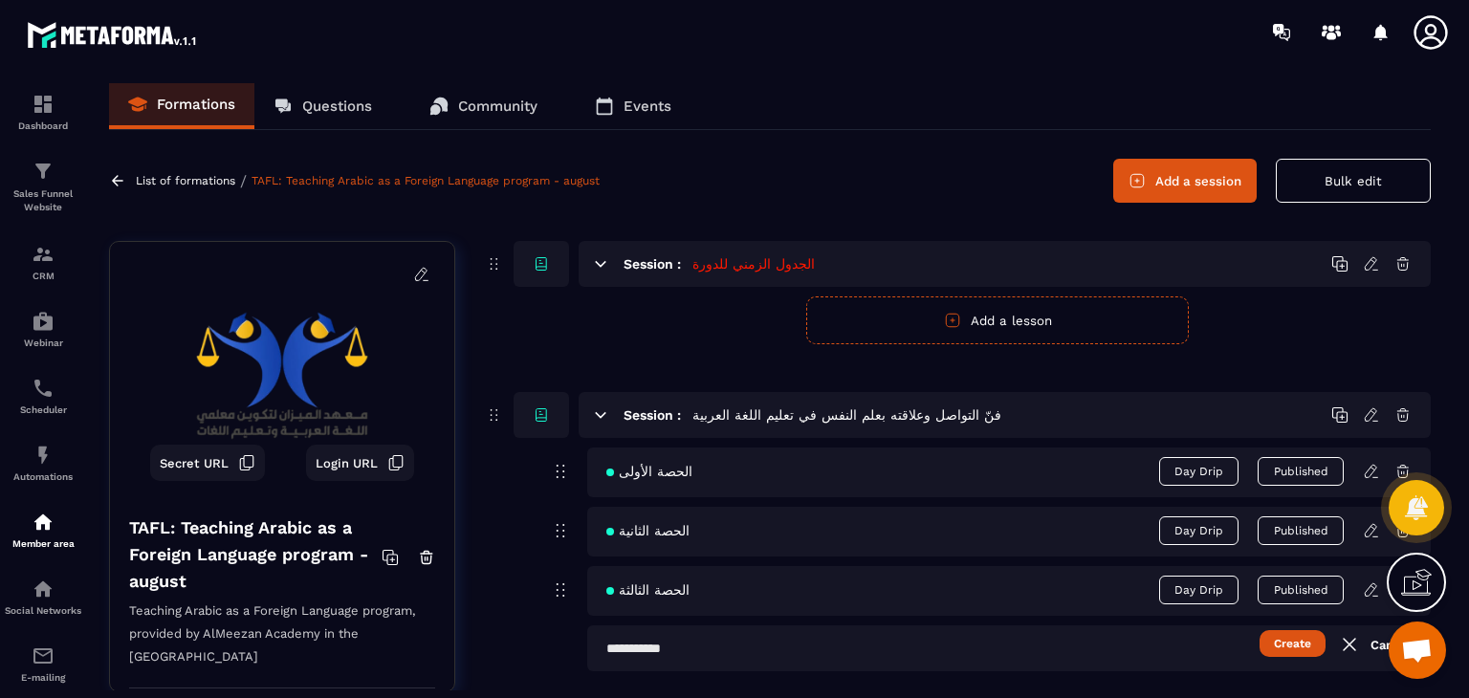
click at [946, 647] on input "text" at bounding box center [1008, 648] width 843 height 46
paste input "**********"
type input "**********"
click at [1294, 642] on button "Create" at bounding box center [1292, 643] width 66 height 27
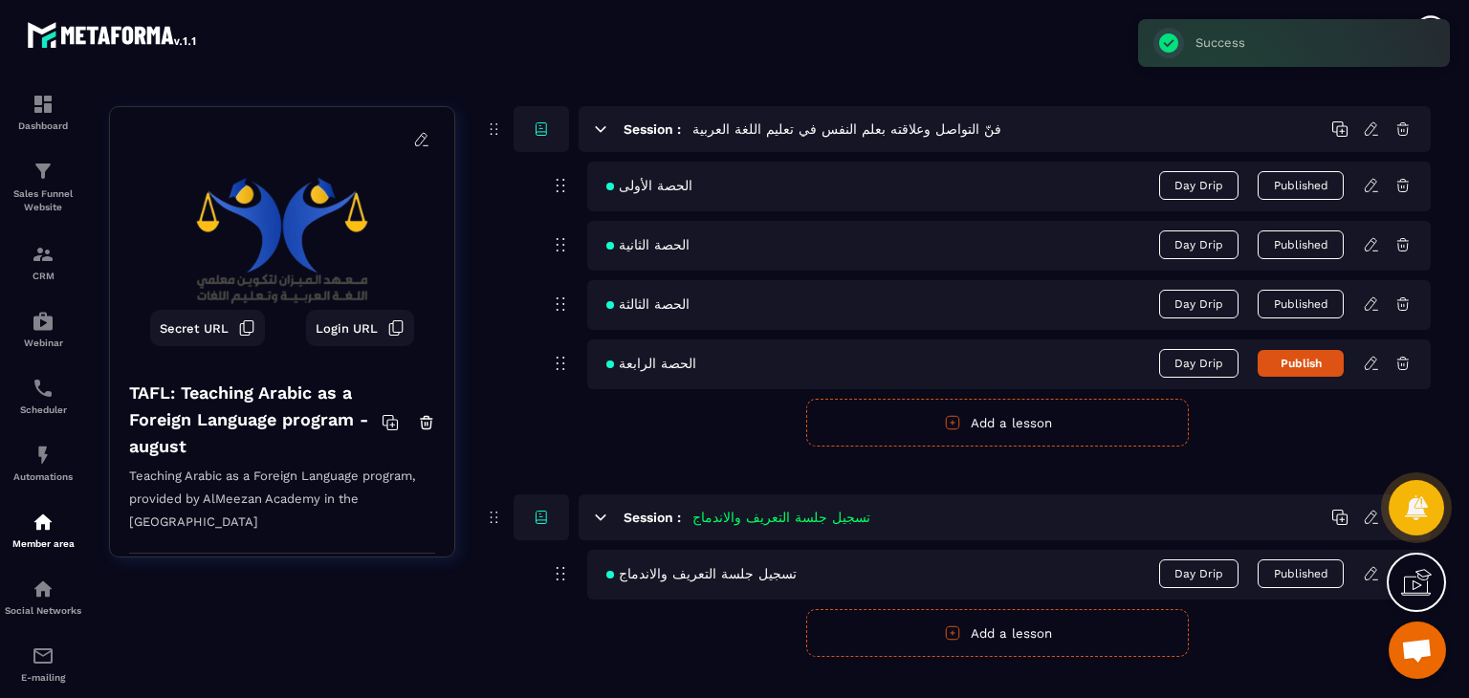
scroll to position [287, 0]
click at [1373, 360] on icon at bounding box center [1371, 362] width 17 height 17
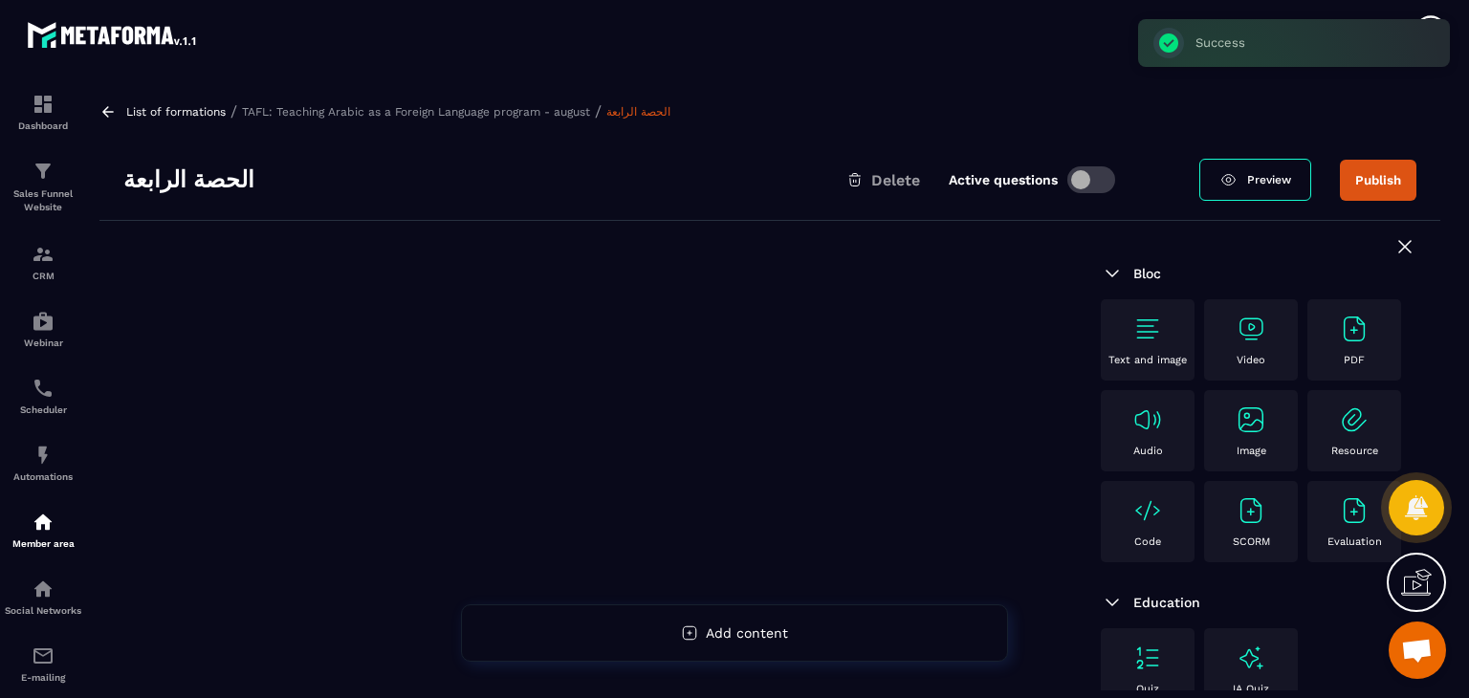
click at [1253, 329] on img at bounding box center [1250, 329] width 31 height 31
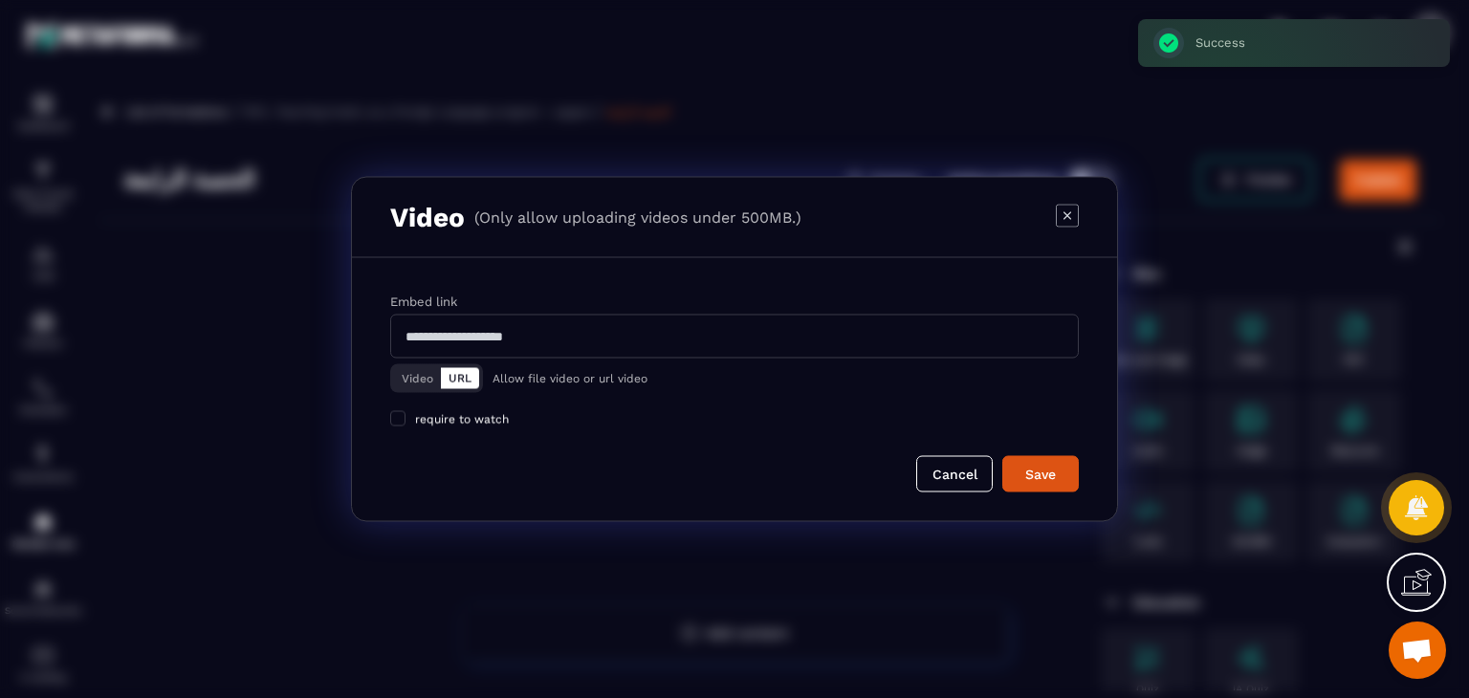
click at [399, 375] on button "Video" at bounding box center [417, 378] width 47 height 21
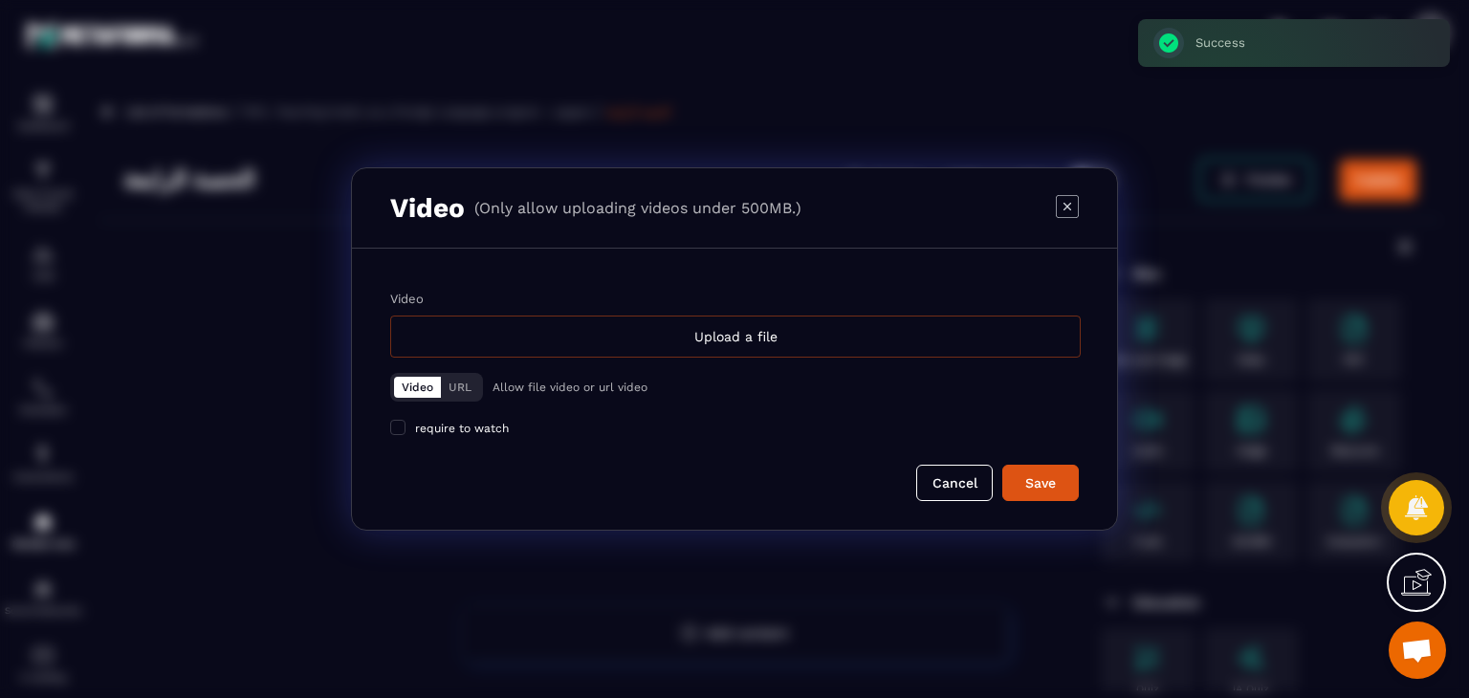
click at [576, 349] on div "Upload a file" at bounding box center [735, 337] width 690 height 42
click at [0, 0] on input "Video Upload a file" at bounding box center [0, 0] width 0 height 0
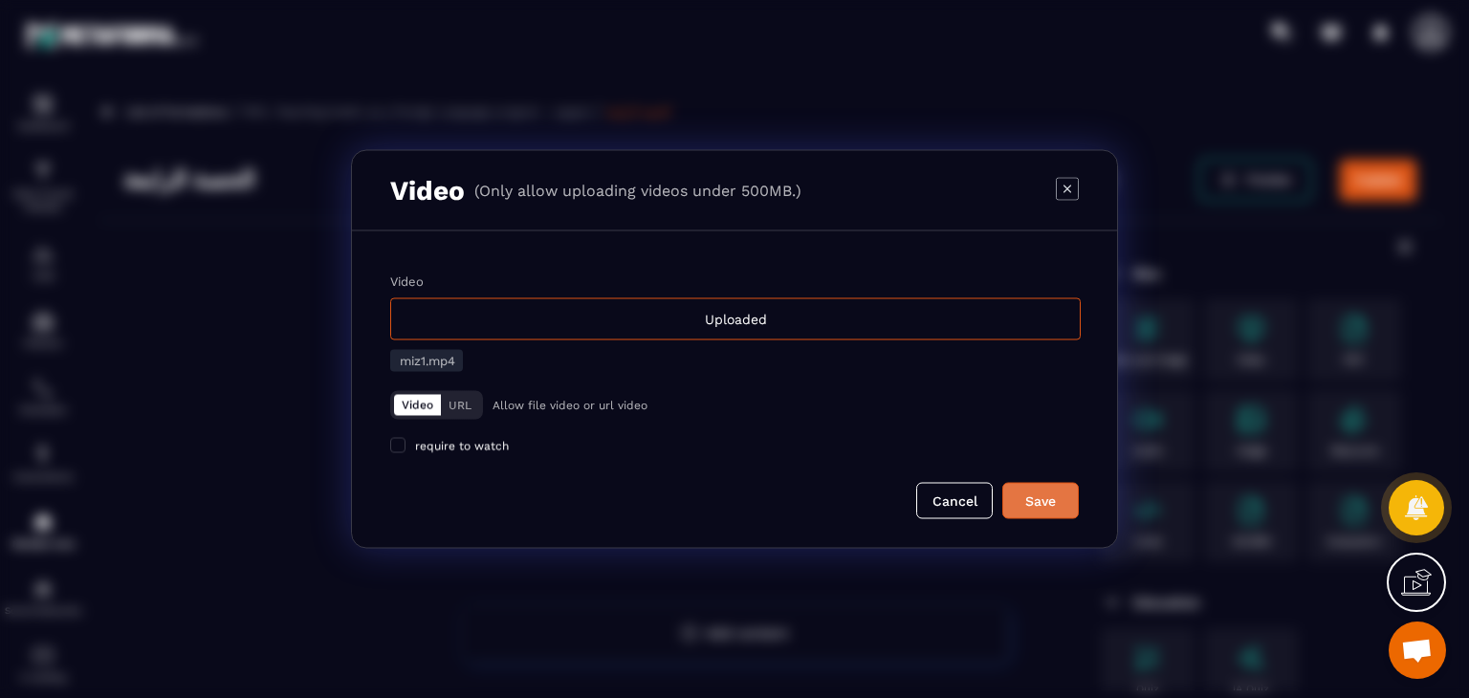
click at [1052, 515] on button "Save" at bounding box center [1040, 501] width 76 height 36
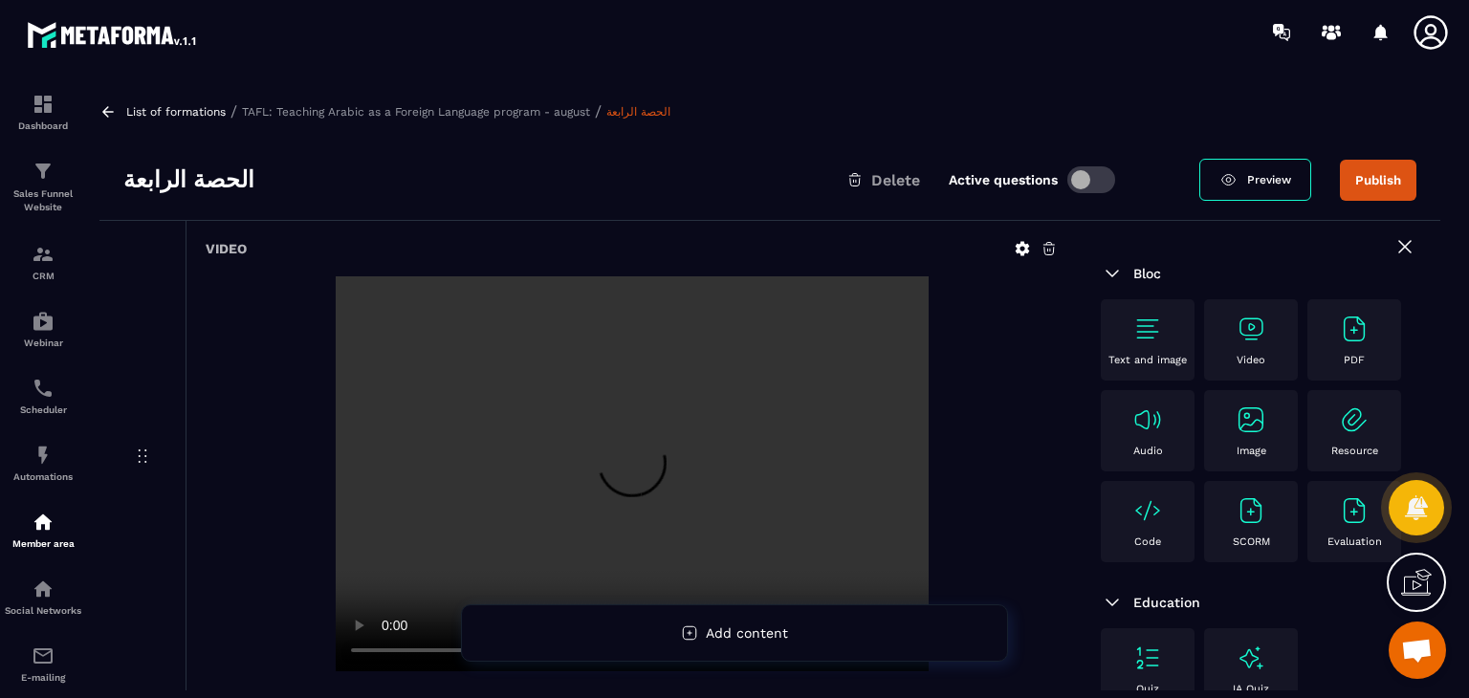
click at [1277, 354] on div "Video" at bounding box center [1250, 340] width 75 height 53
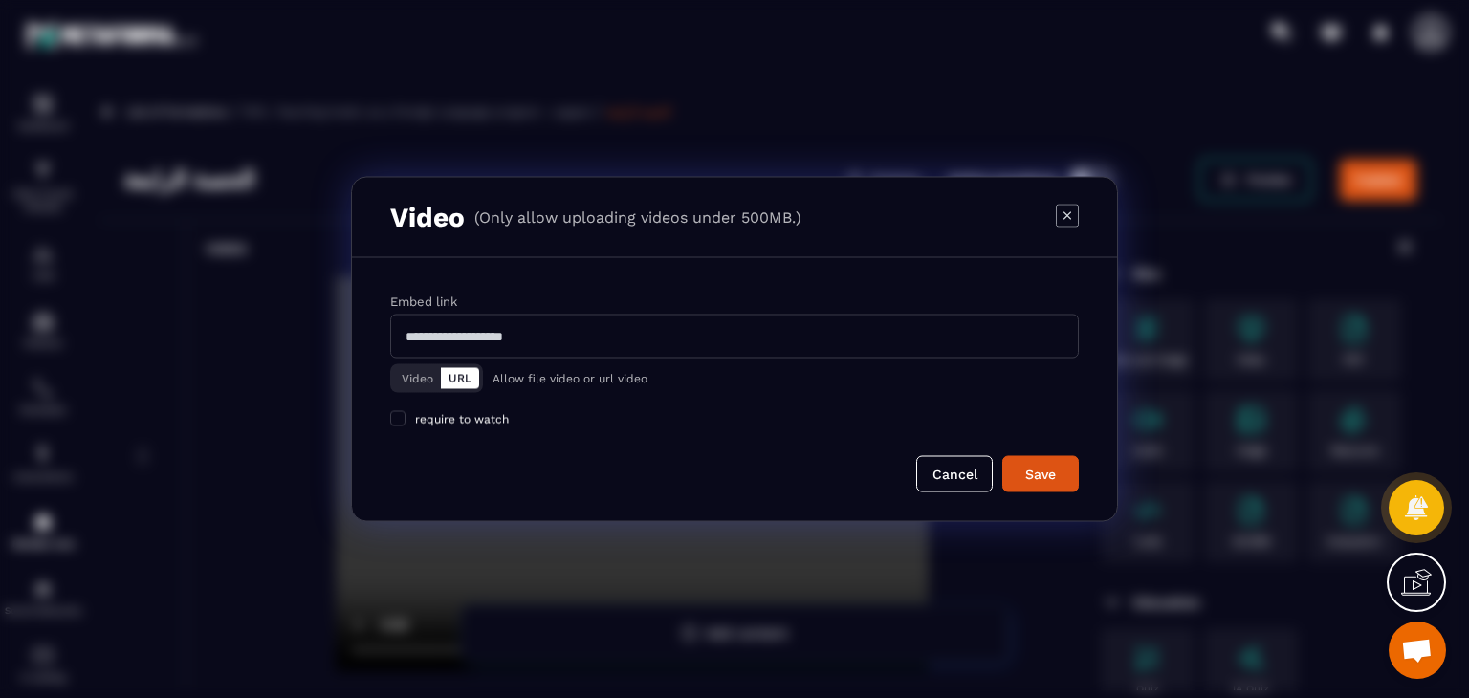
click at [390, 376] on div "Video URL" at bounding box center [436, 378] width 93 height 29
click at [401, 372] on button "Video" at bounding box center [417, 378] width 47 height 21
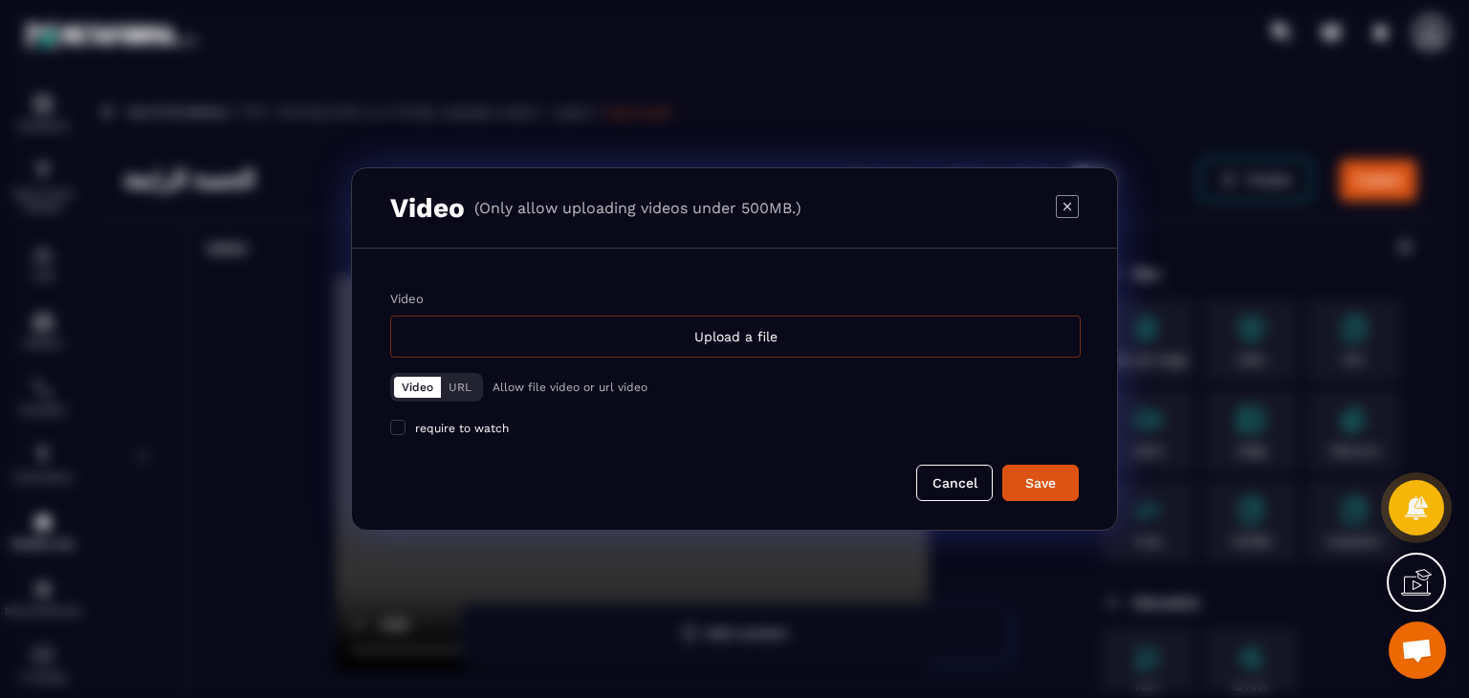
click at [776, 345] on div "Upload a file" at bounding box center [735, 337] width 690 height 42
click at [0, 0] on input "Video Upload a file" at bounding box center [0, 0] width 0 height 0
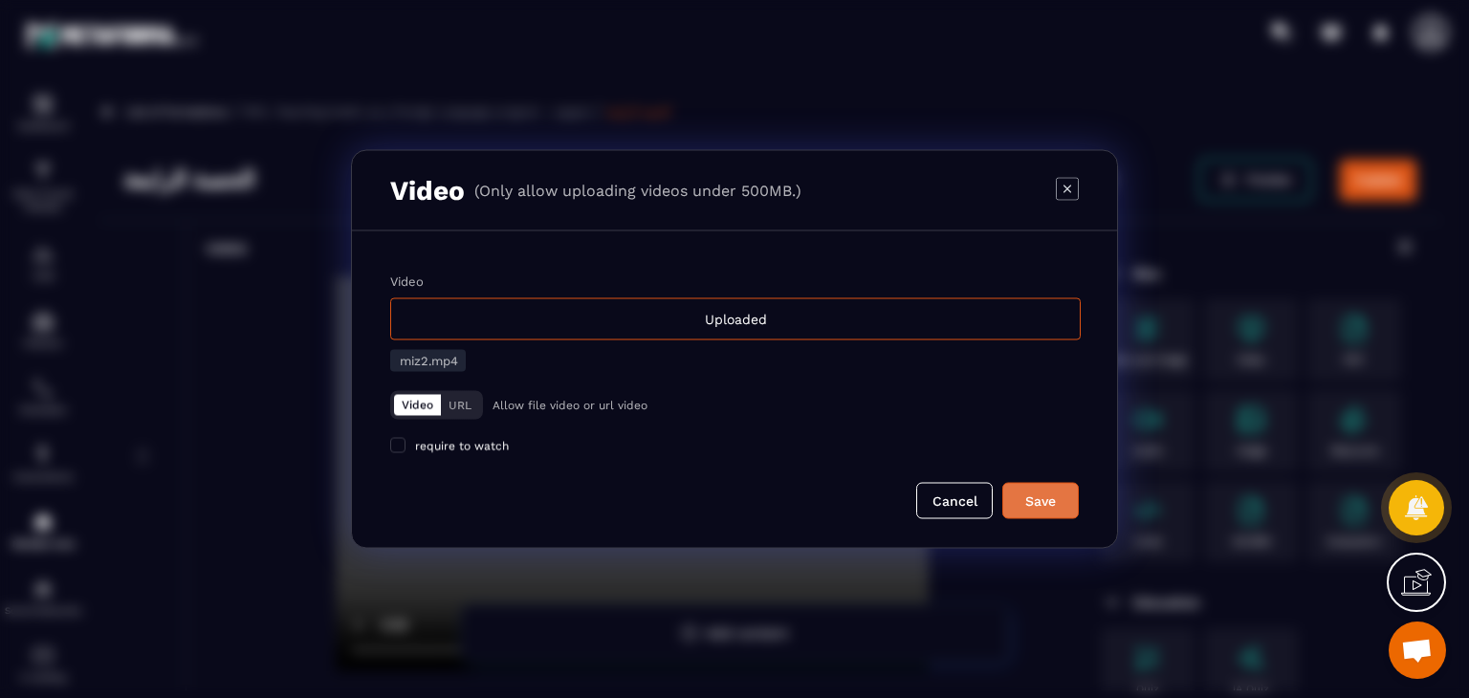
click at [1058, 511] on button "Save" at bounding box center [1040, 501] width 76 height 36
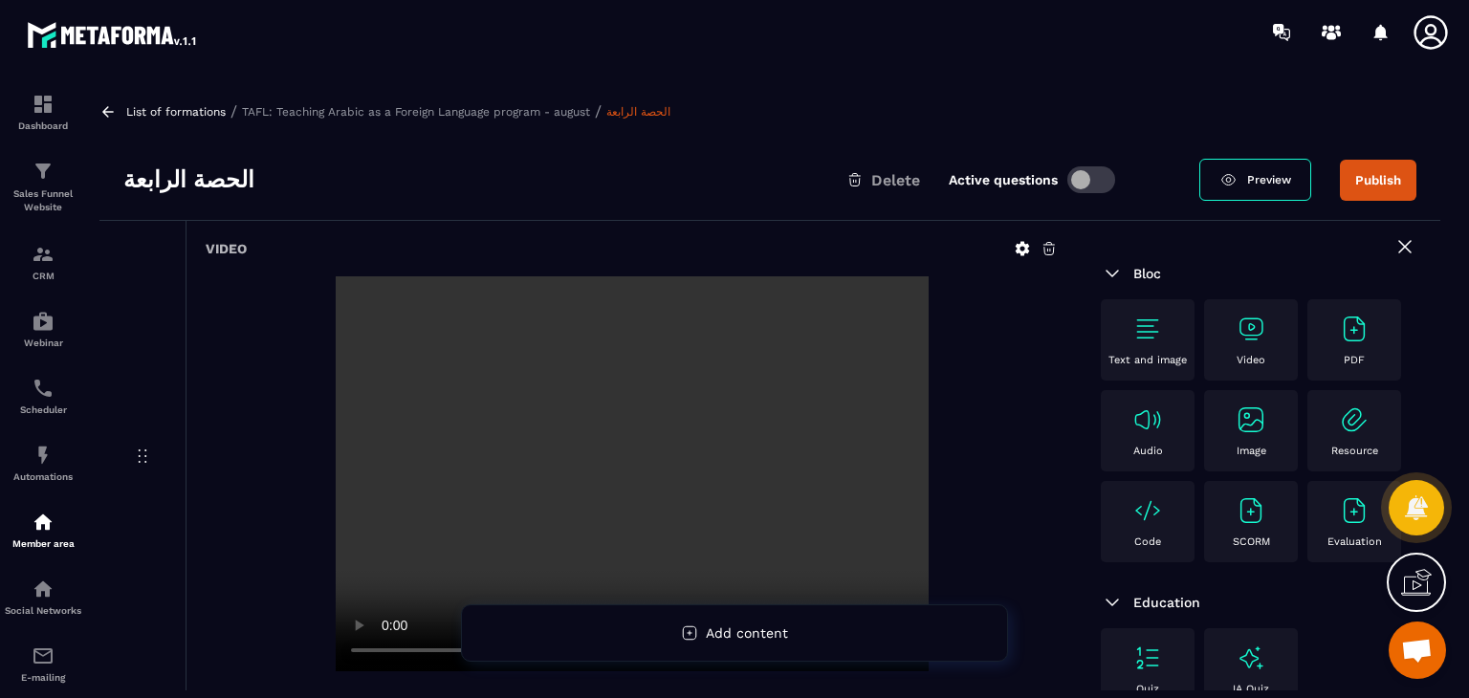
click at [1260, 335] on img at bounding box center [1250, 329] width 31 height 31
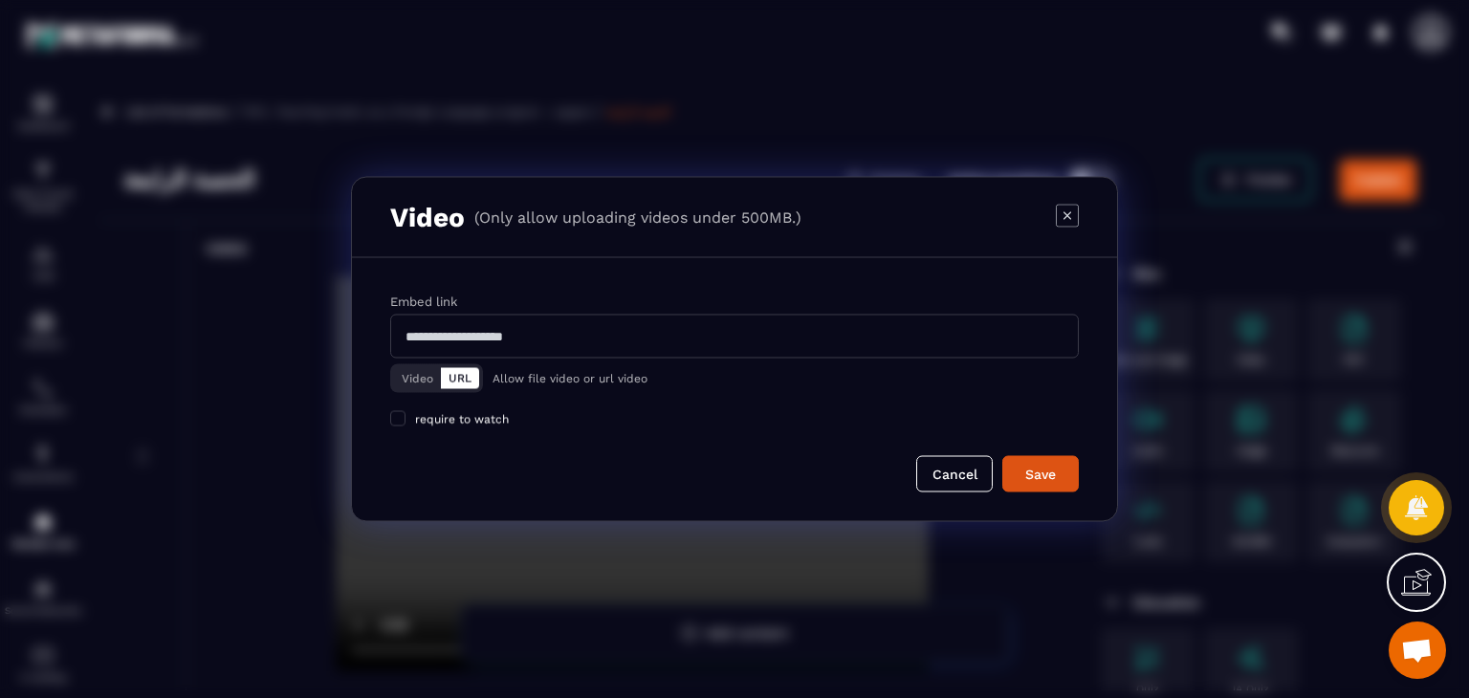
drag, startPoint x: 420, startPoint y: 378, endPoint x: 480, endPoint y: 372, distance: 60.5
click at [420, 377] on button "Video" at bounding box center [417, 378] width 47 height 21
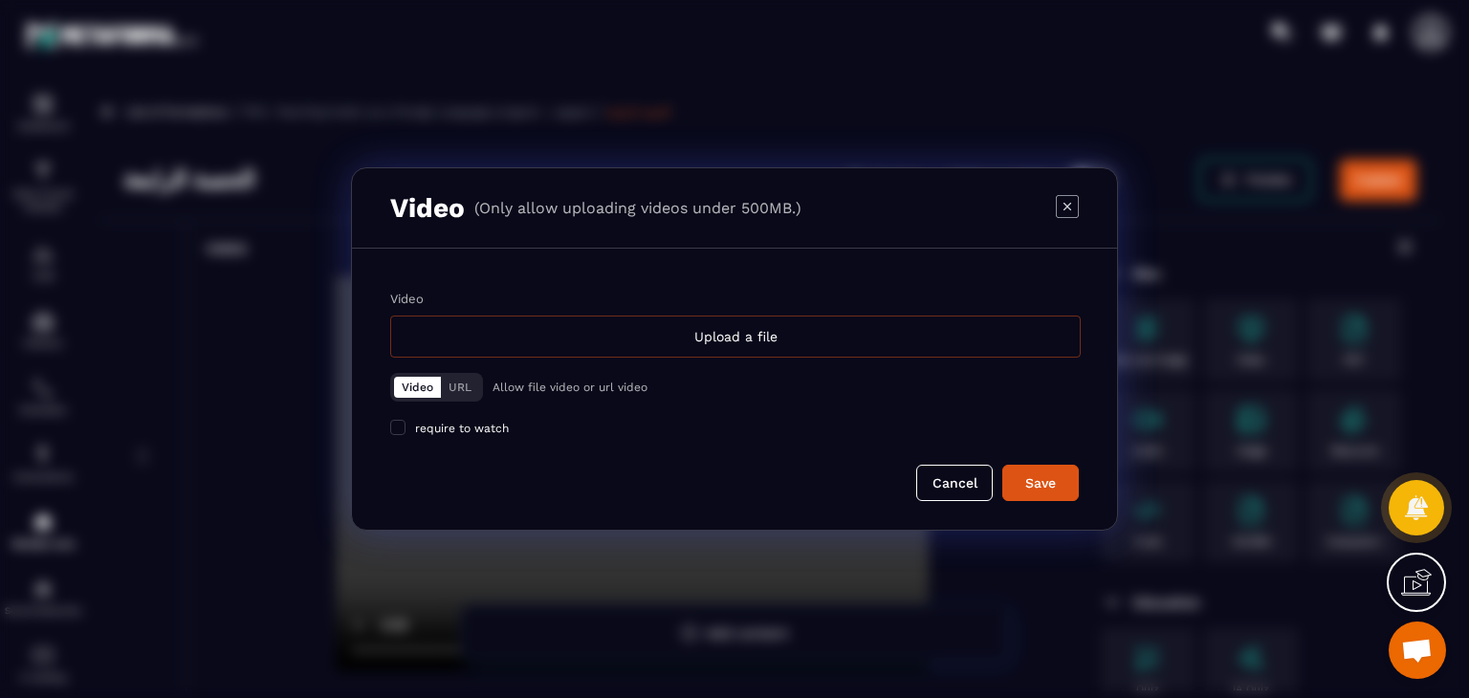
click at [633, 320] on div "Upload a file" at bounding box center [735, 337] width 690 height 42
click at [0, 0] on input "Video Upload a file" at bounding box center [0, 0] width 0 height 0
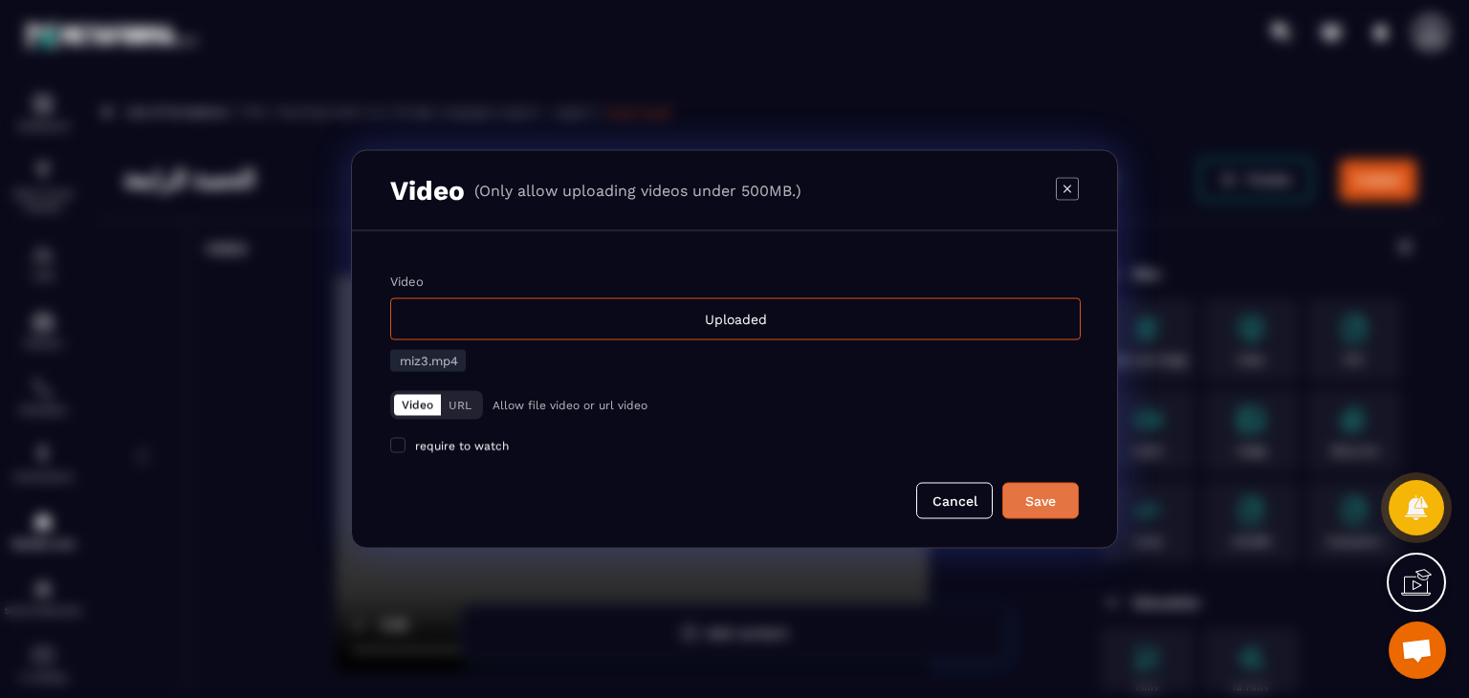
click at [1060, 509] on div "Save" at bounding box center [1041, 500] width 52 height 19
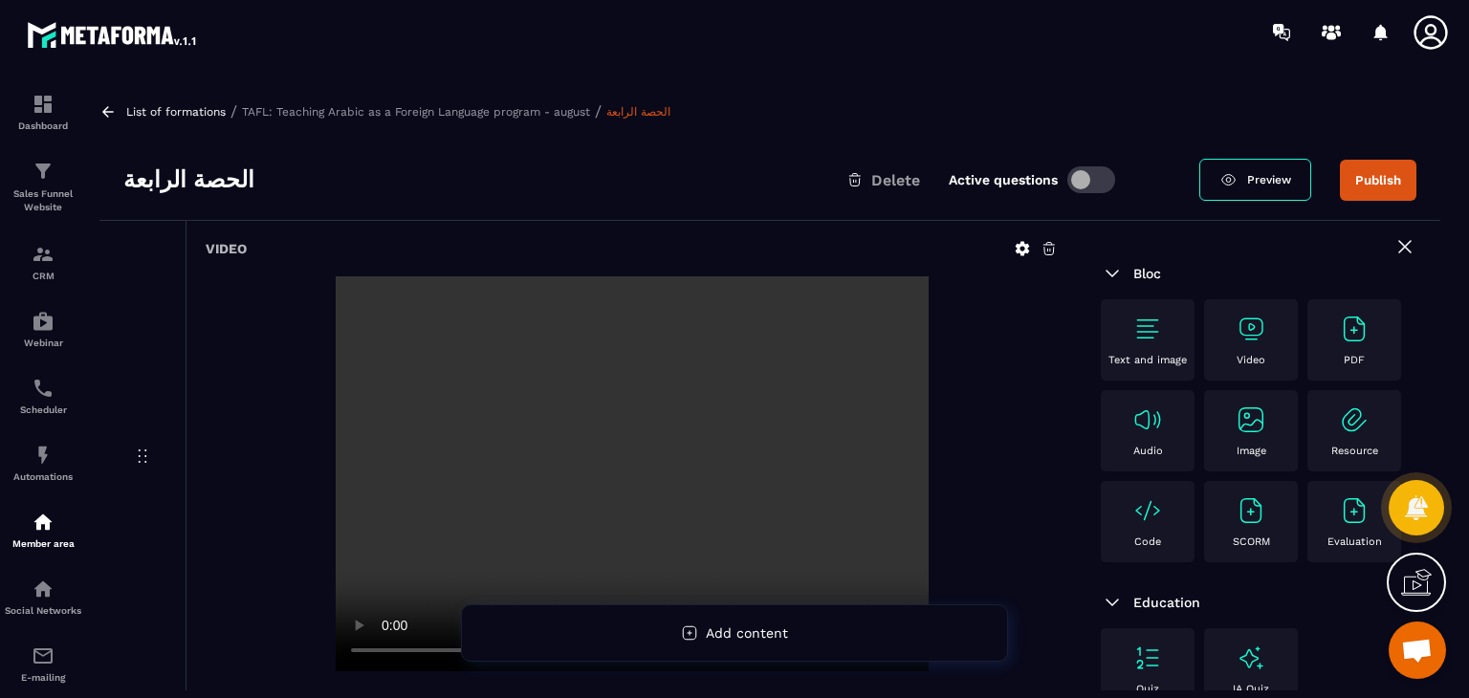
click at [1265, 335] on img at bounding box center [1250, 329] width 31 height 31
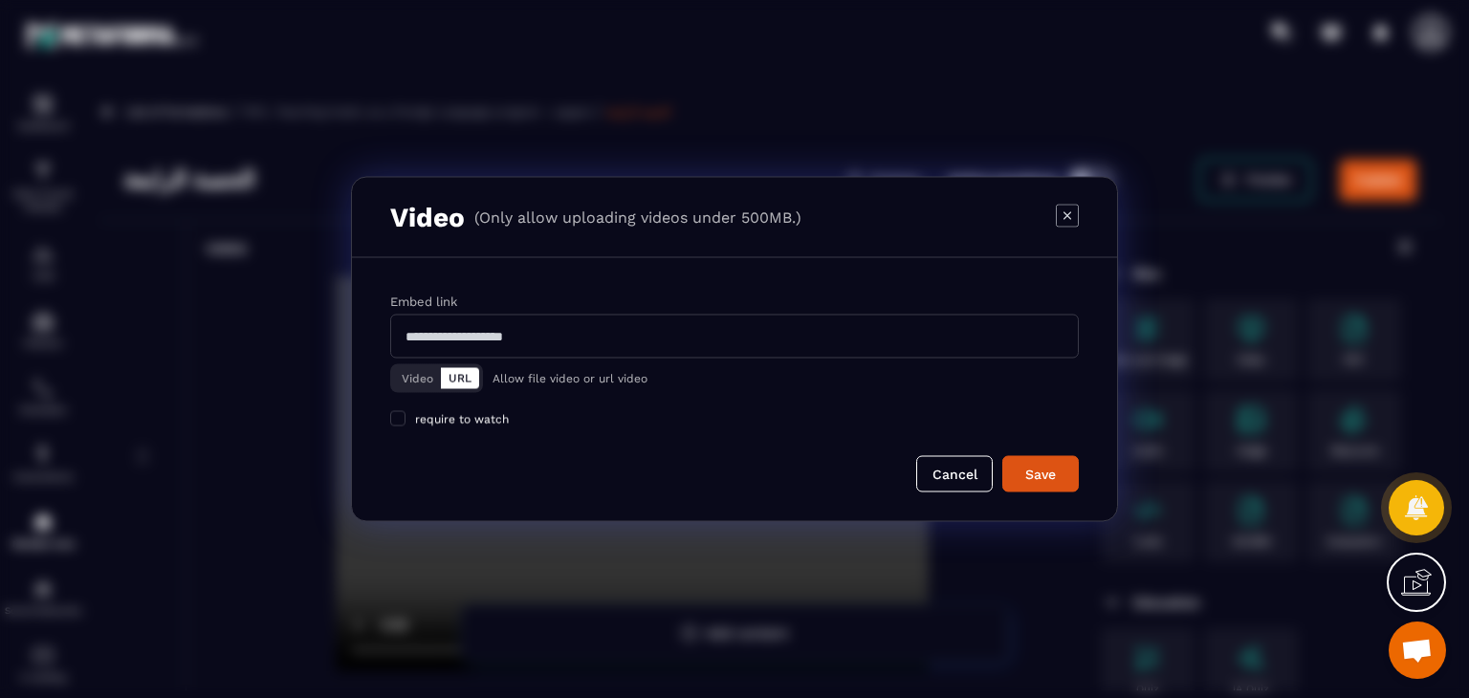
click at [439, 373] on button "Video" at bounding box center [417, 378] width 47 height 21
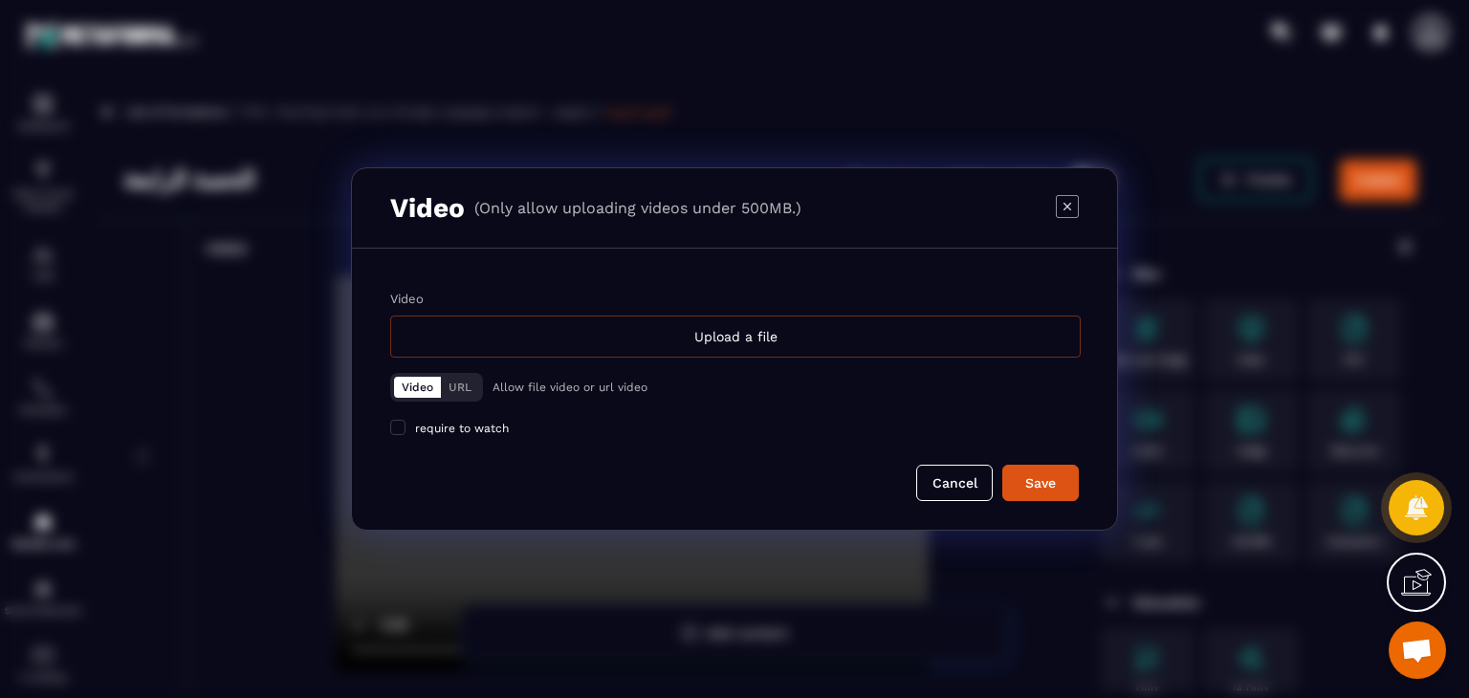
click at [608, 353] on div "Upload a file" at bounding box center [735, 337] width 690 height 42
click at [0, 0] on input "Video Upload a file" at bounding box center [0, 0] width 0 height 0
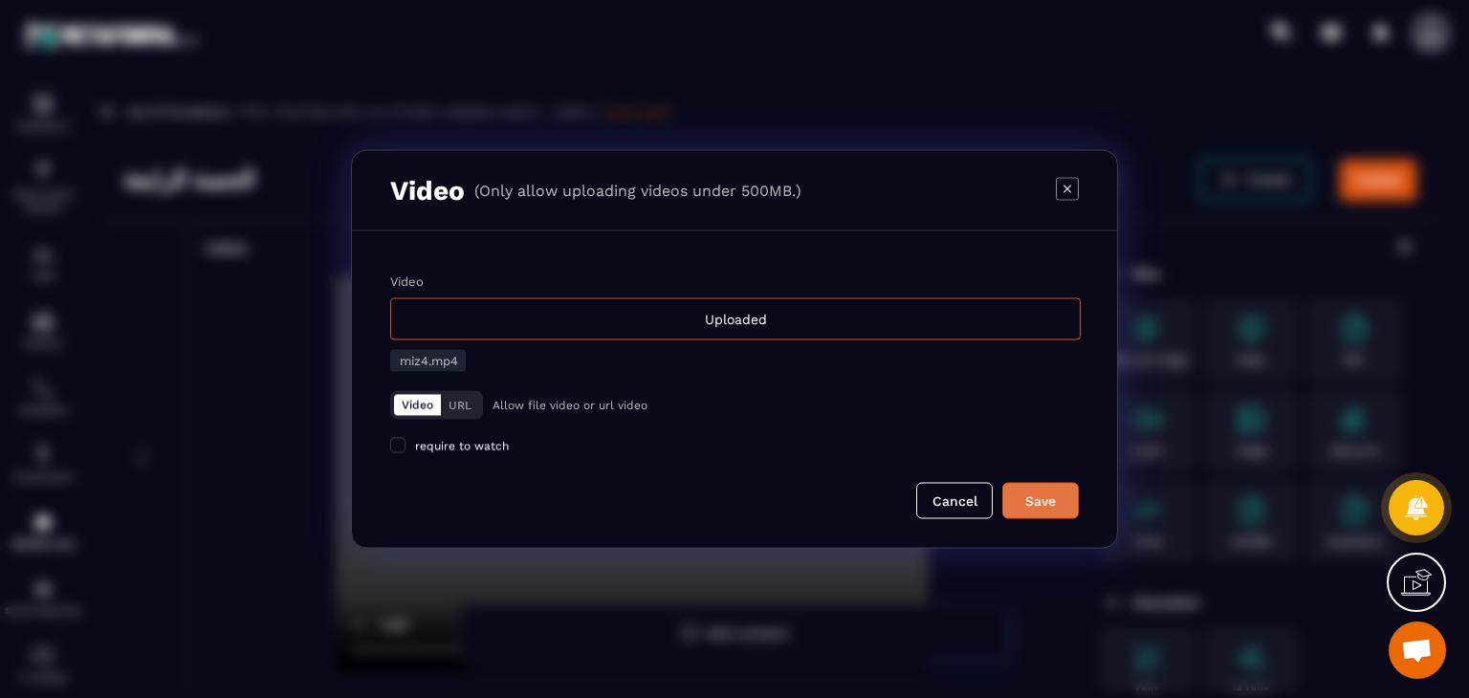
click at [1037, 511] on button "Save" at bounding box center [1040, 501] width 76 height 36
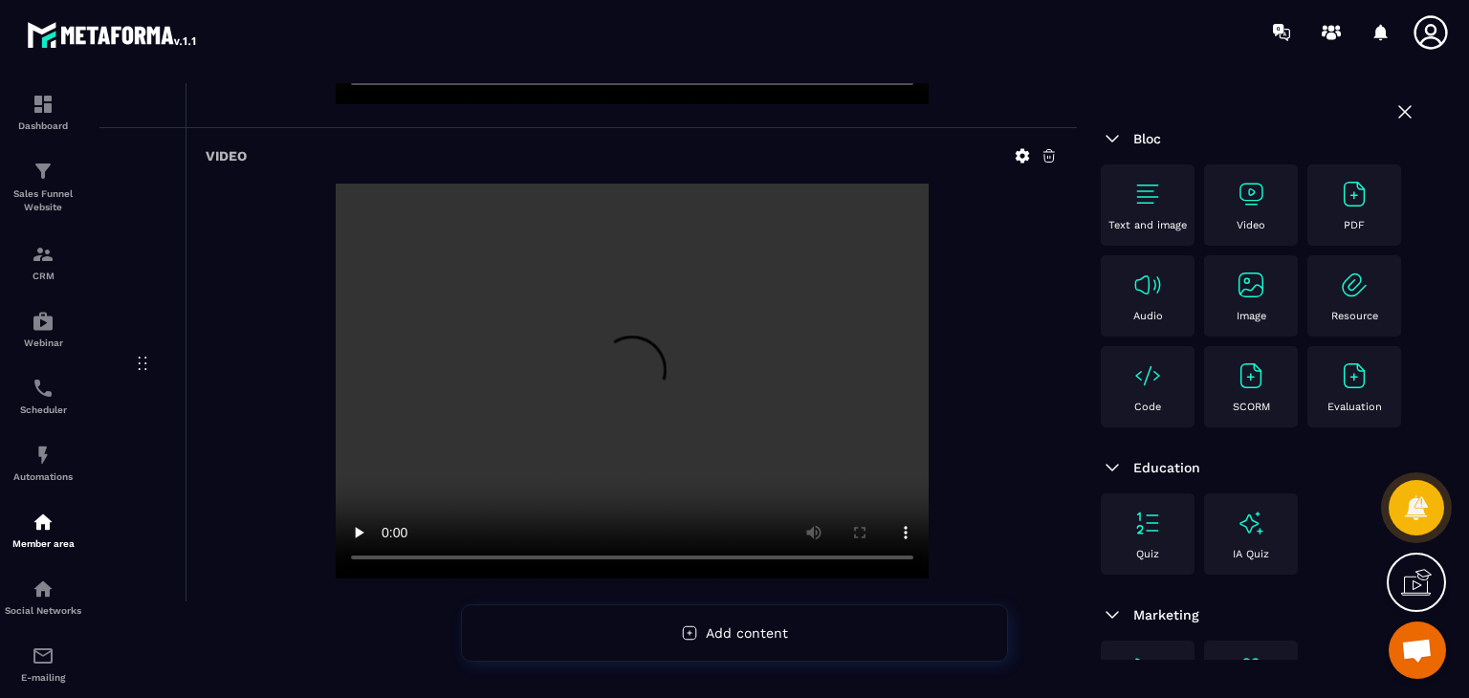
scroll to position [1523, 0]
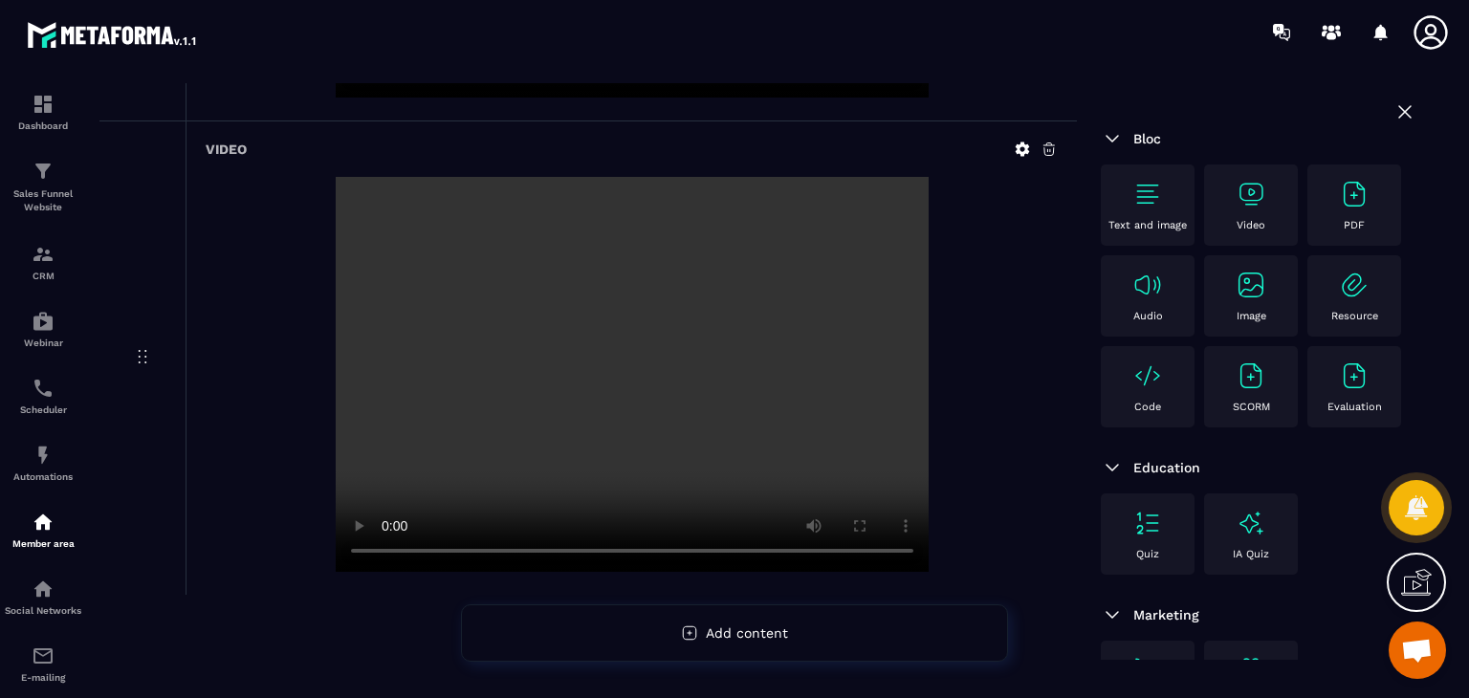
click at [1258, 186] on img at bounding box center [1250, 194] width 31 height 31
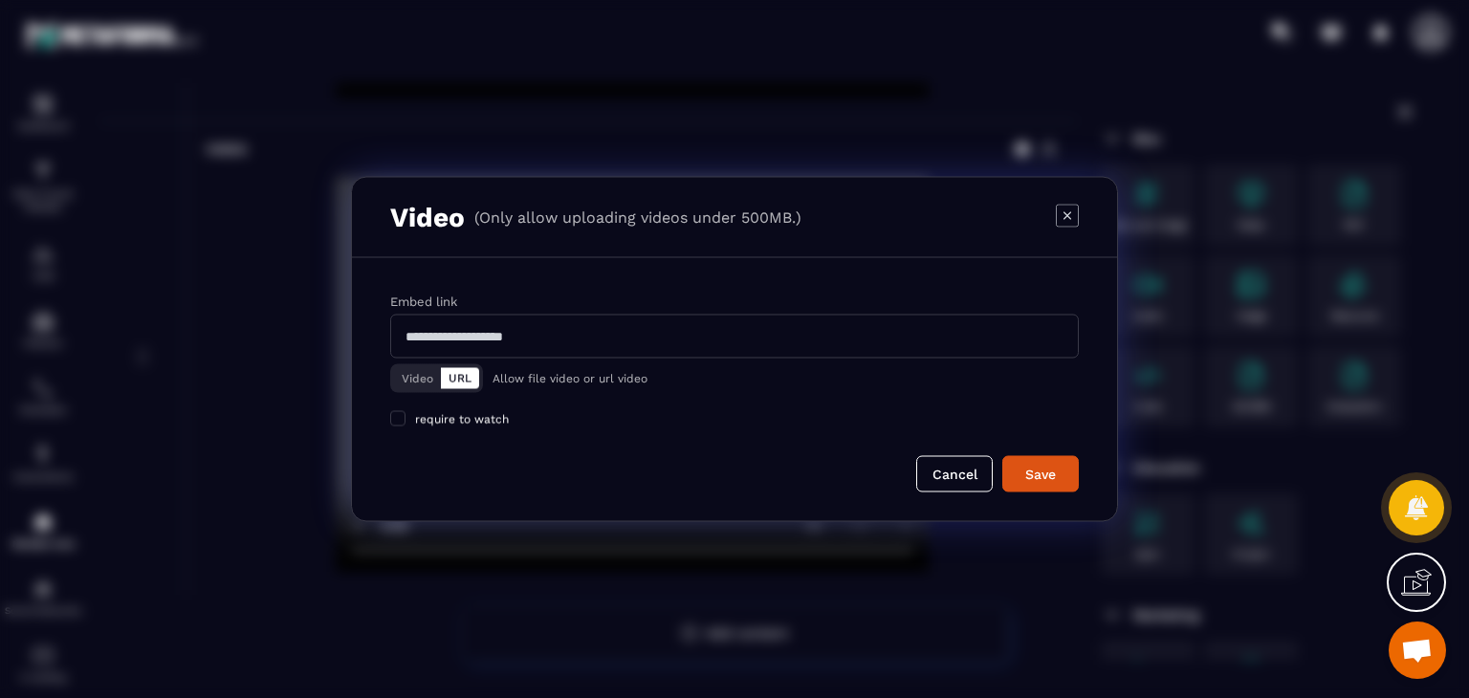
drag, startPoint x: 429, startPoint y: 380, endPoint x: 481, endPoint y: 364, distance: 53.9
click at [428, 378] on button "Video" at bounding box center [417, 378] width 47 height 21
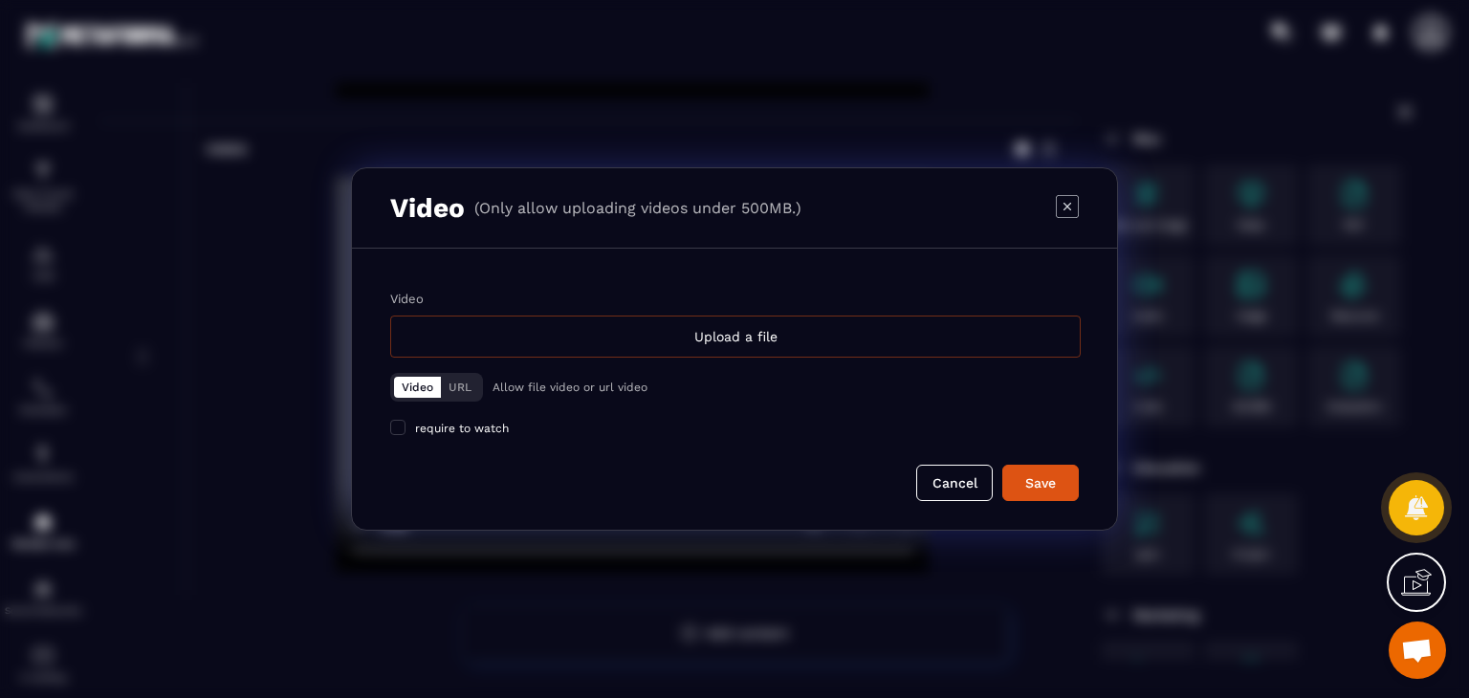
click at [597, 338] on div "Upload a file" at bounding box center [735, 337] width 690 height 42
click at [0, 0] on input "Video Upload a file" at bounding box center [0, 0] width 0 height 0
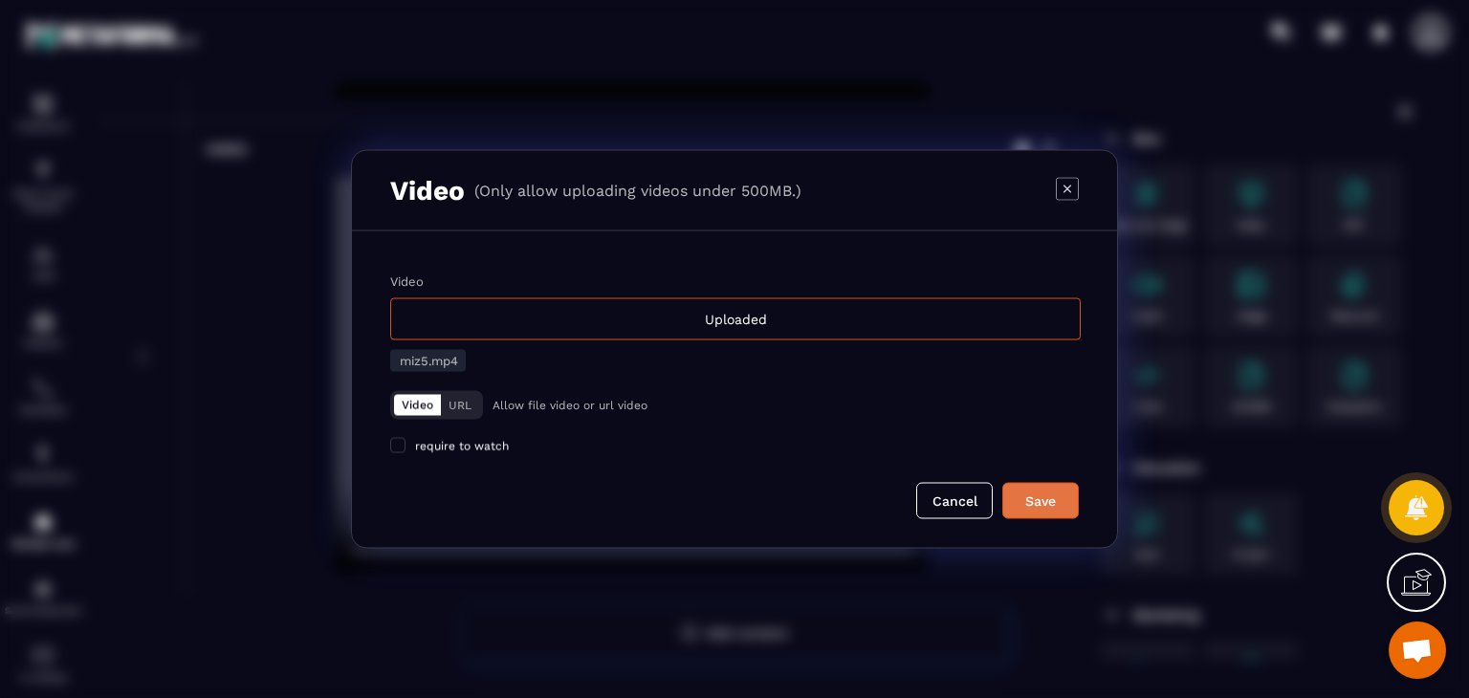
click at [1049, 496] on div "Save" at bounding box center [1041, 500] width 52 height 19
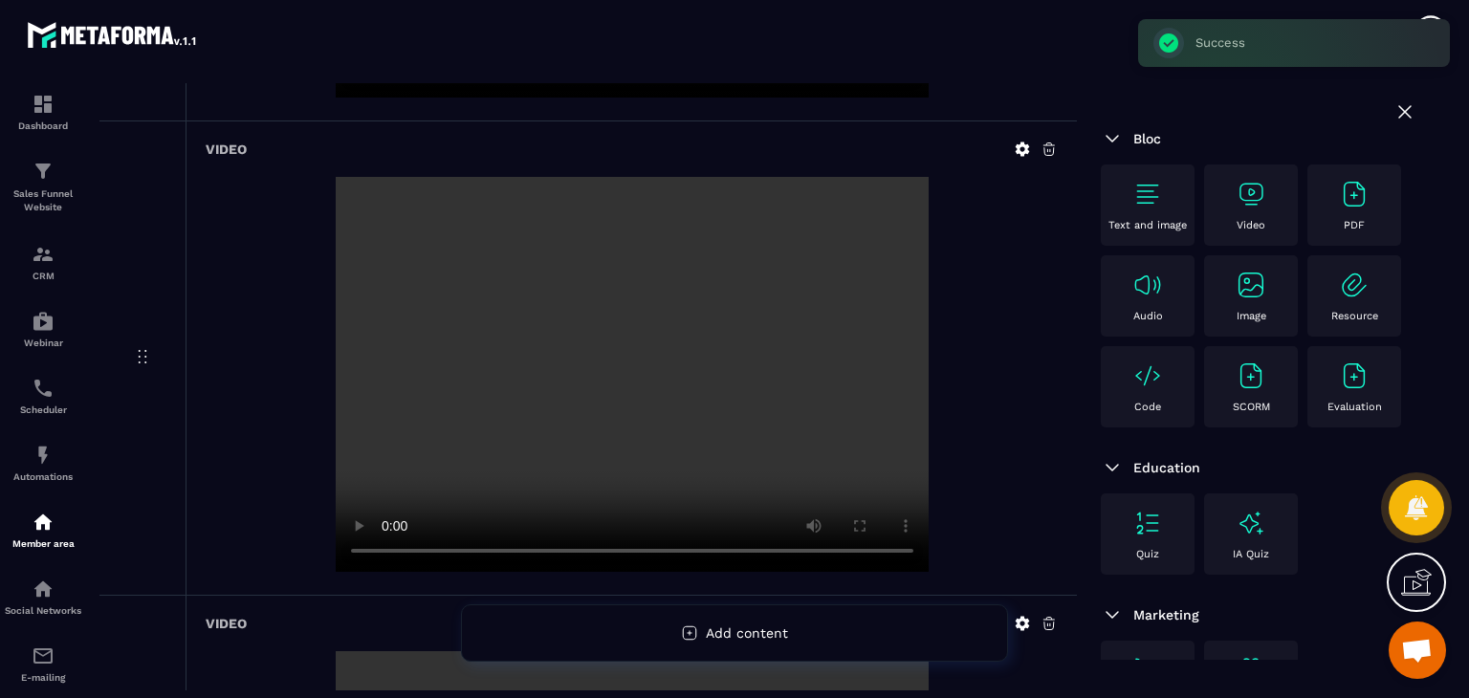
click at [1249, 218] on div "Video" at bounding box center [1250, 205] width 75 height 53
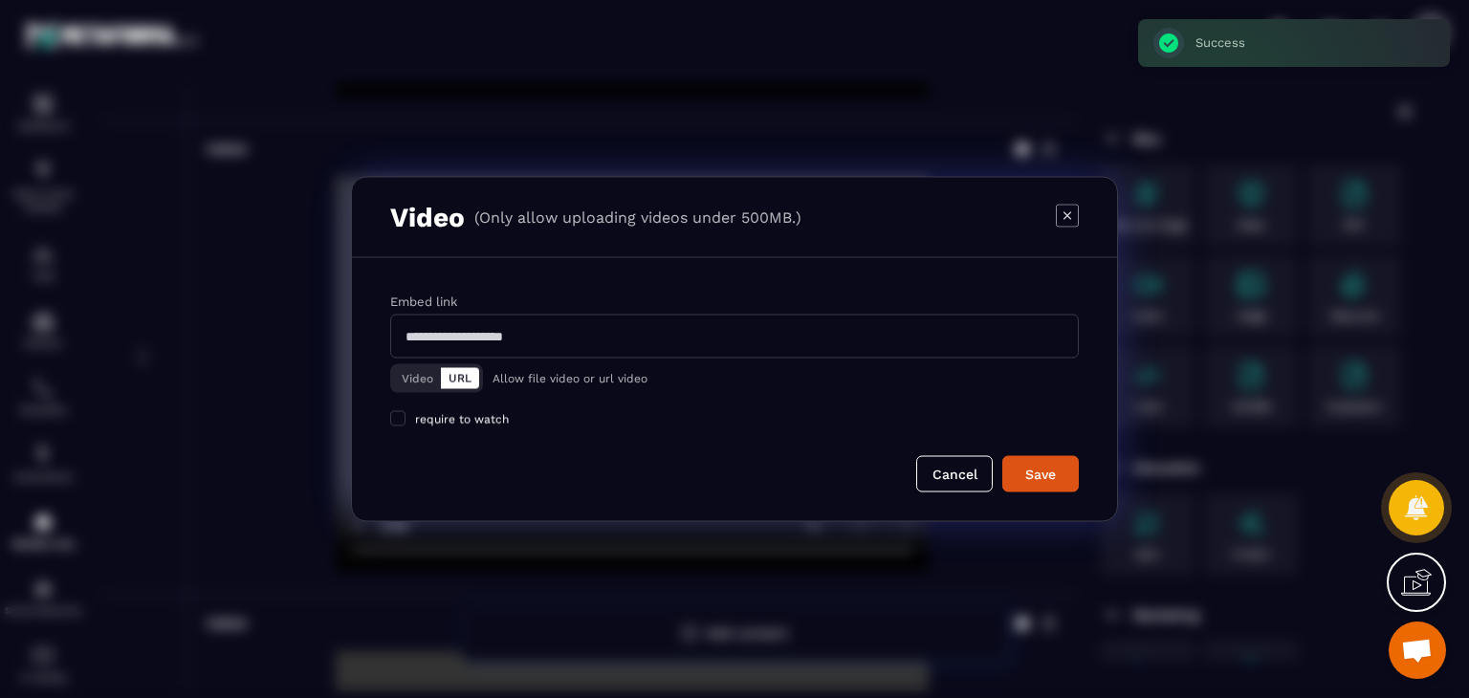
click at [415, 378] on button "Video" at bounding box center [417, 378] width 47 height 21
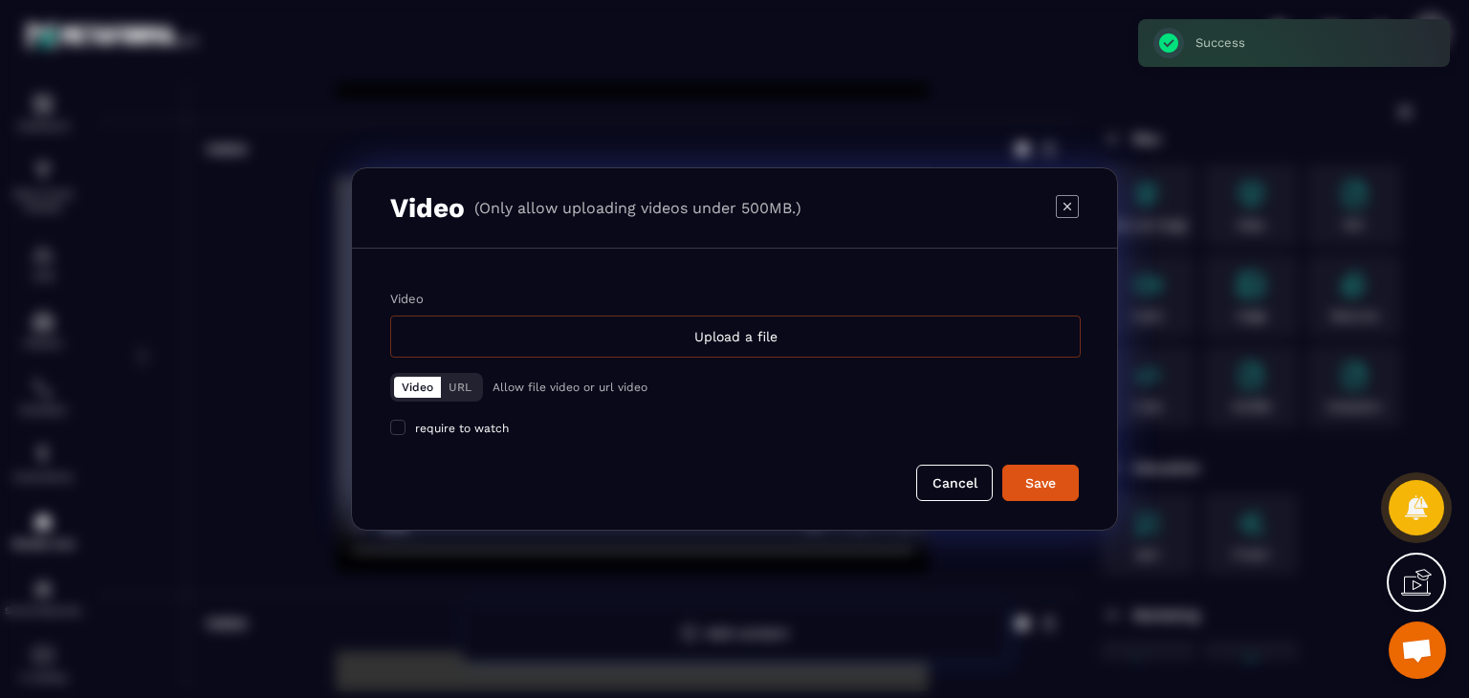
click at [570, 330] on div "Upload a file" at bounding box center [735, 337] width 690 height 42
click at [0, 0] on input "Video Upload a file" at bounding box center [0, 0] width 0 height 0
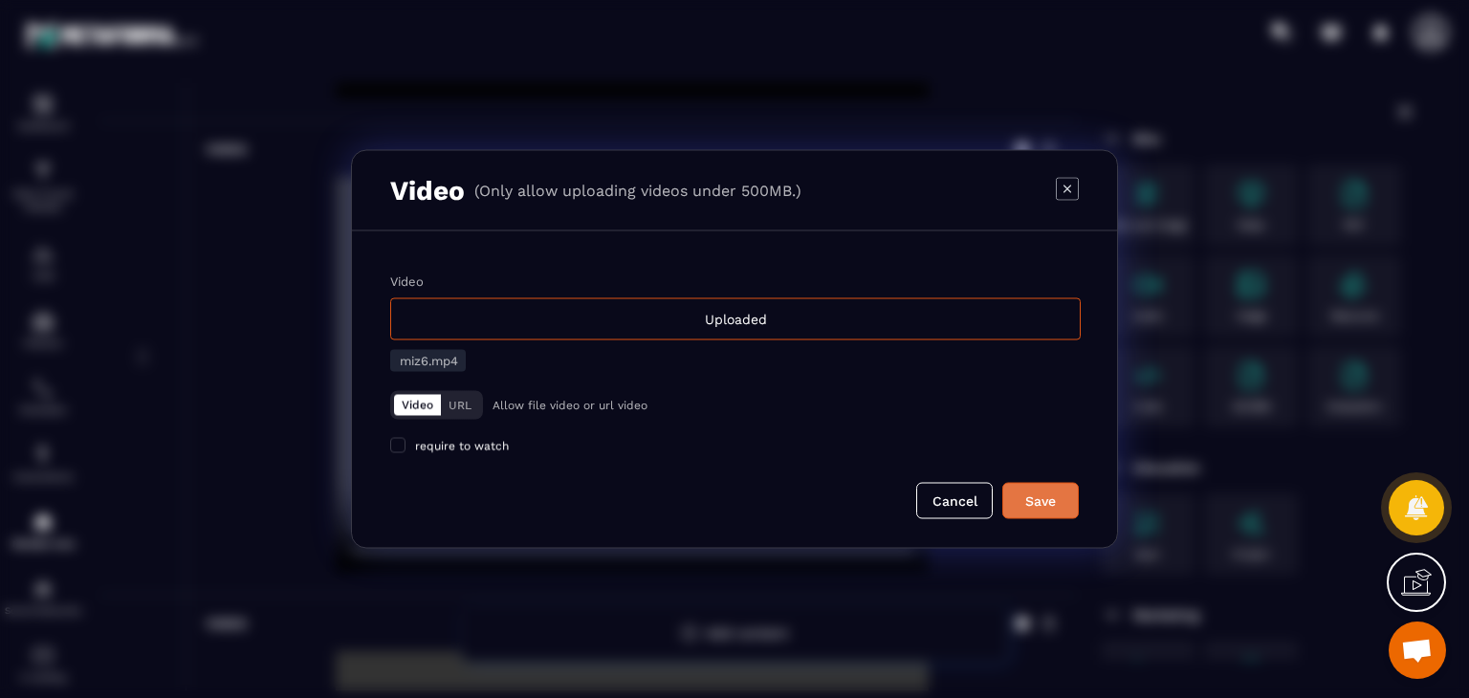
click at [1064, 515] on button "Save" at bounding box center [1040, 501] width 76 height 36
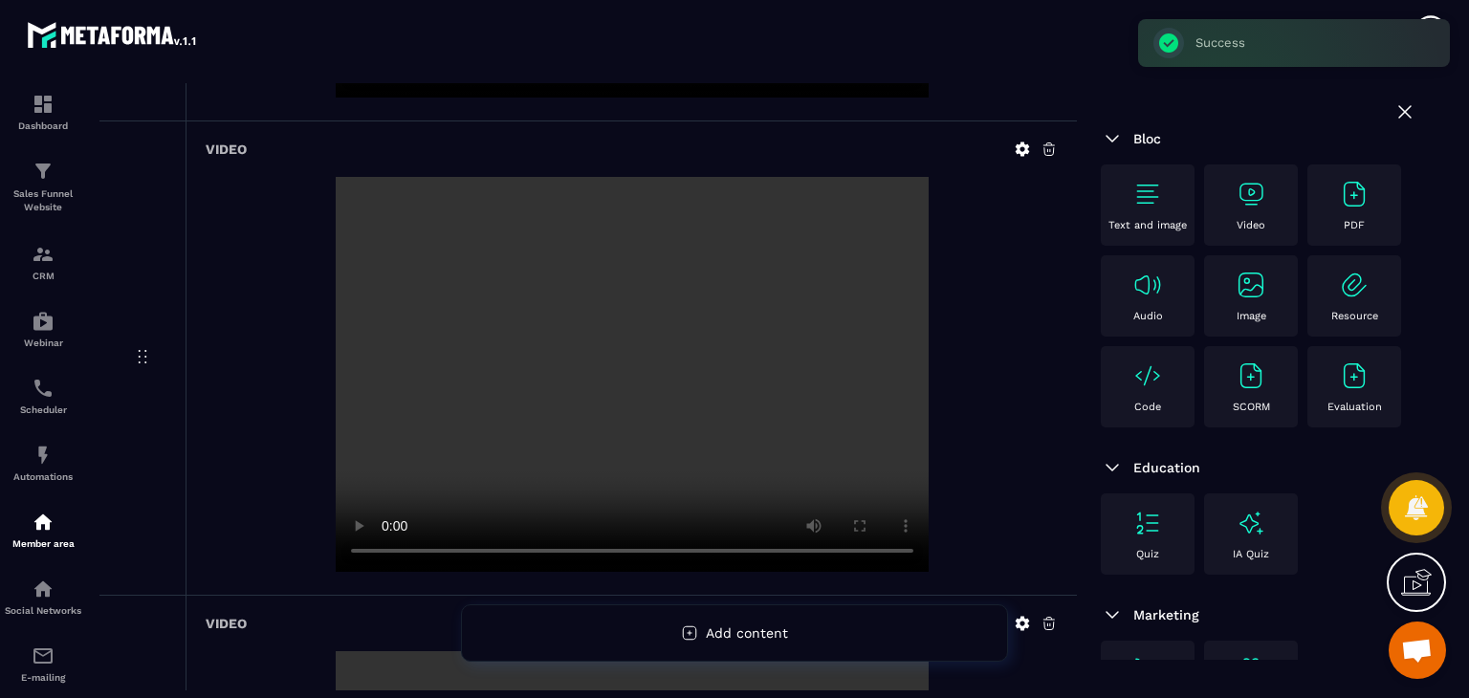
click at [1251, 196] on img at bounding box center [1250, 194] width 31 height 31
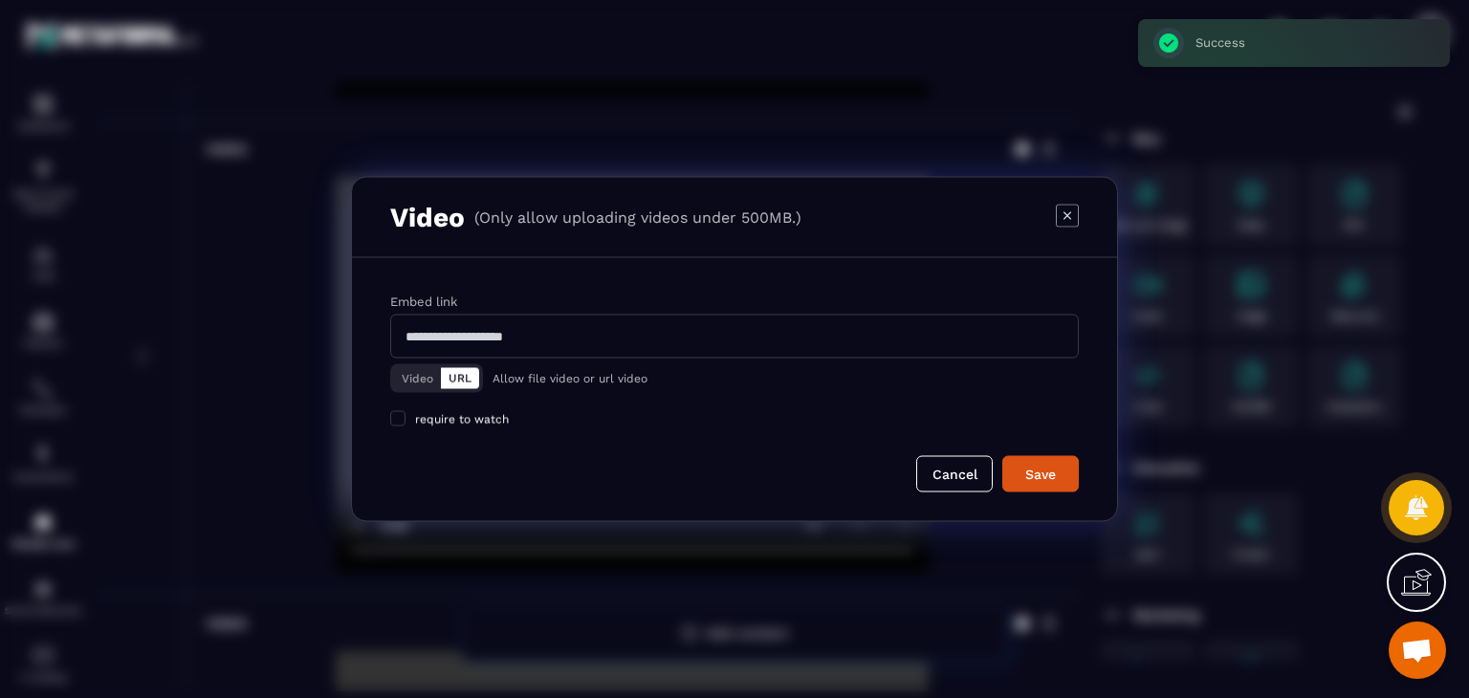
click at [435, 369] on button "Video" at bounding box center [417, 378] width 47 height 21
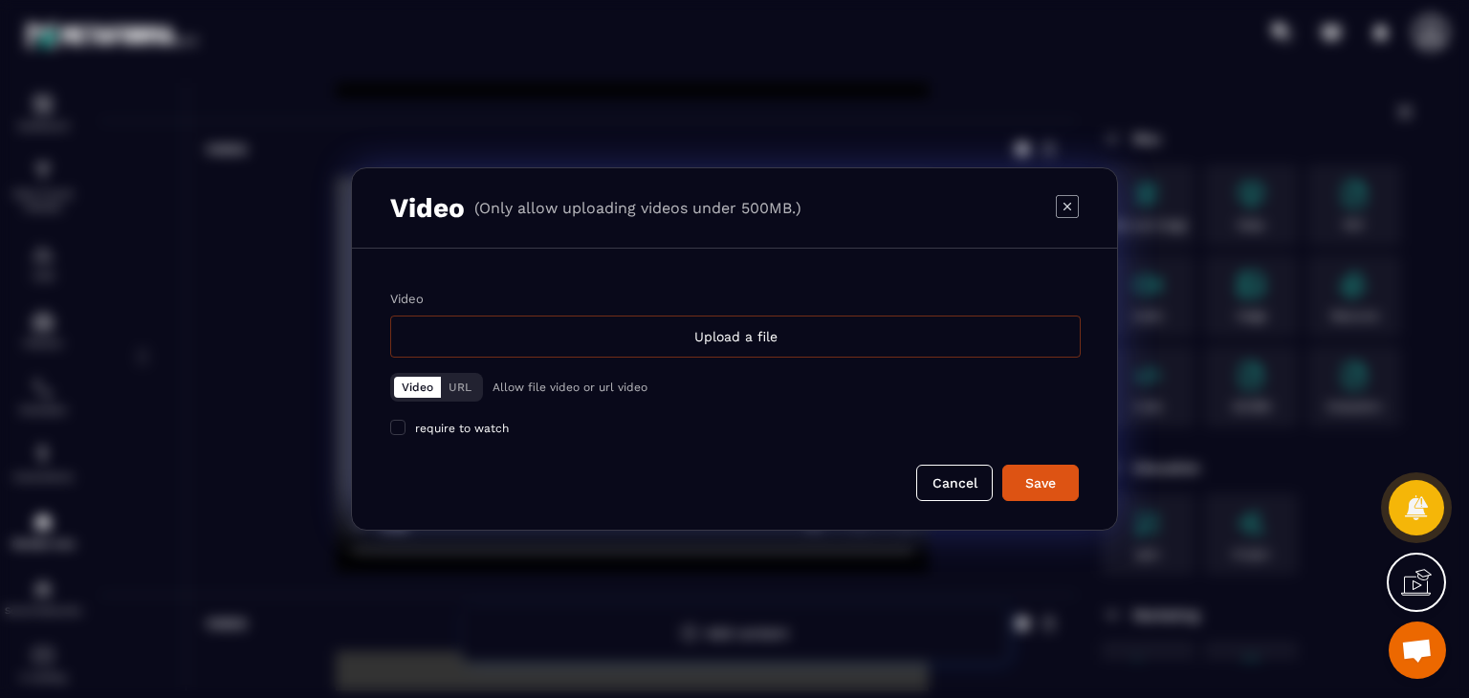
click at [674, 348] on div "Upload a file" at bounding box center [735, 337] width 690 height 42
click at [0, 0] on input "Video Upload a file" at bounding box center [0, 0] width 0 height 0
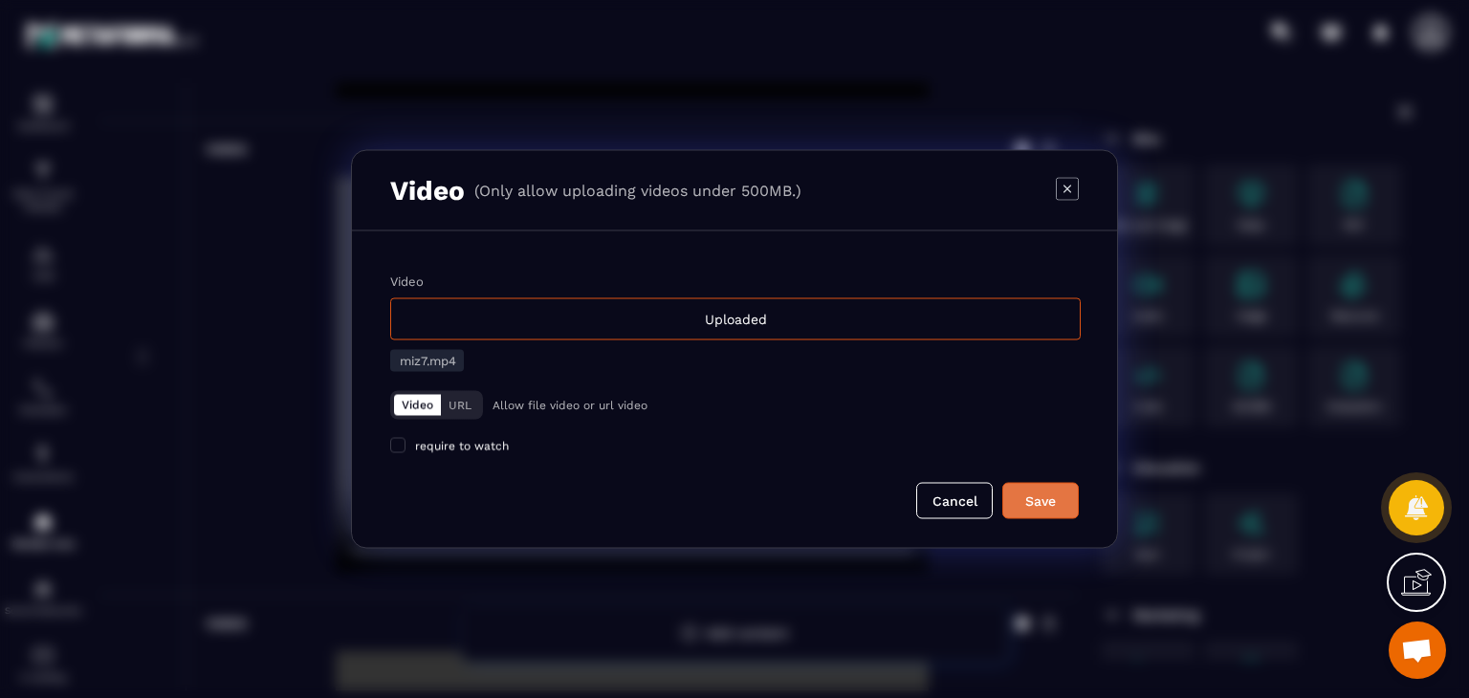
click at [1015, 506] on div "Save" at bounding box center [1041, 500] width 52 height 19
click at [773, 505] on div "Cancel" at bounding box center [734, 501] width 688 height 36
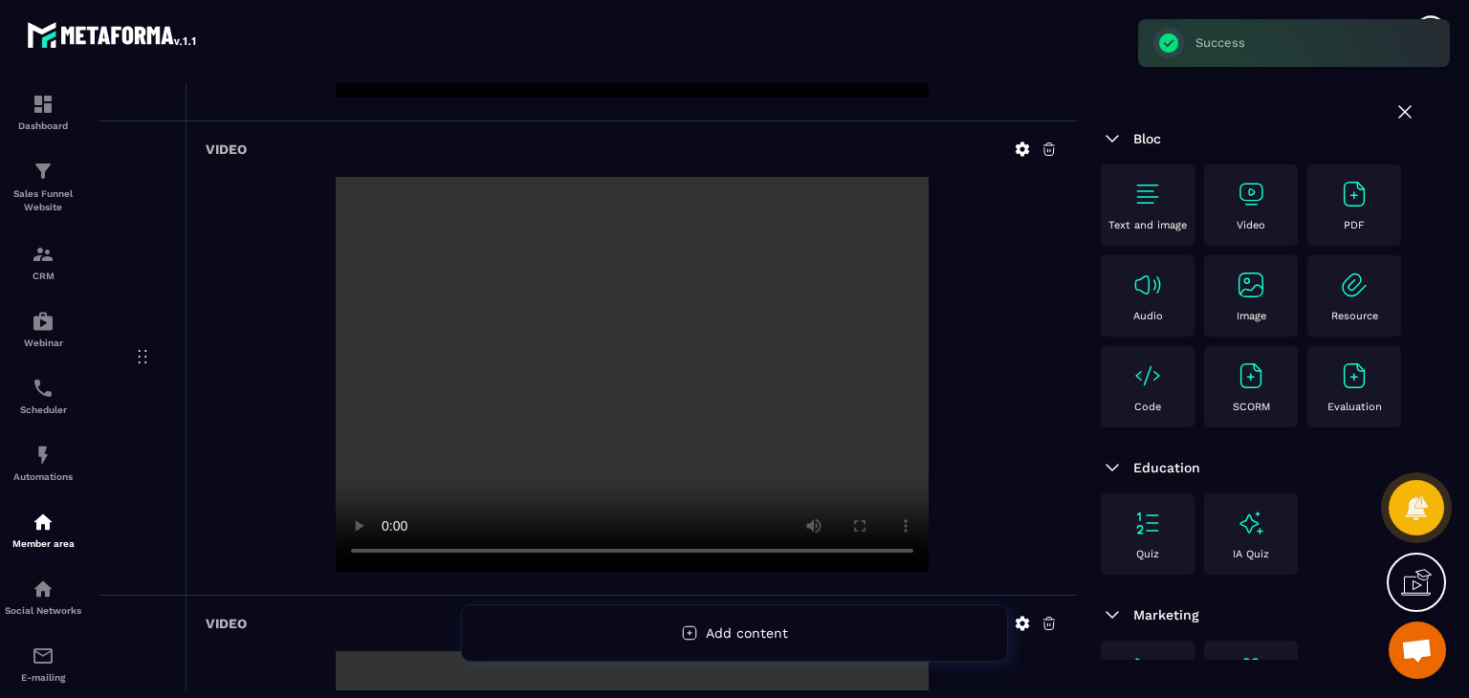
click at [1273, 207] on div "Video" at bounding box center [1250, 205] width 75 height 53
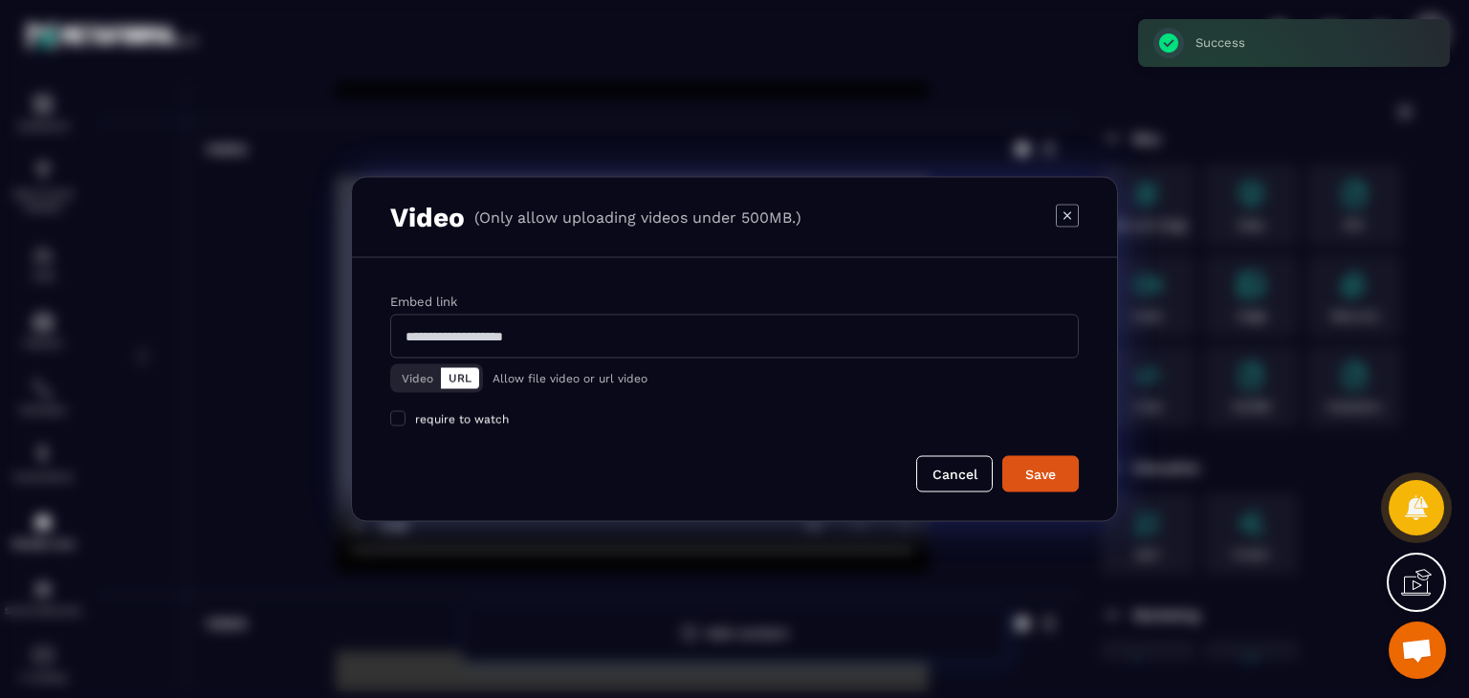
click at [422, 368] on button "Video" at bounding box center [417, 378] width 47 height 21
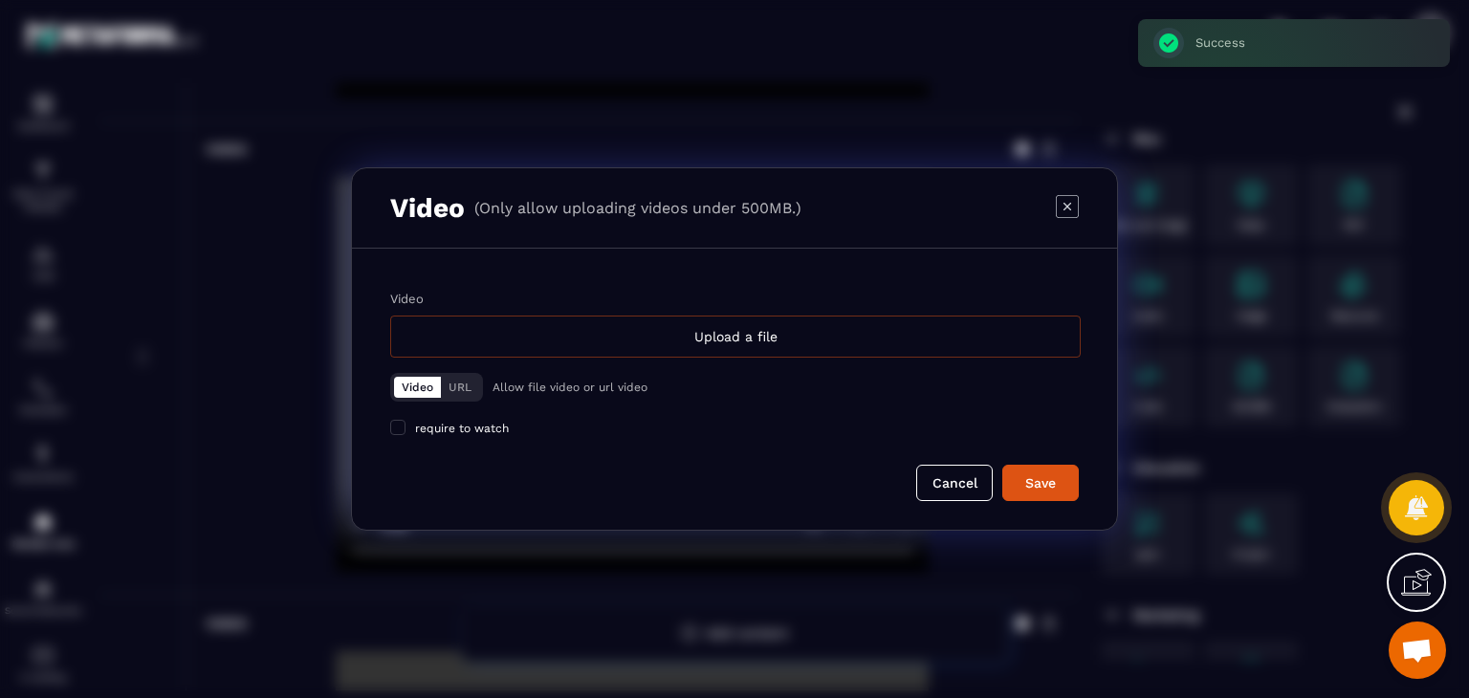
click at [761, 338] on div "Upload a file" at bounding box center [735, 337] width 690 height 42
click at [0, 0] on input "Video Upload a file" at bounding box center [0, 0] width 0 height 0
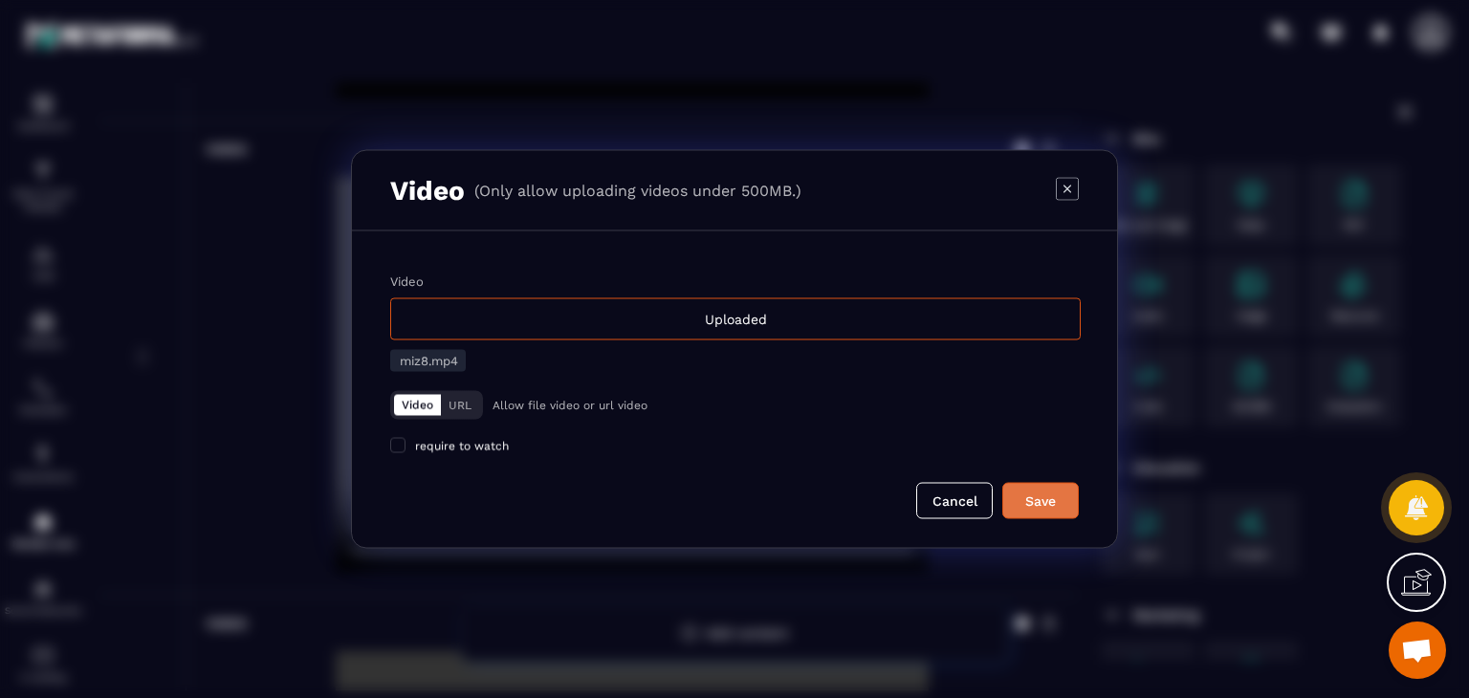
click at [1074, 496] on button "Save" at bounding box center [1040, 501] width 76 height 36
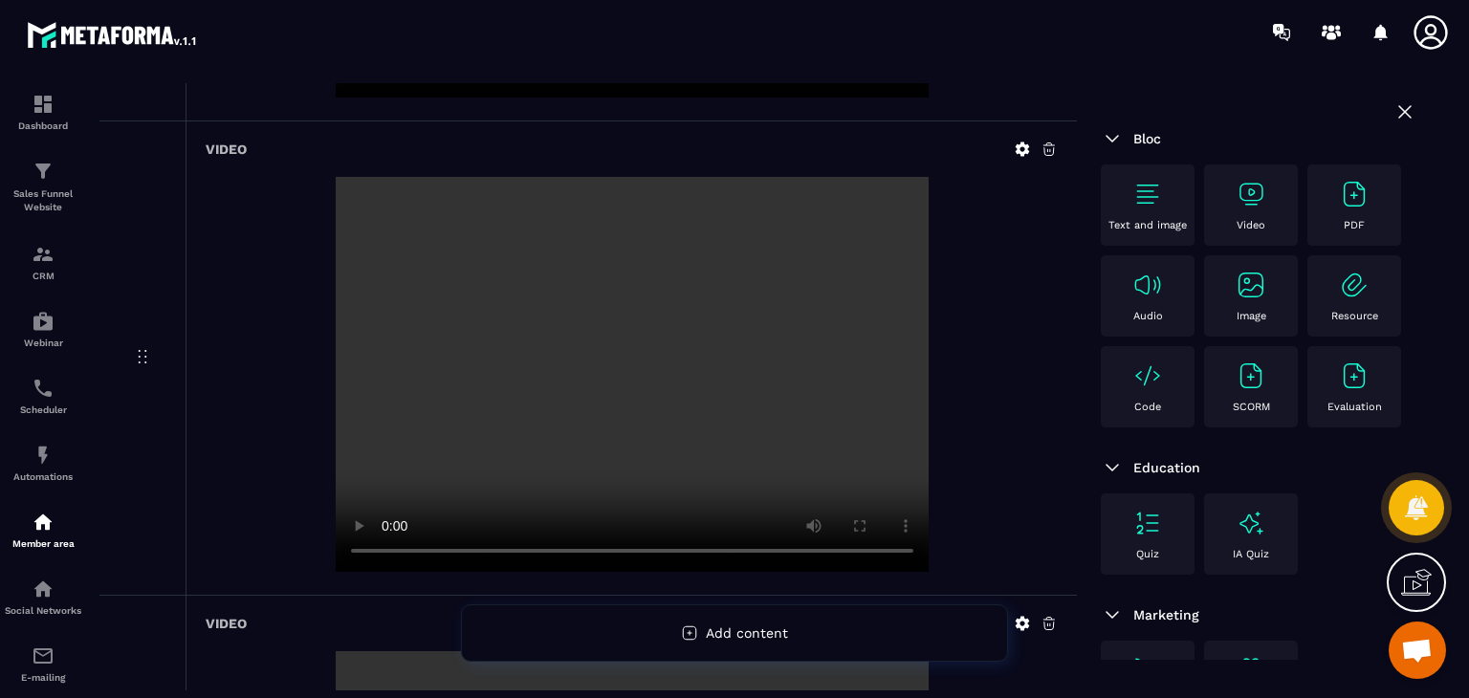
click at [1245, 193] on img at bounding box center [1250, 194] width 31 height 31
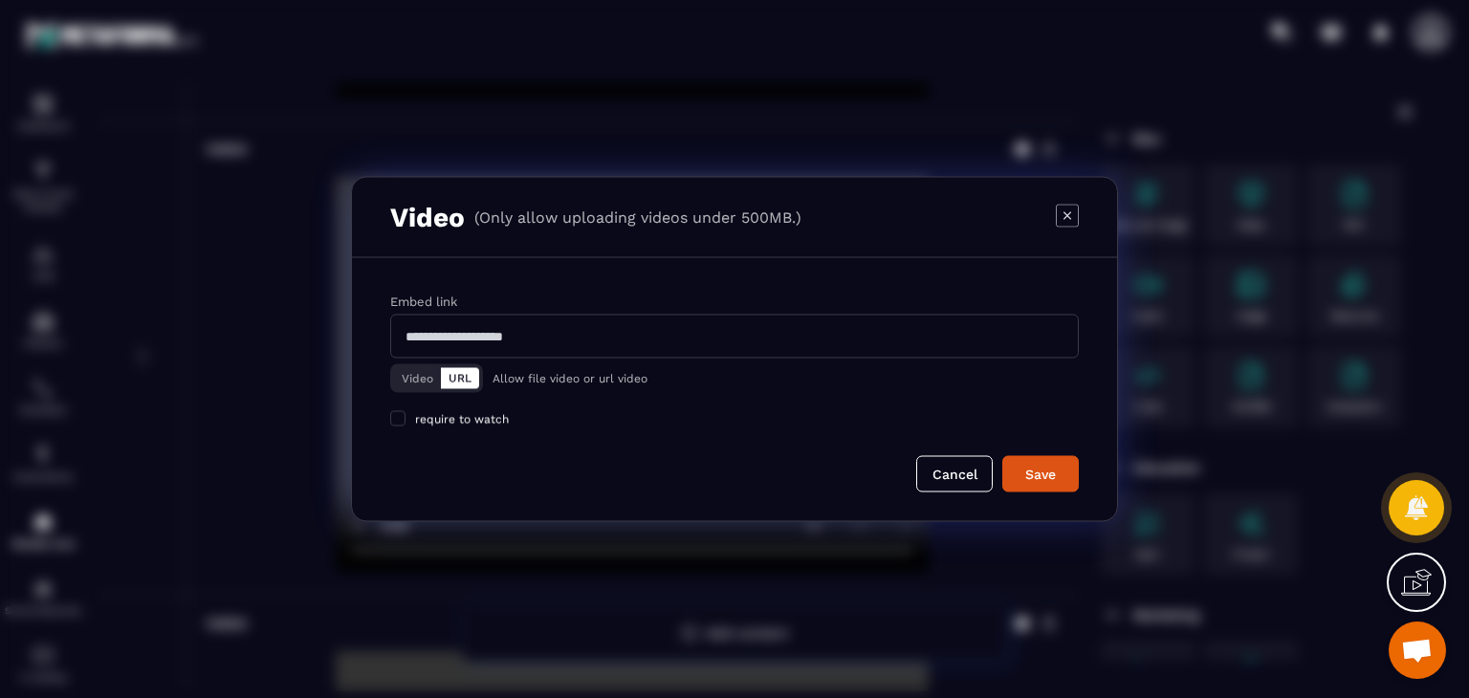
click at [405, 371] on button "Video" at bounding box center [417, 378] width 47 height 21
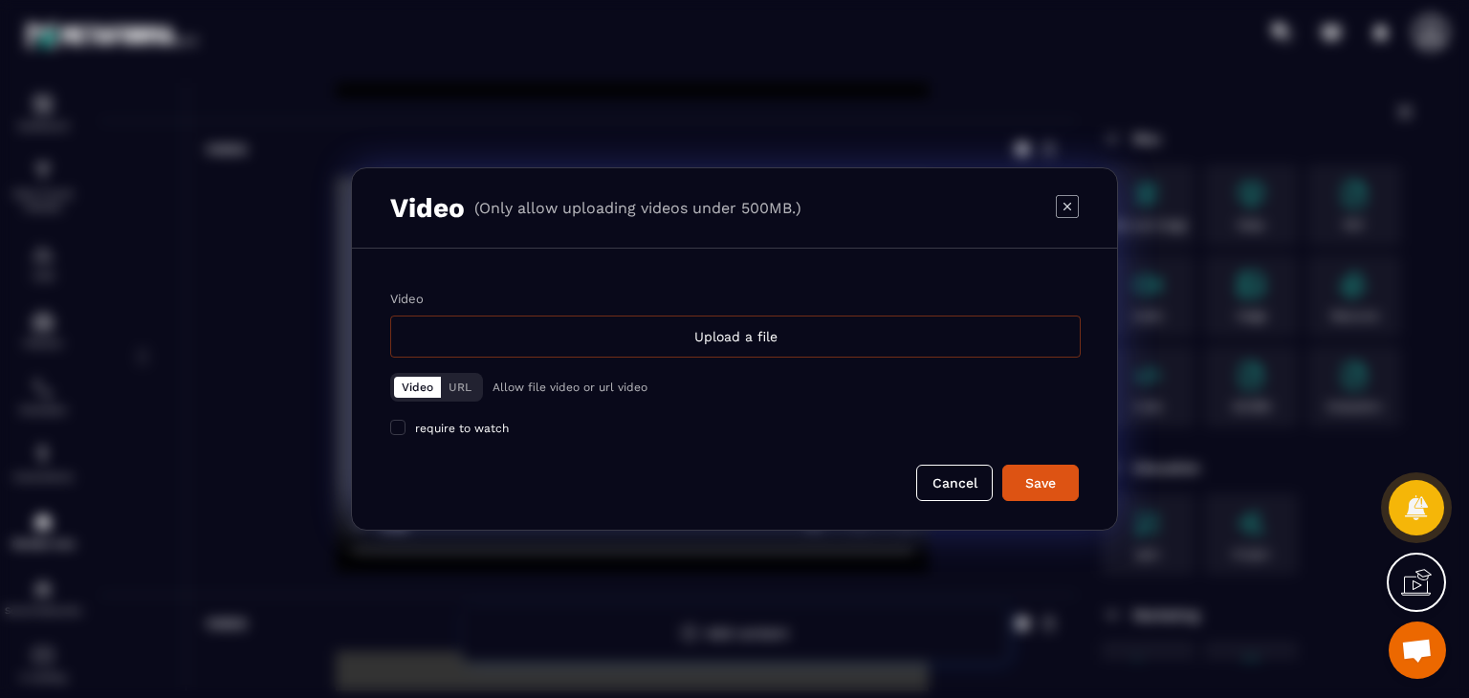
click at [564, 337] on div "Upload a file" at bounding box center [735, 337] width 690 height 42
click at [0, 0] on input "Video Upload a file" at bounding box center [0, 0] width 0 height 0
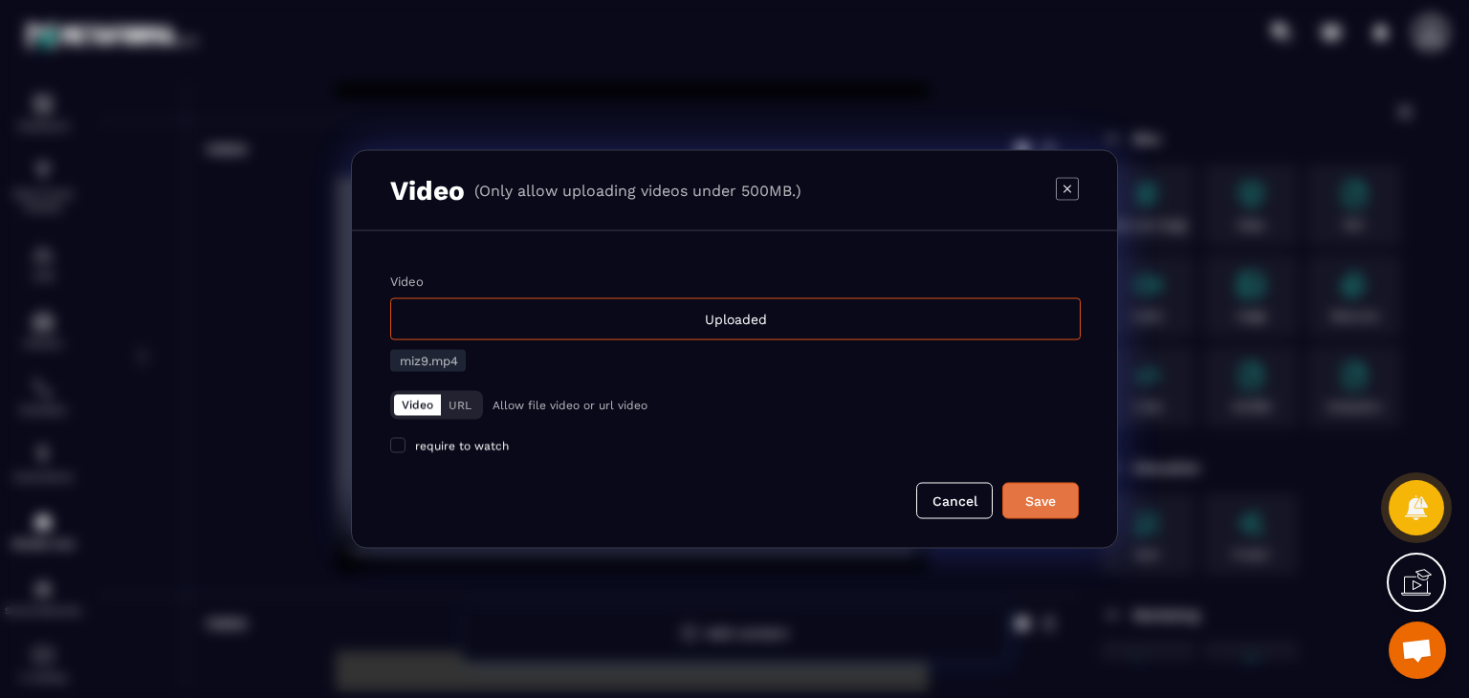
click at [1066, 506] on button "Save" at bounding box center [1040, 501] width 76 height 36
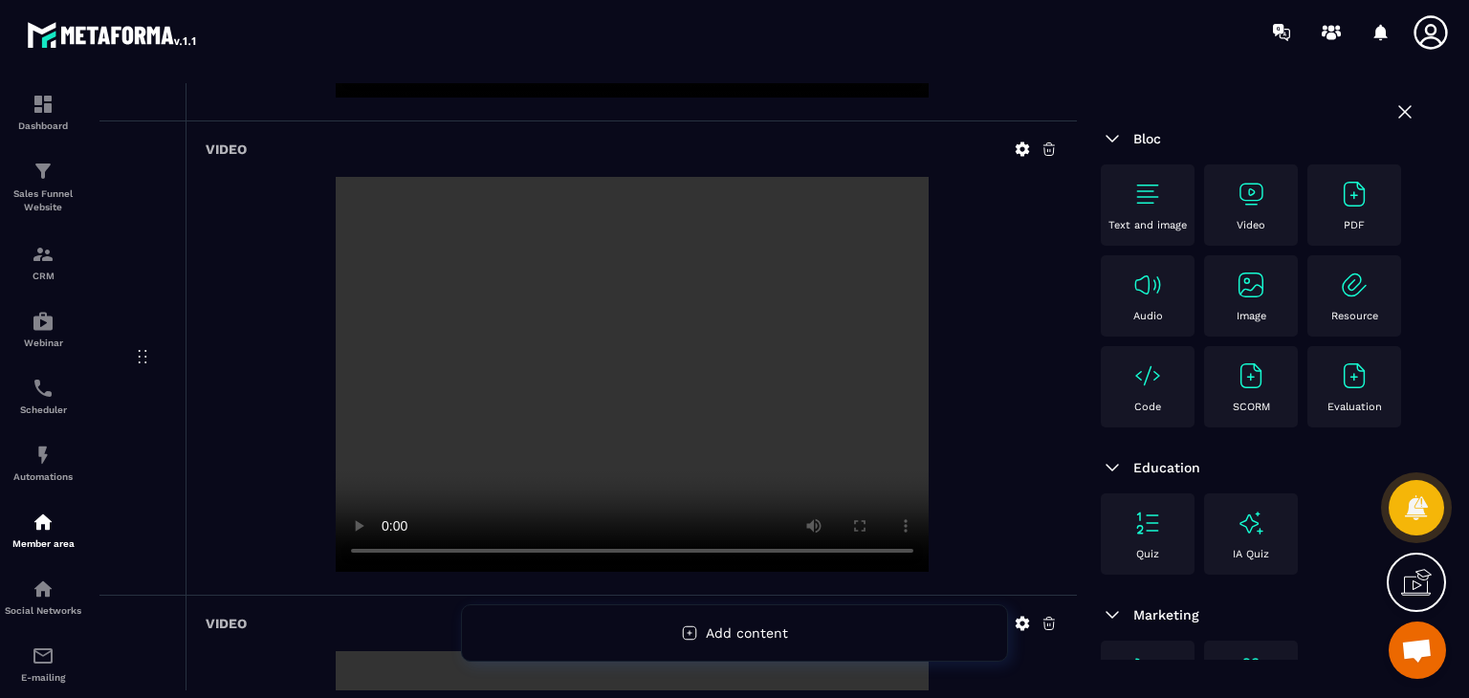
click at [1244, 233] on div "Video" at bounding box center [1251, 204] width 94 height 81
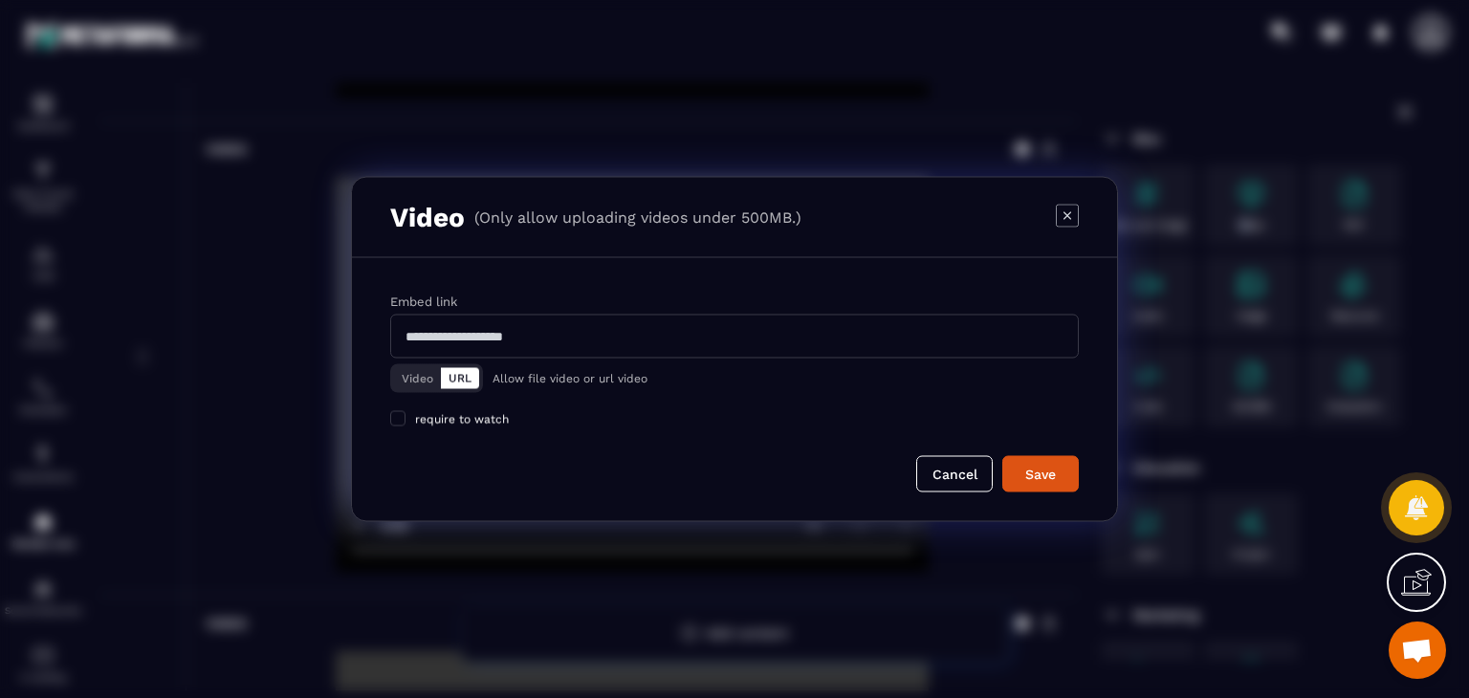
click at [405, 353] on input "Modal window" at bounding box center [734, 337] width 688 height 44
click at [421, 388] on button "Video" at bounding box center [417, 378] width 47 height 21
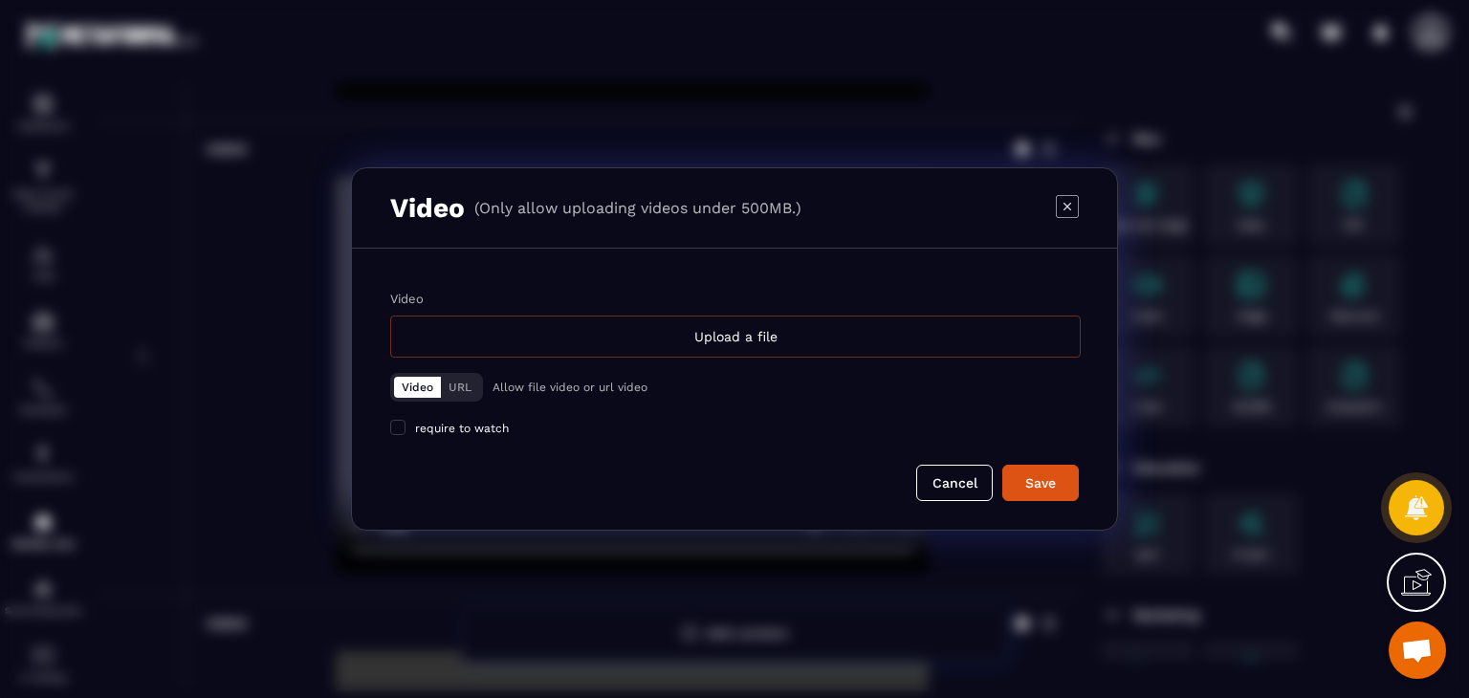
click at [702, 351] on div "Upload a file" at bounding box center [735, 337] width 690 height 42
click at [0, 0] on input "Video Upload a file" at bounding box center [0, 0] width 0 height 0
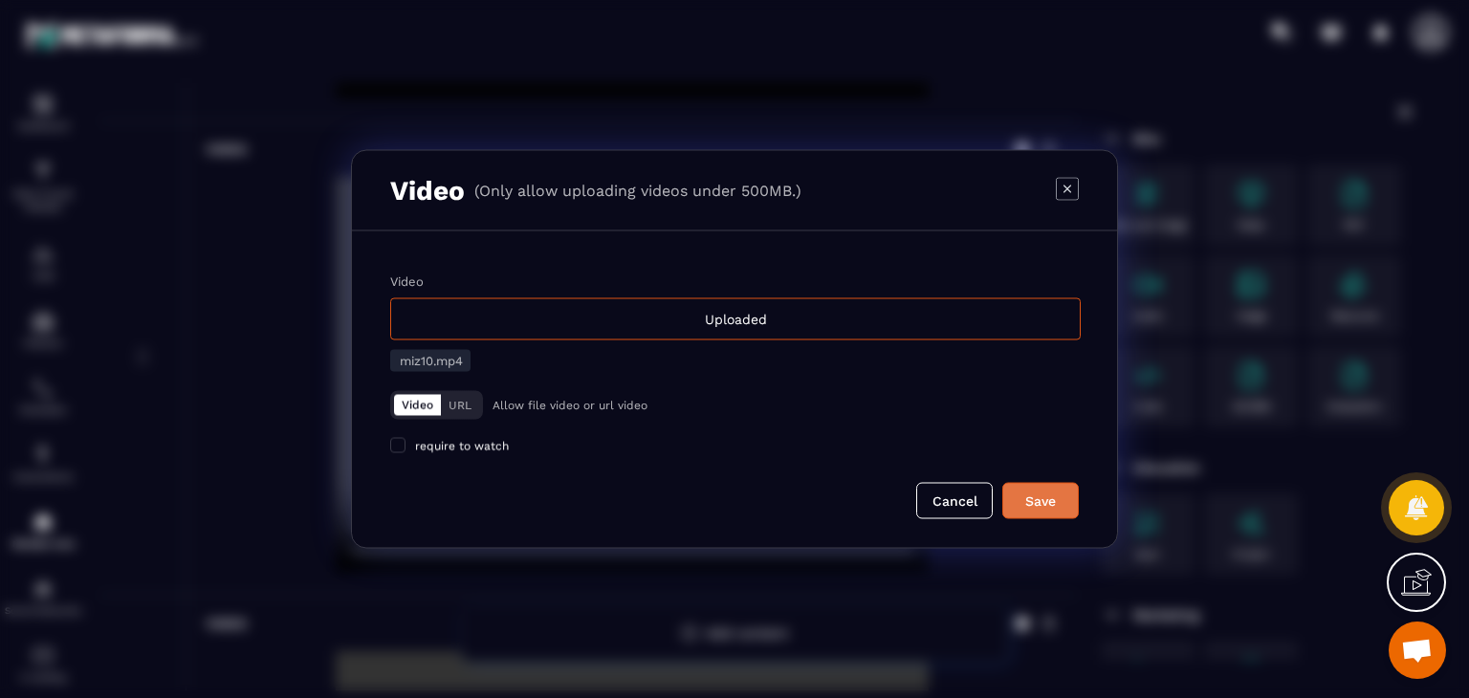
click at [1075, 498] on button "Save" at bounding box center [1040, 501] width 76 height 36
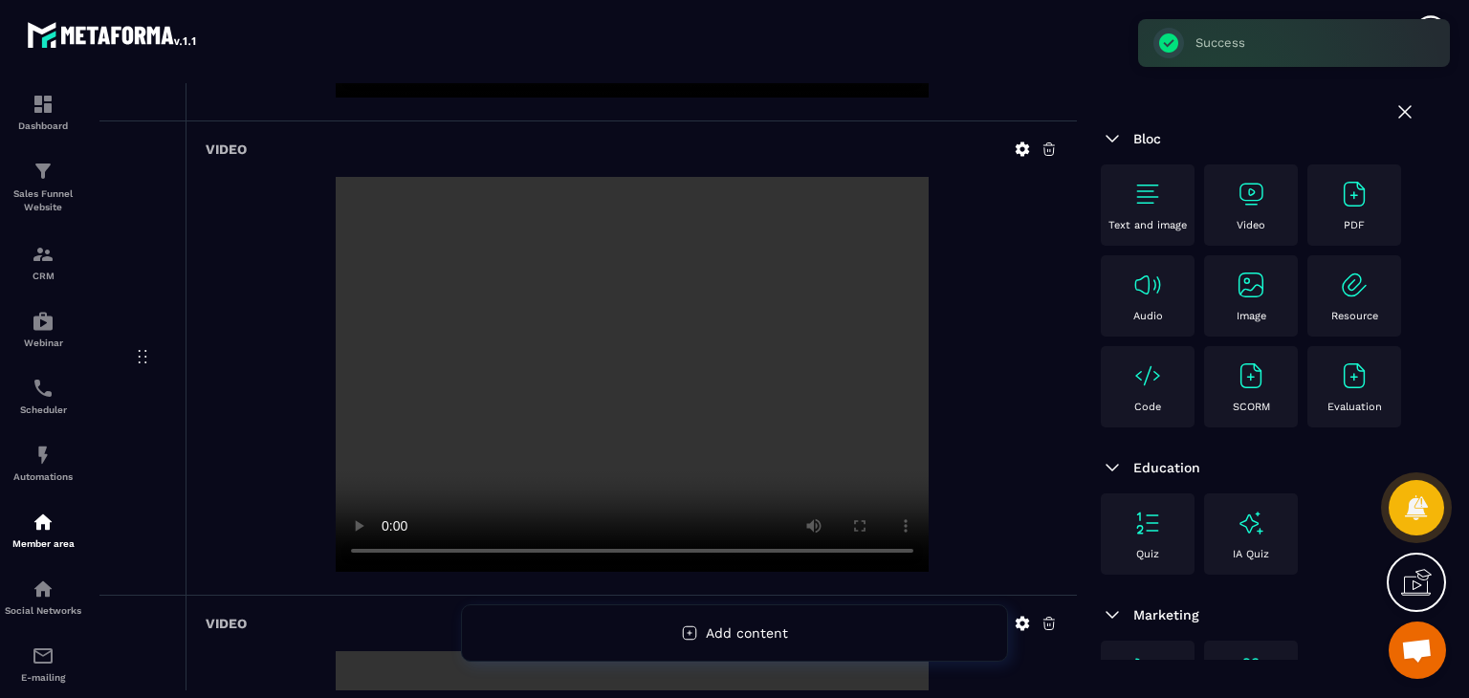
click at [1230, 202] on div "Video" at bounding box center [1250, 205] width 75 height 53
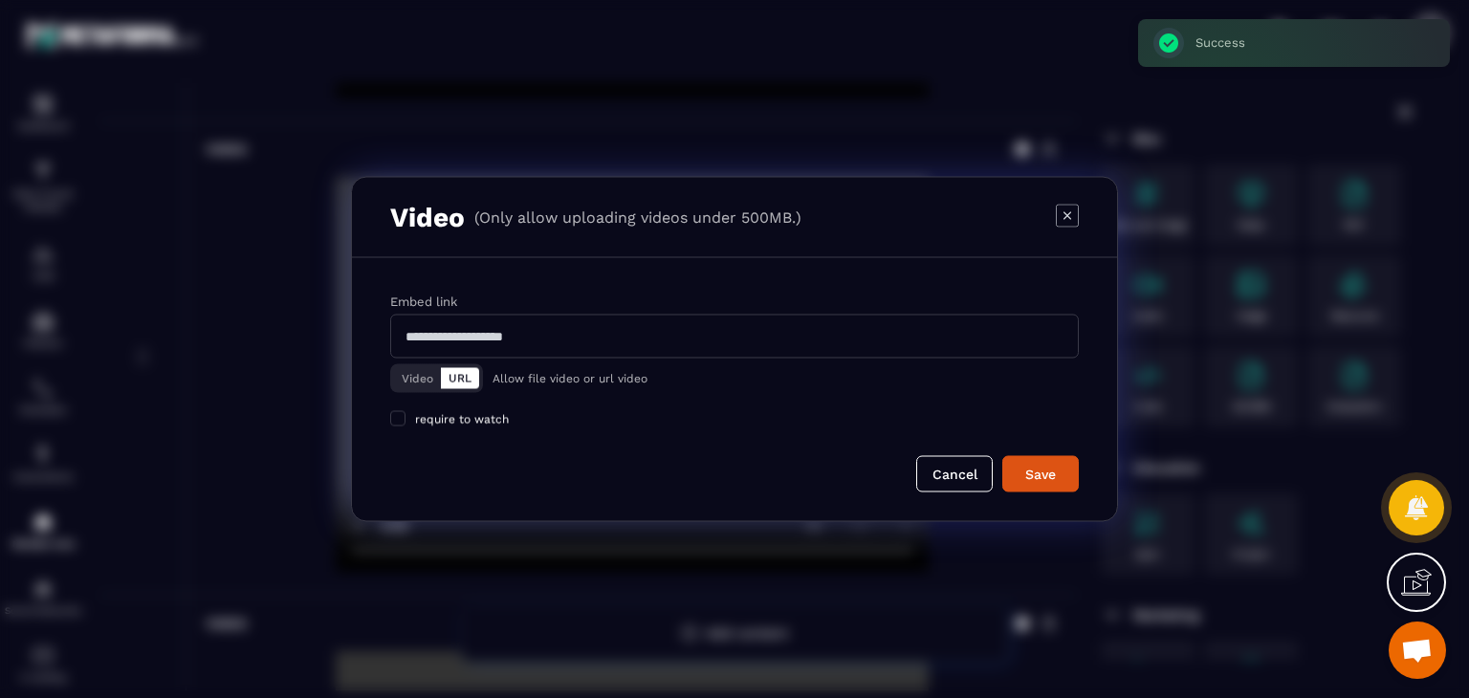
click at [412, 384] on button "Video" at bounding box center [417, 378] width 47 height 21
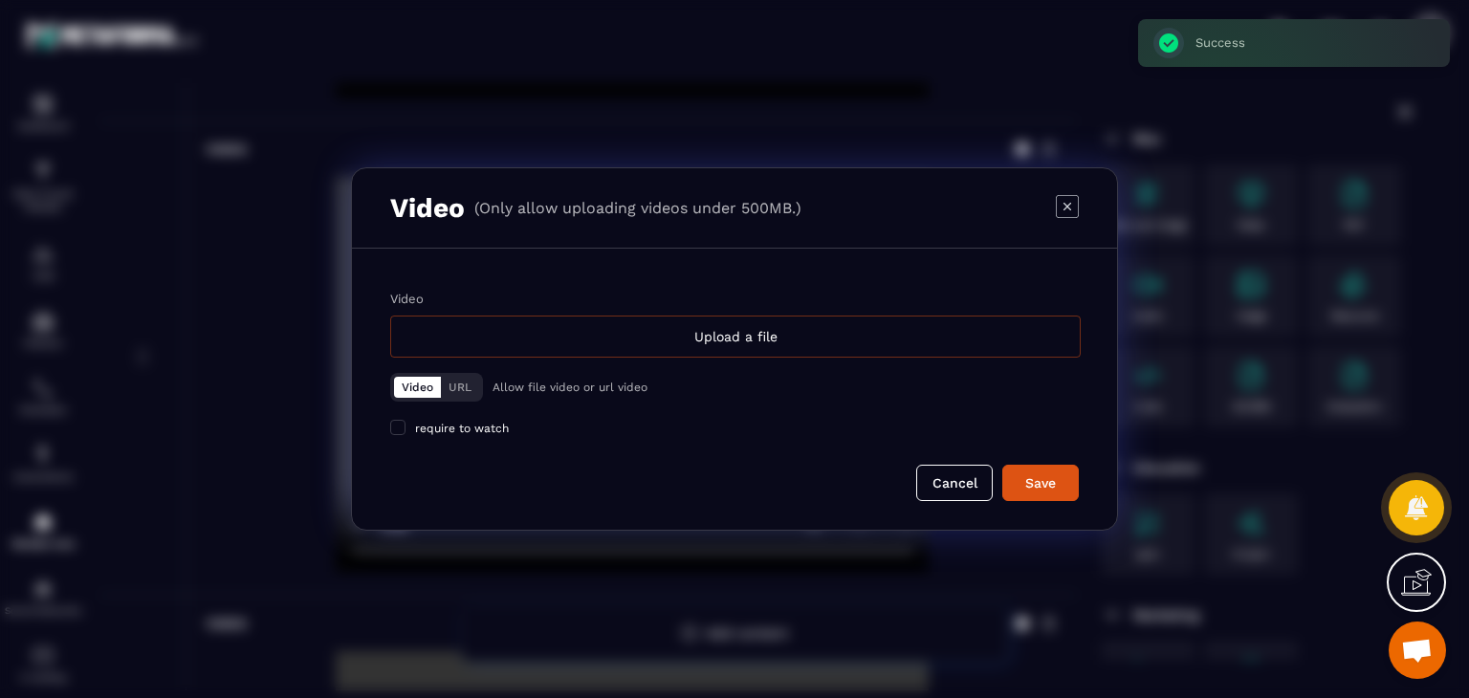
click at [618, 338] on div "Upload a file" at bounding box center [735, 337] width 690 height 42
click at [0, 0] on input "Video Upload a file" at bounding box center [0, 0] width 0 height 0
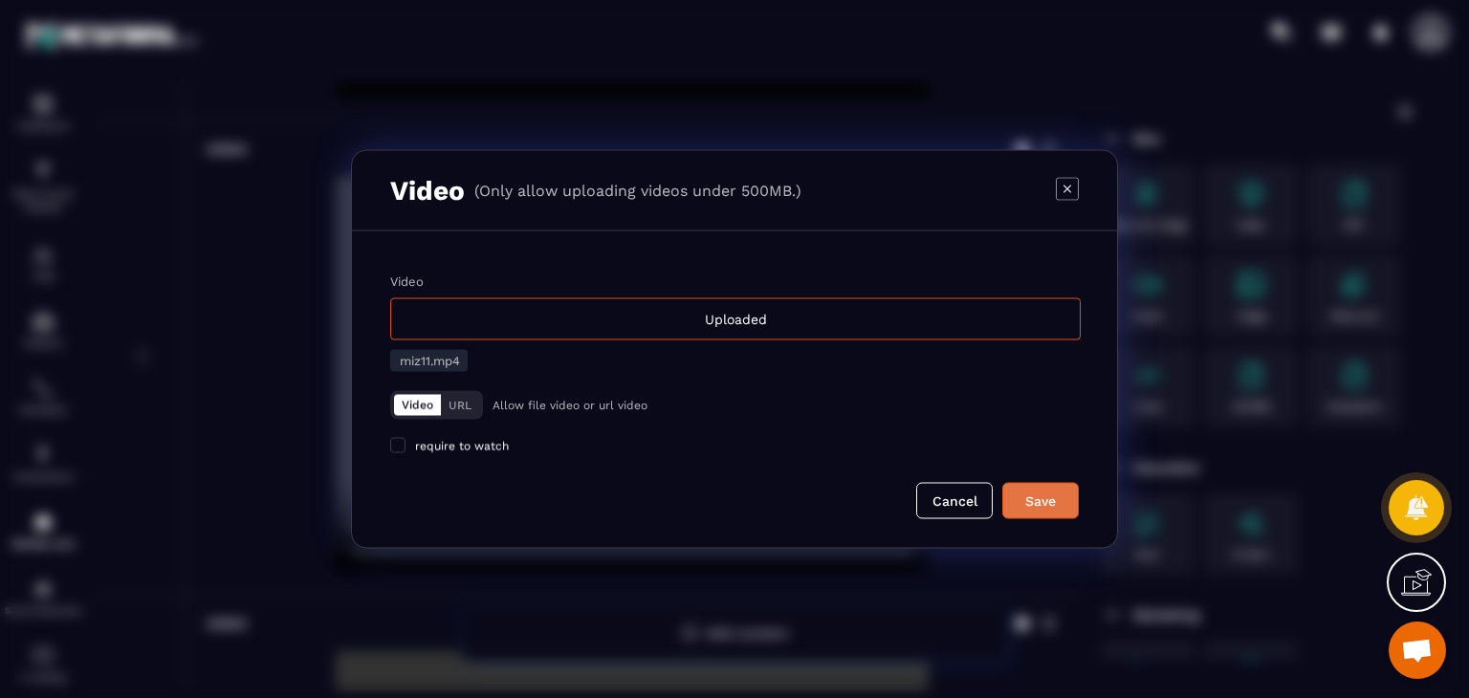
click at [1054, 487] on button "Save" at bounding box center [1040, 501] width 76 height 36
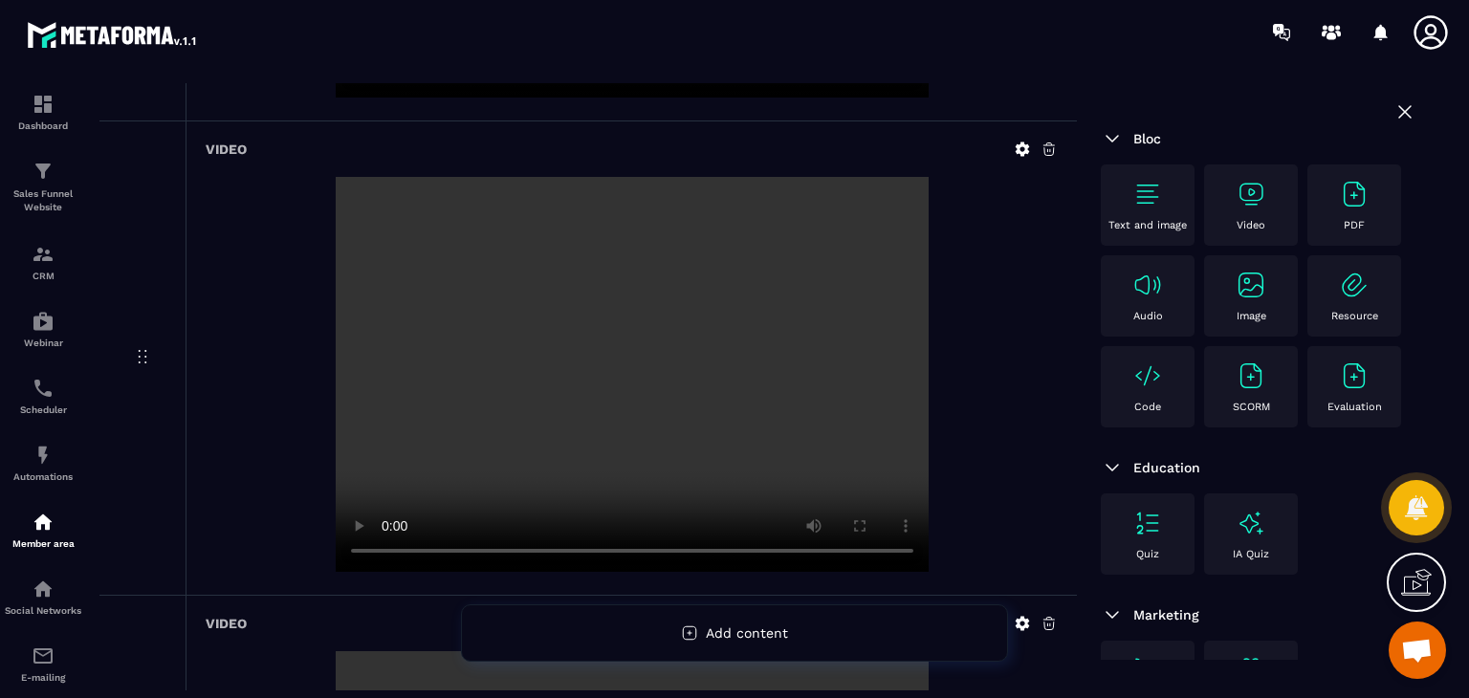
click at [1237, 191] on img at bounding box center [1250, 194] width 31 height 31
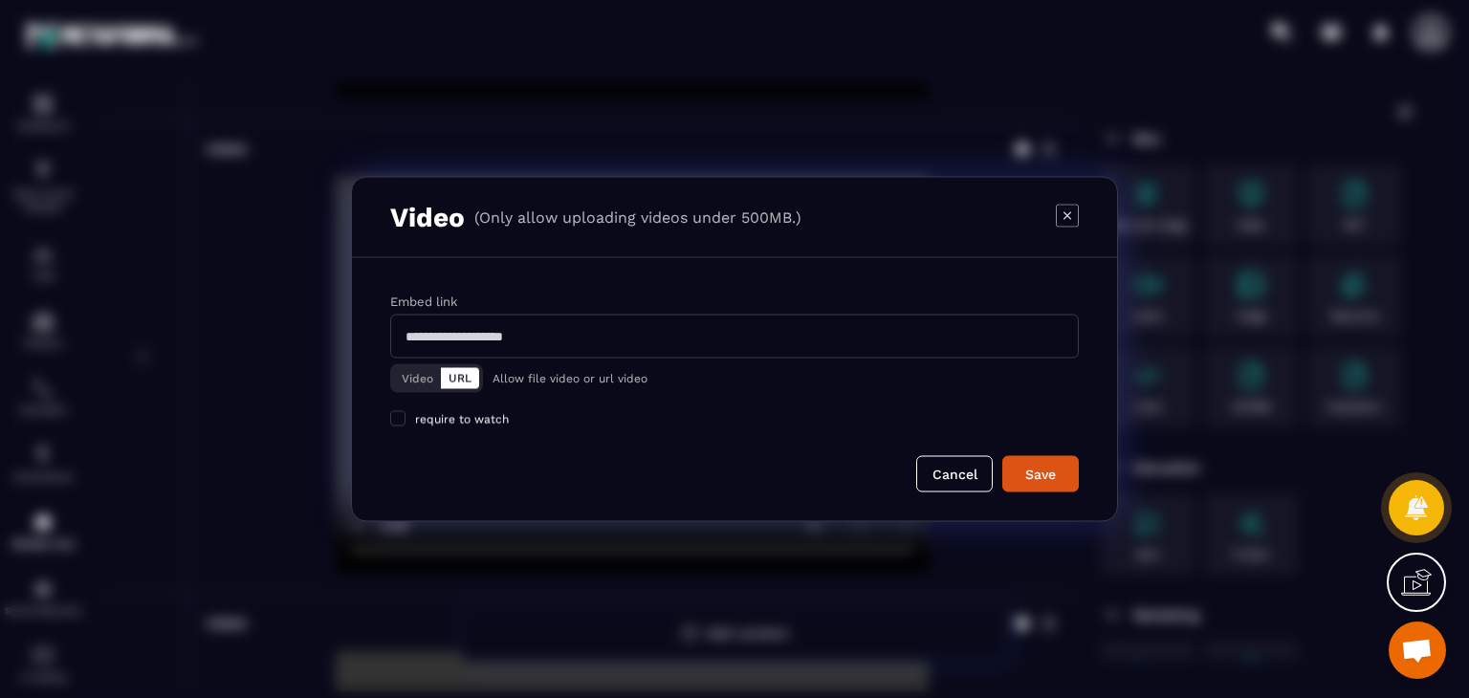
click at [402, 383] on button "Video" at bounding box center [417, 378] width 47 height 21
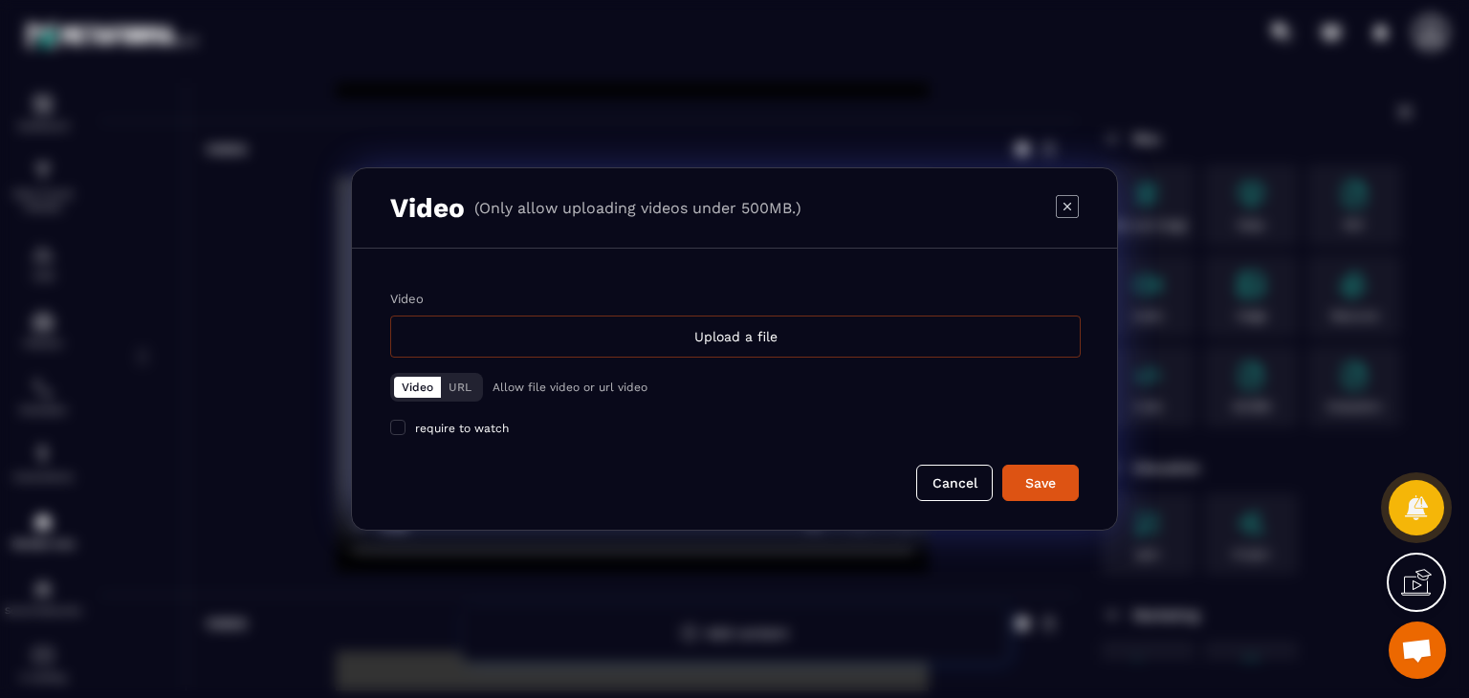
click at [574, 336] on div "Upload a file" at bounding box center [735, 337] width 690 height 42
click at [0, 0] on input "Video Upload a file" at bounding box center [0, 0] width 0 height 0
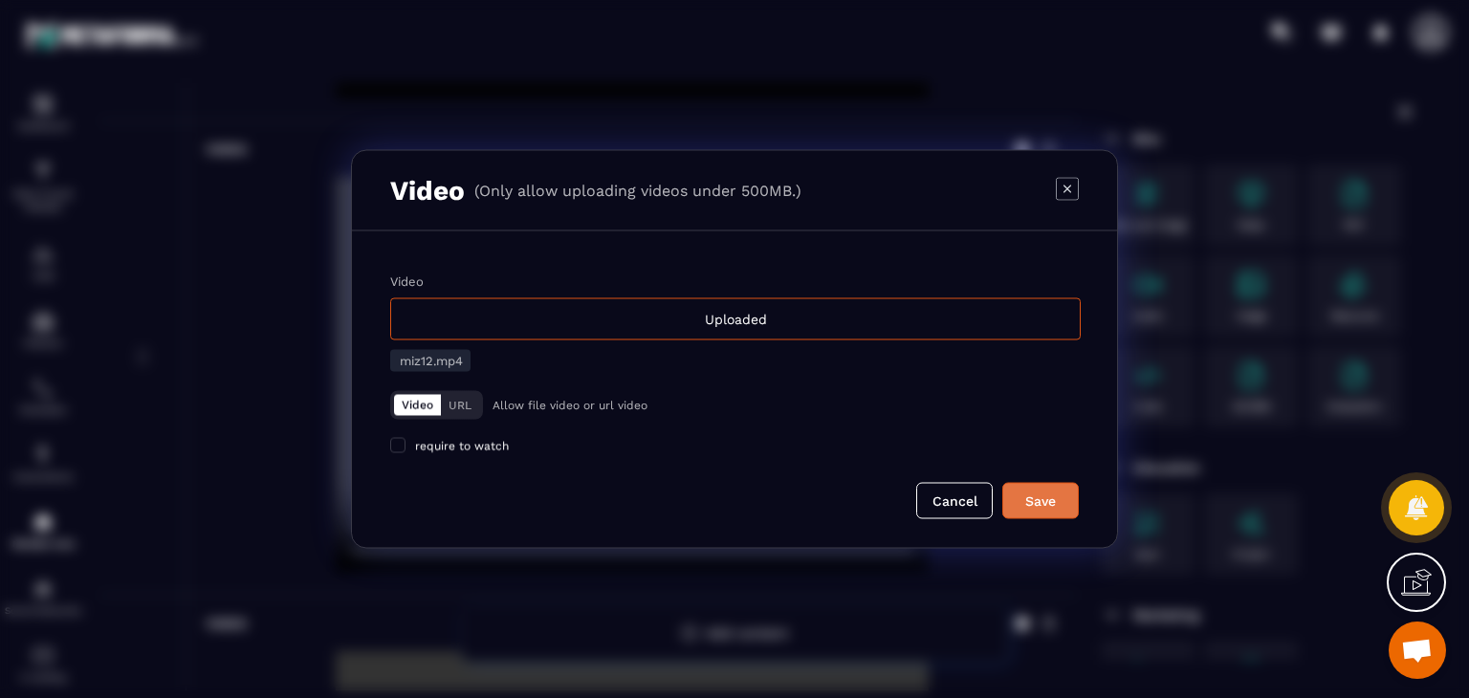
click at [1022, 506] on div "Save" at bounding box center [1041, 500] width 52 height 19
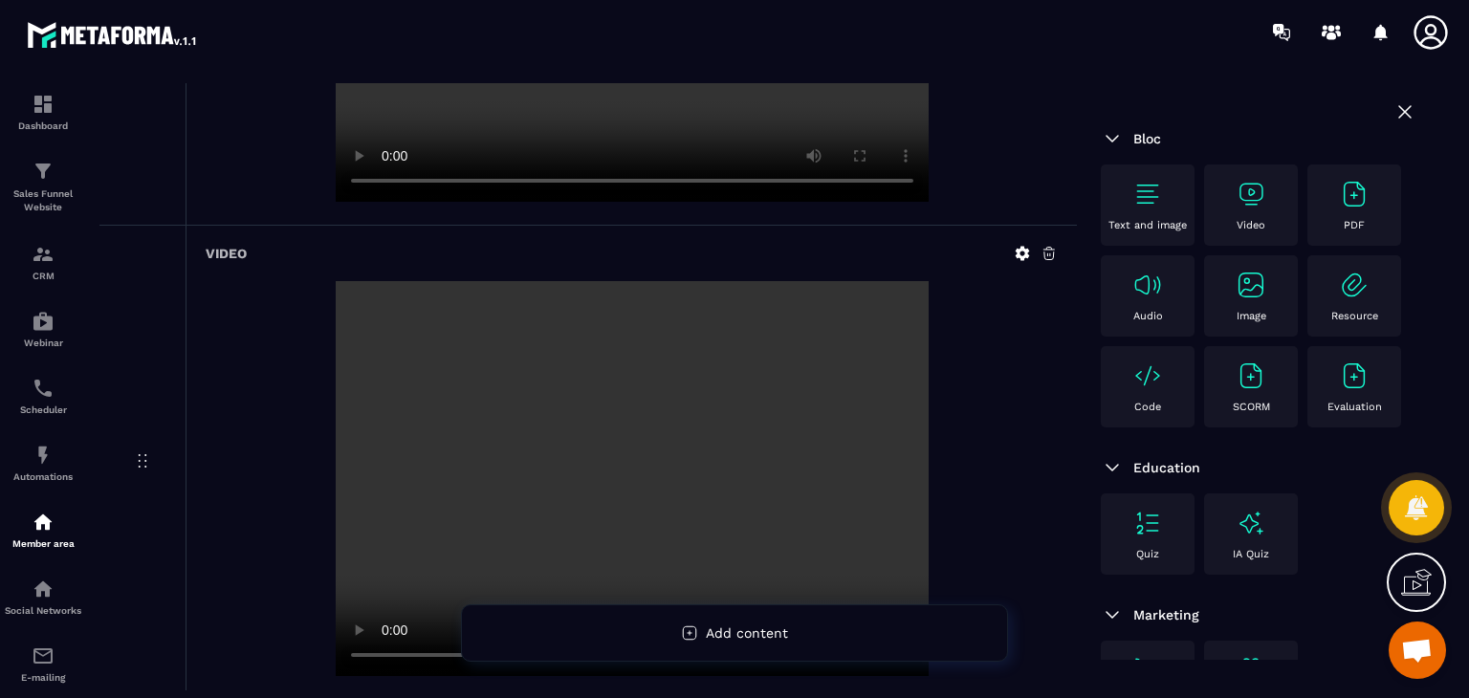
scroll to position [0, 0]
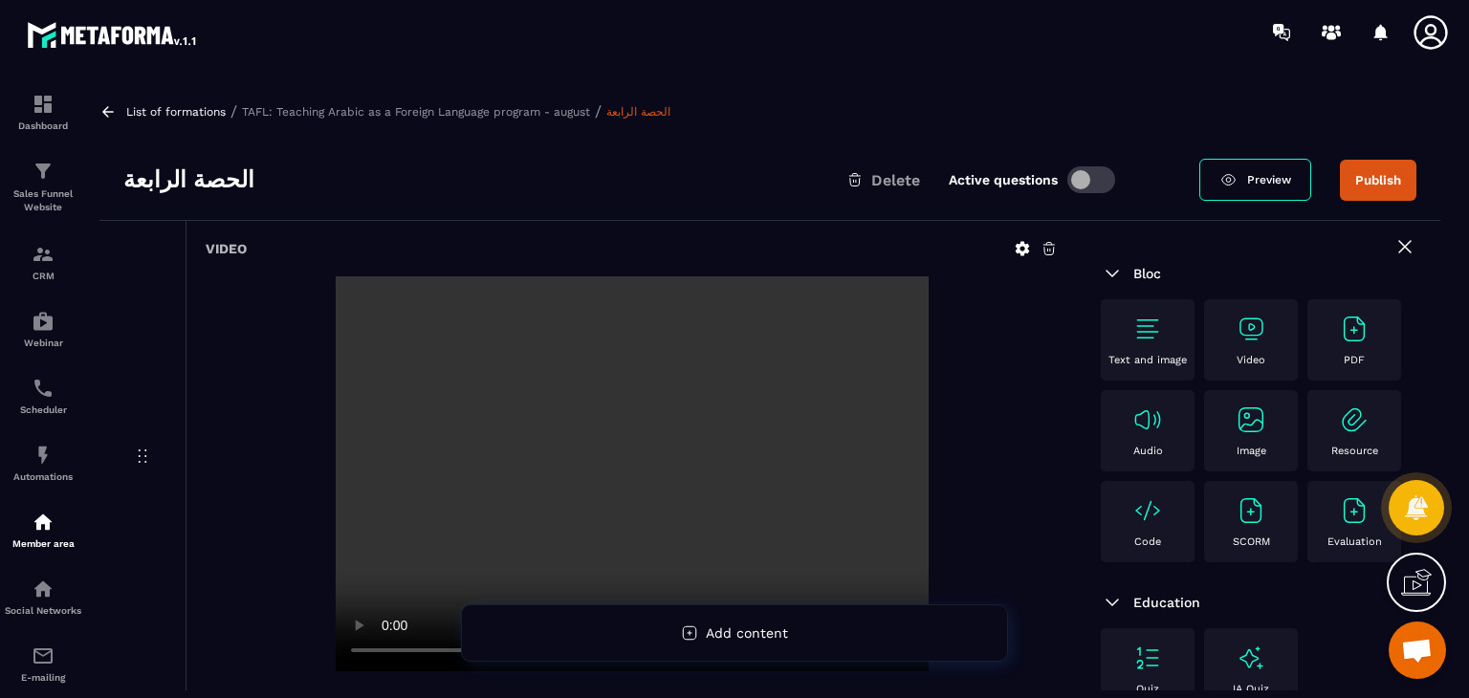
click at [1369, 185] on button "Publish" at bounding box center [1378, 180] width 76 height 41
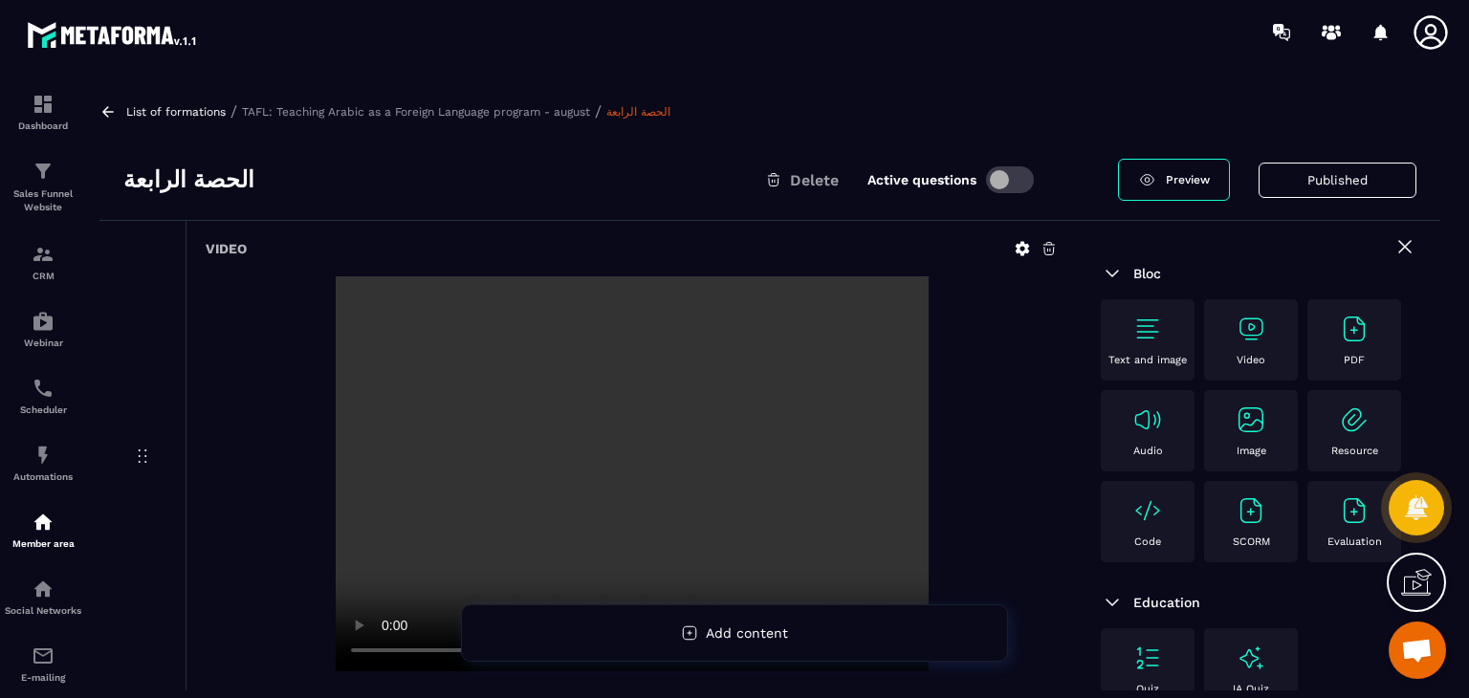
click at [107, 118] on icon at bounding box center [107, 111] width 17 height 17
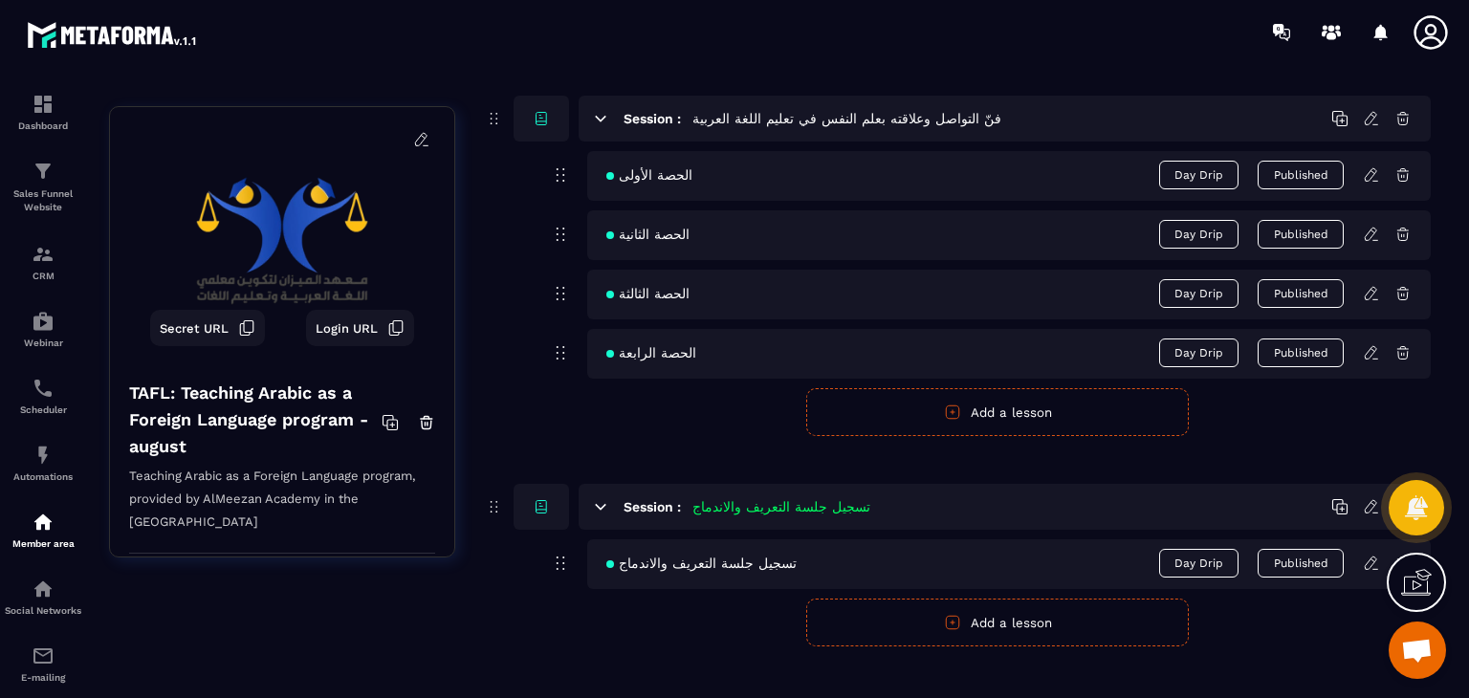
scroll to position [277, 0]
